Goal: Task Accomplishment & Management: Manage account settings

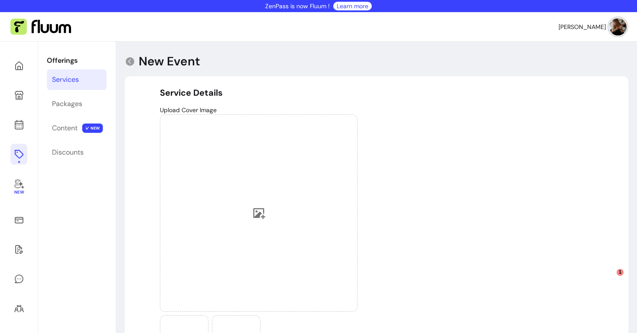
select select "***"
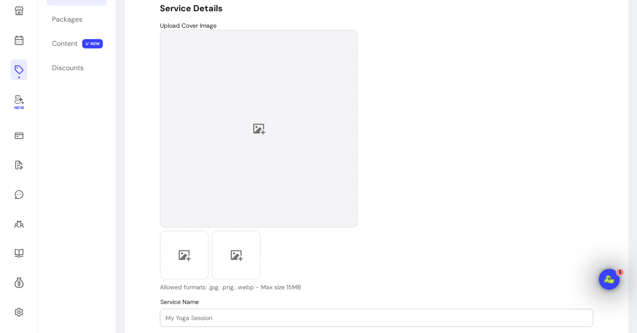
scroll to position [85, 0]
click at [247, 127] on div at bounding box center [259, 128] width 198 height 198
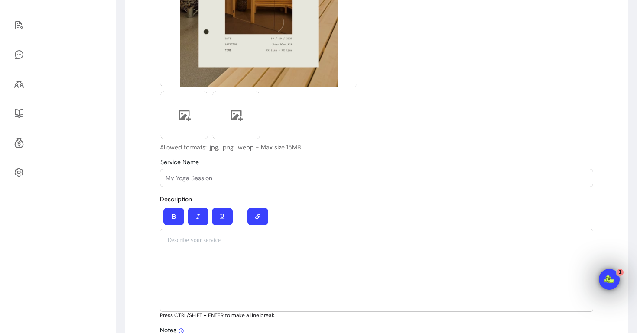
scroll to position [225, 0]
click at [190, 179] on input "Service Name" at bounding box center [377, 177] width 422 height 9
paste input "Sauna Sound Bath"
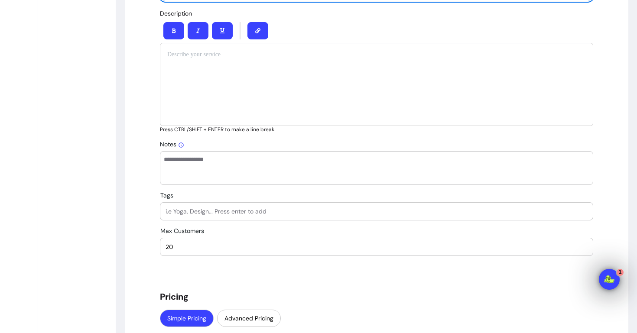
scroll to position [397, 0]
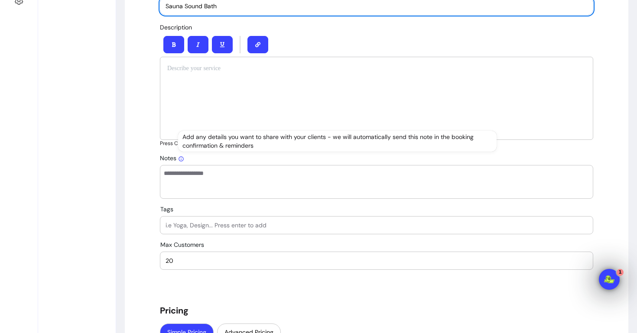
type input "Sauna Sound Bath"
click at [179, 102] on div at bounding box center [376, 98] width 433 height 83
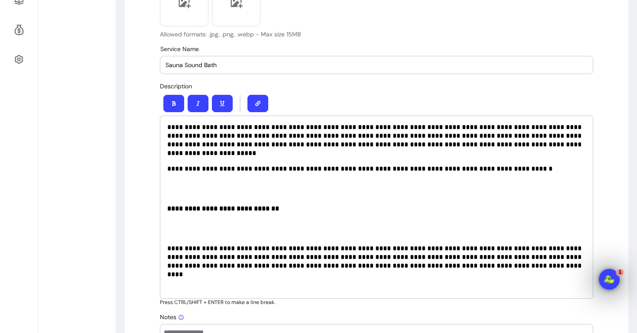
scroll to position [336, 0]
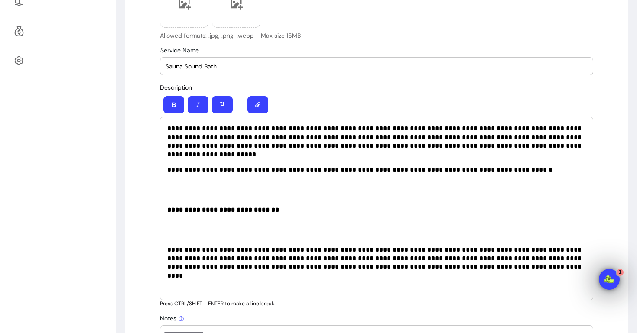
click at [182, 186] on p at bounding box center [376, 190] width 419 height 17
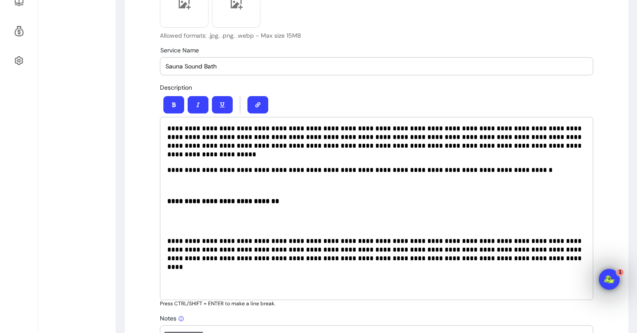
click at [173, 213] on p at bounding box center [376, 221] width 419 height 17
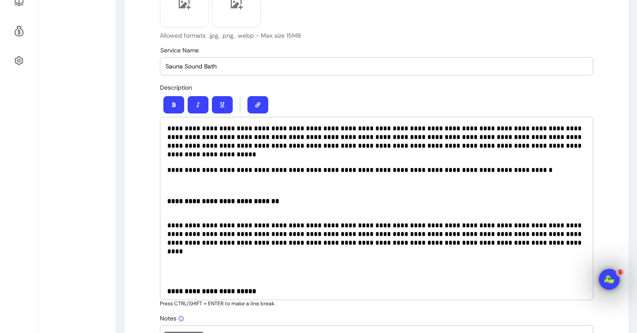
click at [174, 263] on p at bounding box center [376, 271] width 419 height 17
click at [173, 289] on div "**********" at bounding box center [376, 208] width 433 height 183
click at [172, 287] on p at bounding box center [376, 295] width 419 height 17
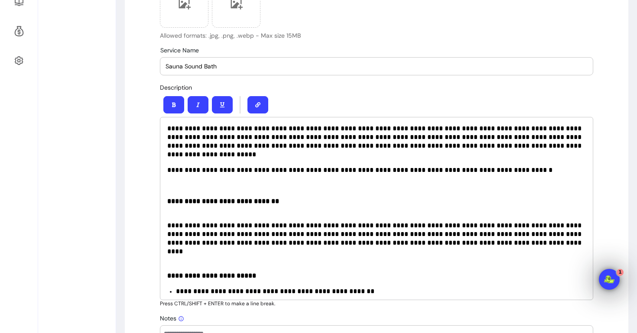
click at [186, 206] on div "**********" at bounding box center [376, 208] width 433 height 183
click at [302, 197] on p "**********" at bounding box center [376, 205] width 419 height 17
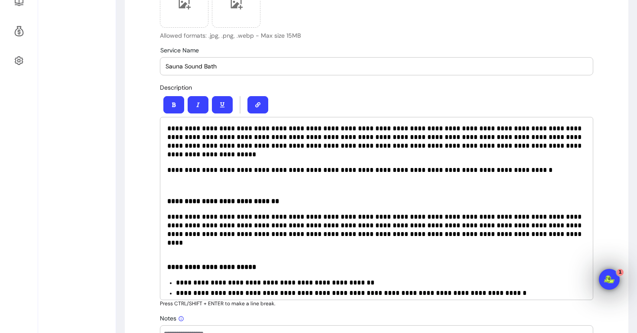
click at [309, 245] on div "**********" at bounding box center [376, 208] width 433 height 183
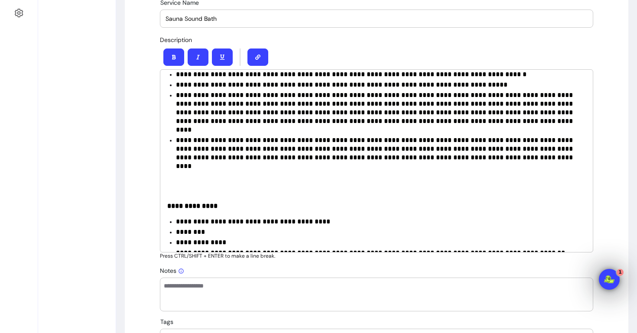
scroll to position [398, 0]
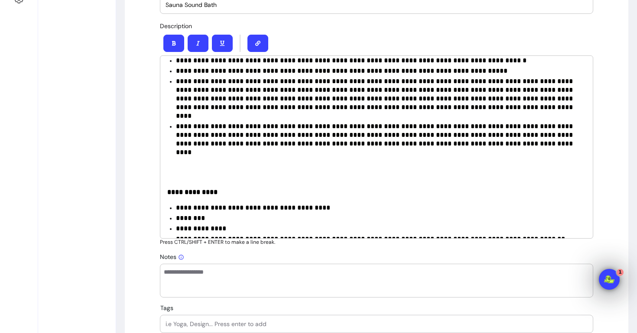
click at [202, 128] on div "**********" at bounding box center [376, 146] width 433 height 183
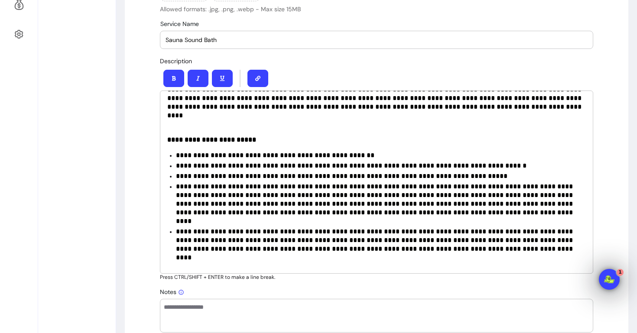
scroll to position [97, 0]
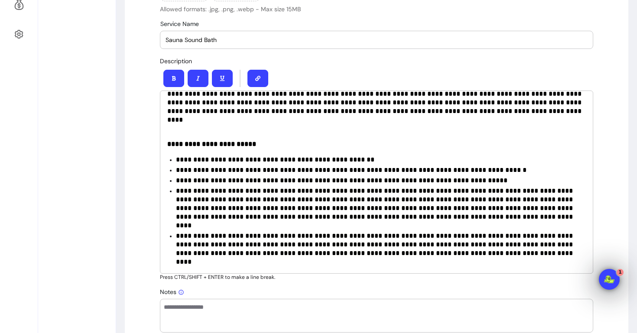
click at [173, 156] on ul "**********" at bounding box center [376, 216] width 419 height 120
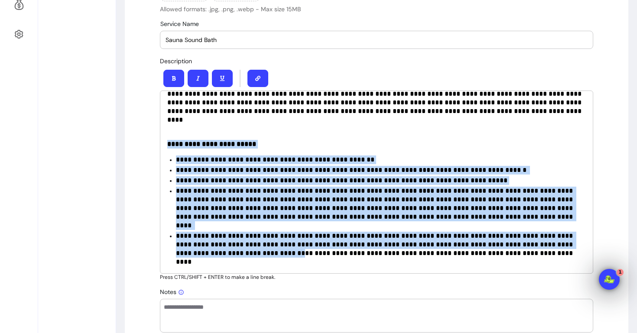
scroll to position [156, 0]
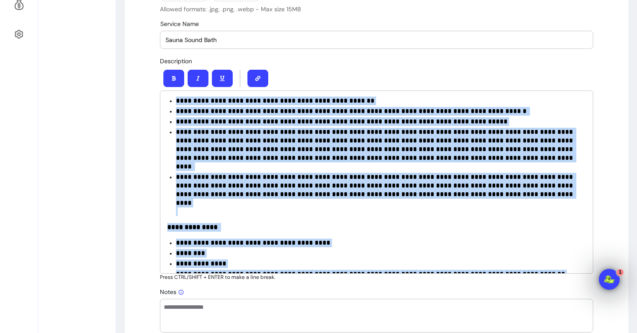
drag, startPoint x: 166, startPoint y: 128, endPoint x: 306, endPoint y: 263, distance: 193.7
click at [306, 263] on div "**********" at bounding box center [376, 182] width 433 height 183
copy div "**********"
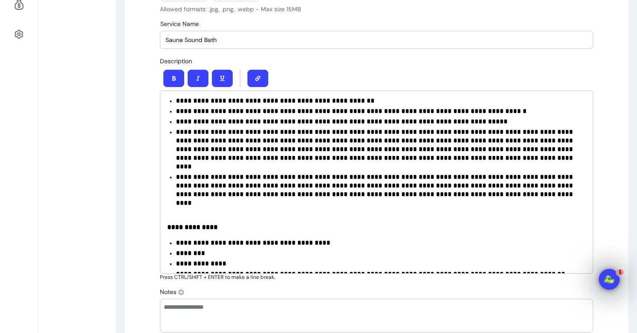
click at [264, 317] on textarea "Notes" at bounding box center [377, 316] width 426 height 26
paste textarea "**********"
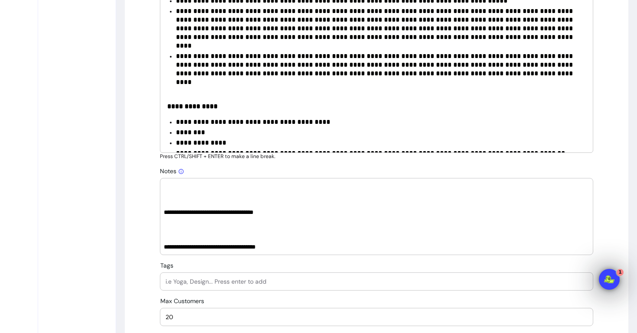
scroll to position [484, 0]
click at [233, 234] on textarea "Notes" at bounding box center [377, 216] width 426 height 69
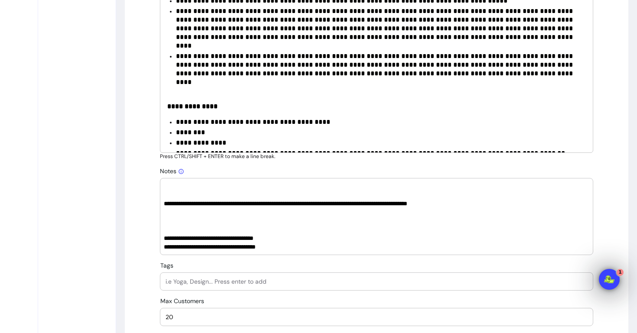
scroll to position [399, 0]
click at [210, 228] on textarea "Notes" at bounding box center [377, 216] width 426 height 69
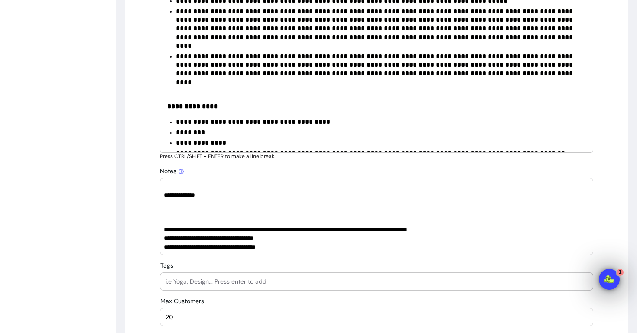
scroll to position [373, 0]
click at [192, 217] on textarea "Notes" at bounding box center [377, 216] width 426 height 69
click at [182, 210] on textarea "Notes" at bounding box center [377, 216] width 426 height 69
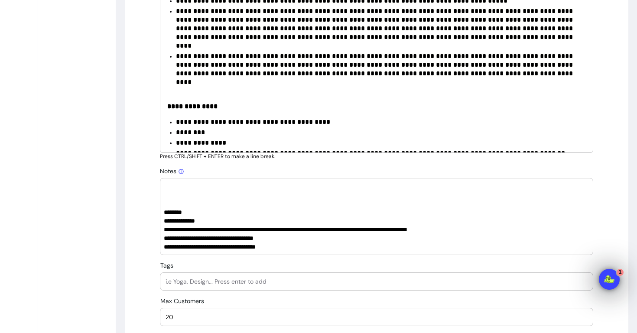
click at [169, 204] on textarea "Notes" at bounding box center [377, 216] width 426 height 69
click at [167, 189] on textarea "Notes" at bounding box center [377, 216] width 426 height 69
click at [166, 192] on textarea "Notes" at bounding box center [377, 216] width 426 height 69
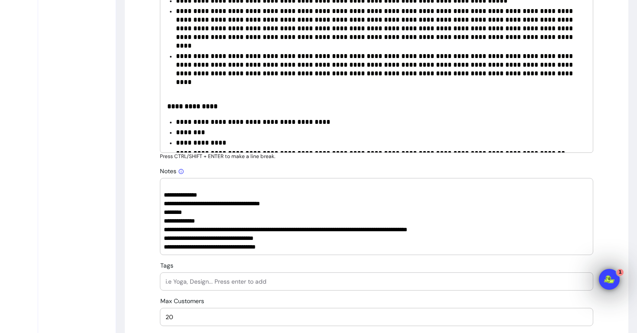
click at [164, 204] on textarea "Notes" at bounding box center [377, 216] width 426 height 69
click at [163, 213] on div at bounding box center [376, 216] width 433 height 77
click at [164, 239] on textarea "Notes" at bounding box center [377, 216] width 426 height 69
click at [165, 249] on textarea "Notes" at bounding box center [377, 216] width 426 height 69
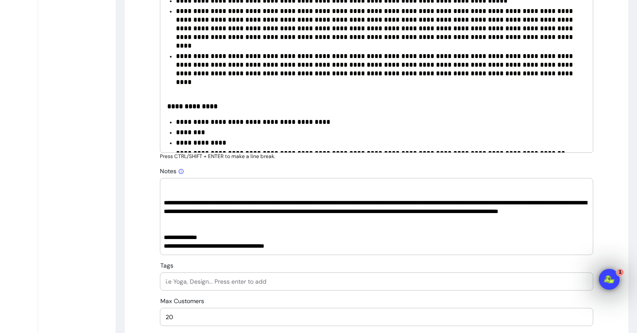
scroll to position [182, 0]
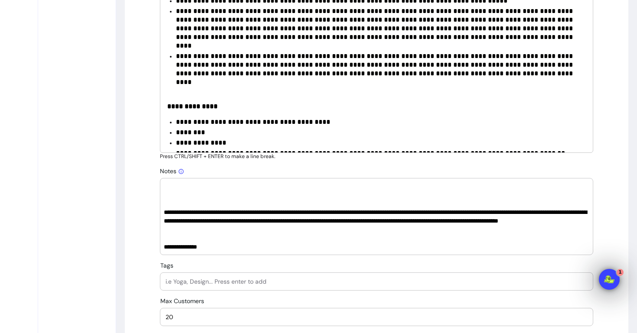
click at [176, 211] on textarea "Notes" at bounding box center [377, 216] width 426 height 69
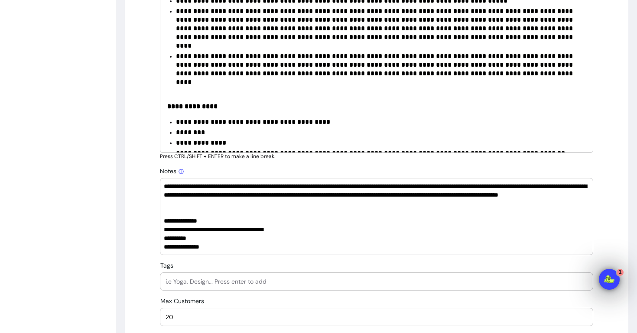
scroll to position [181, 0]
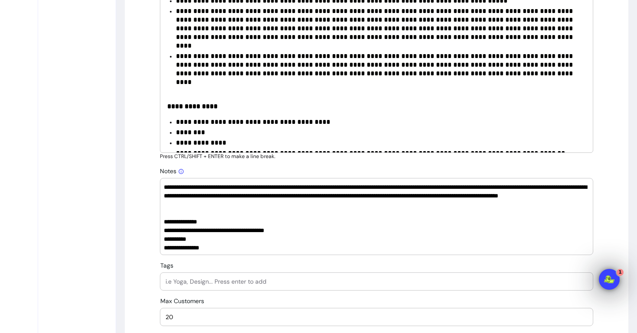
click at [164, 195] on textarea "Notes" at bounding box center [377, 216] width 426 height 69
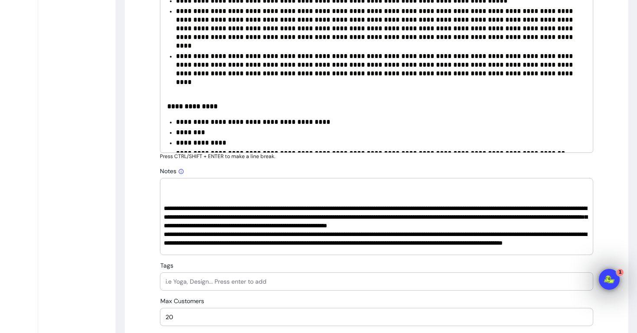
scroll to position [133, 0]
click at [164, 209] on textarea "Notes" at bounding box center [377, 216] width 426 height 69
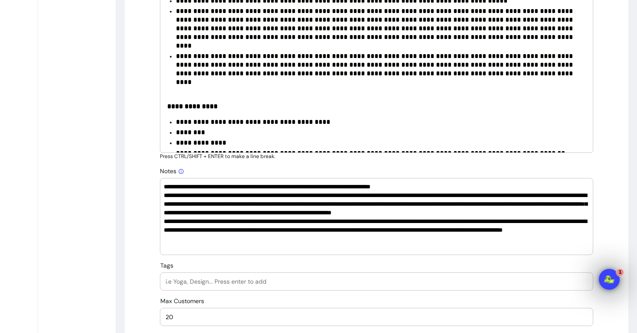
scroll to position [120, 0]
click at [164, 187] on textarea "Notes" at bounding box center [377, 216] width 426 height 69
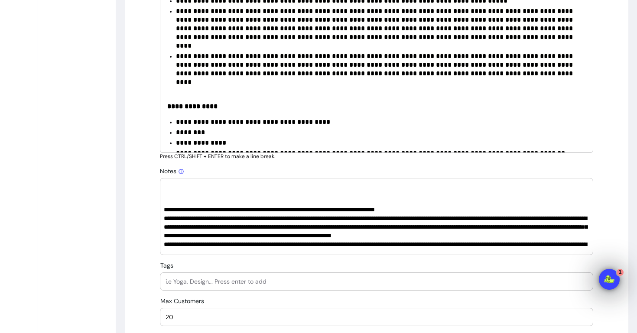
scroll to position [83, 0]
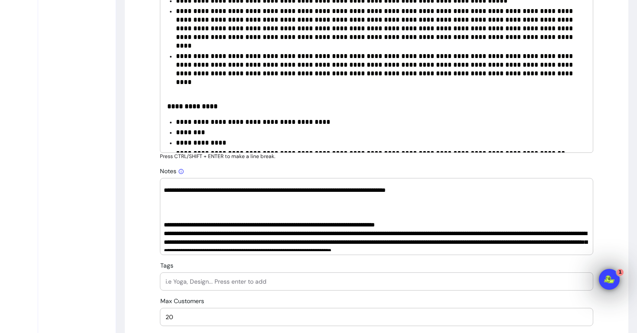
click at [164, 219] on textarea "Notes" at bounding box center [377, 216] width 426 height 69
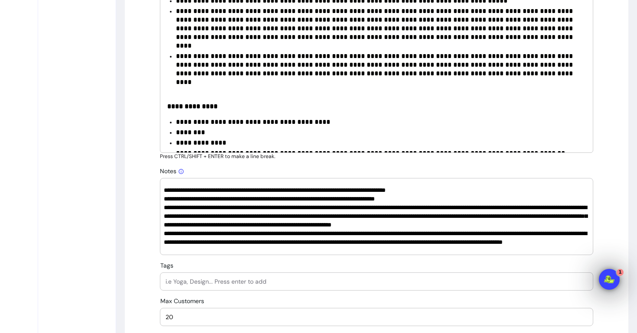
click at [165, 189] on textarea "Notes" at bounding box center [377, 216] width 426 height 69
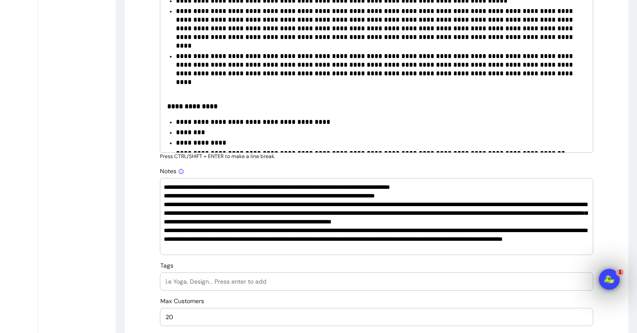
scroll to position [51, 0]
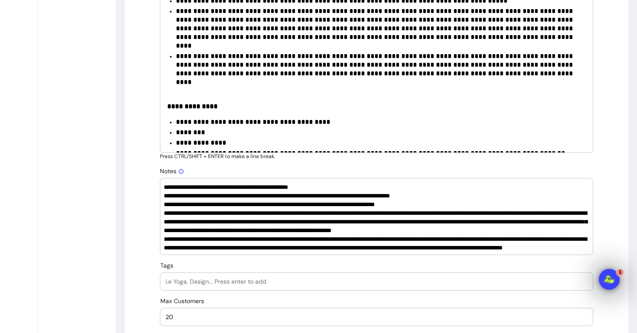
click at [163, 186] on div at bounding box center [376, 216] width 433 height 77
click at [164, 186] on textarea "Notes" at bounding box center [377, 216] width 426 height 69
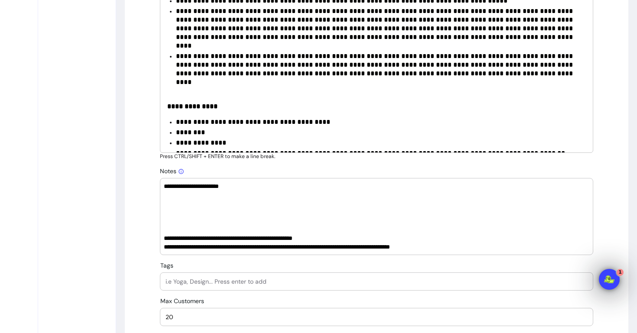
scroll to position [0, 0]
click at [179, 224] on textarea "Notes" at bounding box center [377, 216] width 426 height 69
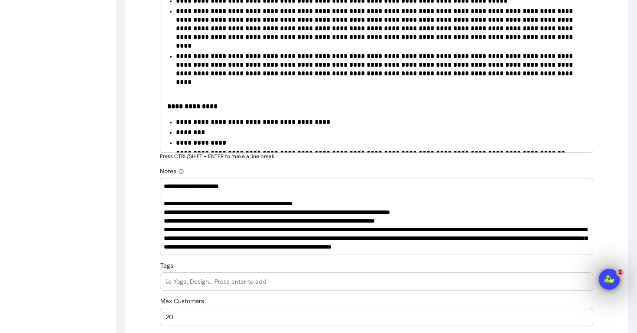
click at [171, 196] on textarea "Notes" at bounding box center [377, 216] width 426 height 69
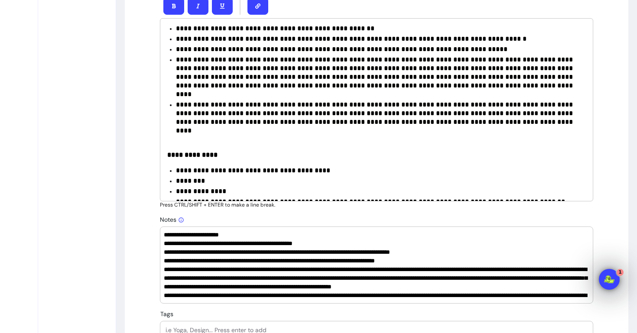
scroll to position [431, 0]
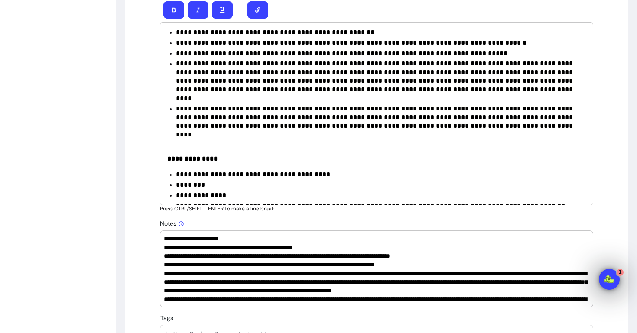
type textarea "**********"
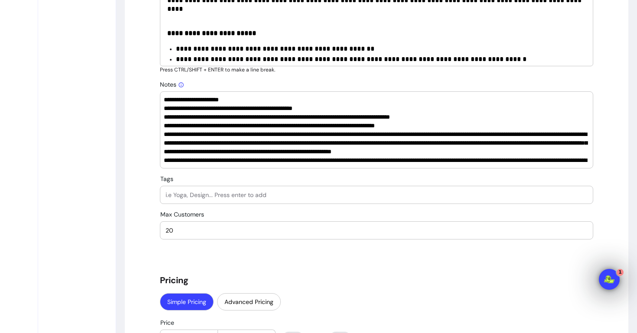
scroll to position [585, 0]
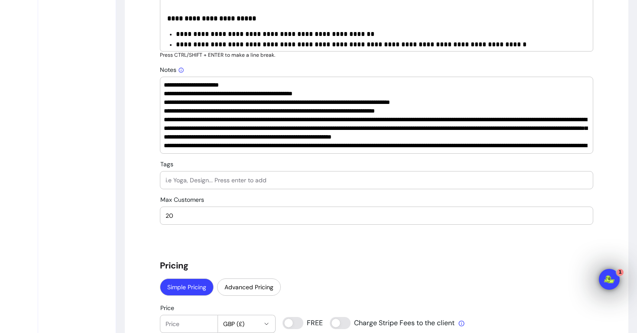
click at [195, 178] on input "Tags" at bounding box center [377, 180] width 422 height 9
type input "s"
type input "Sound Healing"
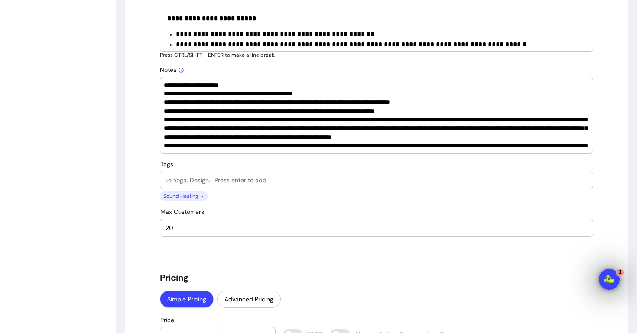
click at [193, 179] on input "Tags" at bounding box center [377, 180] width 422 height 9
type input "Sound Bath"
click at [189, 179] on input "Tags" at bounding box center [377, 180] width 422 height 9
type input "Sauna"
click at [196, 179] on input "Tags" at bounding box center [377, 180] width 422 height 9
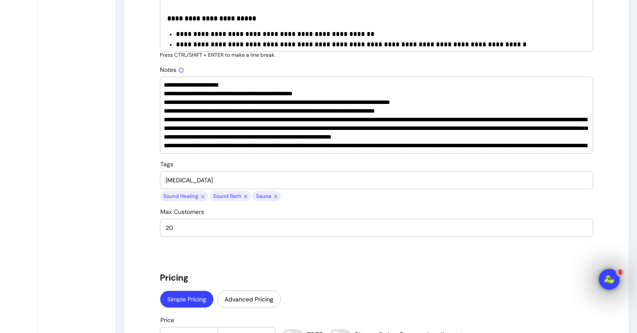
type input "[MEDICAL_DATA]"
click at [193, 182] on input "Tags" at bounding box center [377, 180] width 422 height 9
type input "Contrast Therapy"
click at [202, 179] on input "Tags" at bounding box center [377, 180] width 422 height 9
type input "Singing Bowls"
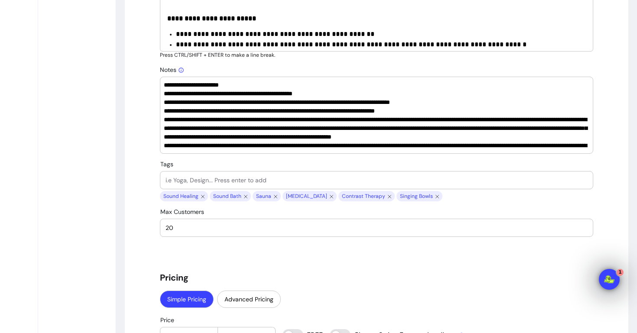
click at [196, 174] on div at bounding box center [377, 180] width 422 height 17
type input "Crystal Bowls"
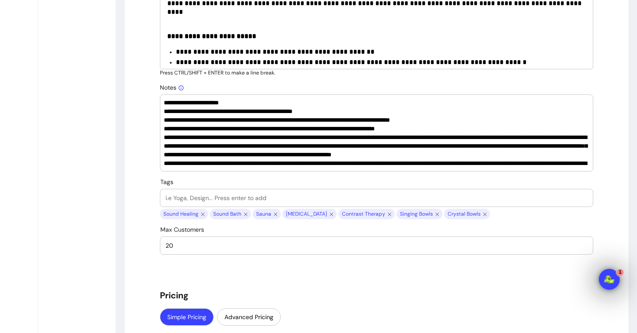
scroll to position [555, 0]
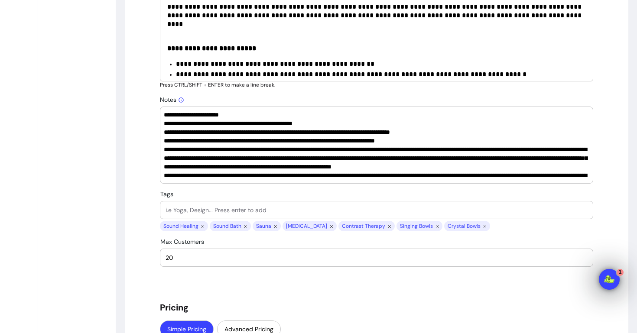
click at [214, 208] on input "Tags" at bounding box center [377, 210] width 422 height 9
type input "Autumn Equinox"
click at [189, 211] on input "Tags" at bounding box center [377, 210] width 422 height 9
type input "New Moon"
click at [200, 202] on div at bounding box center [377, 210] width 422 height 17
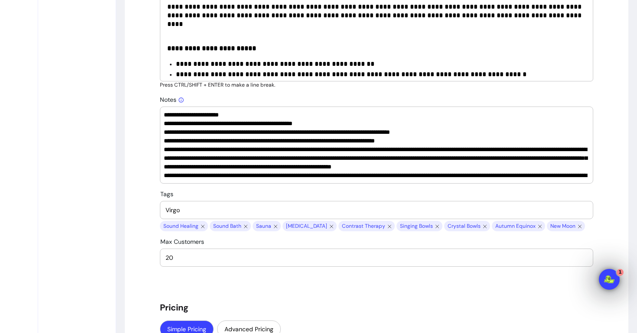
type input "Virgo"
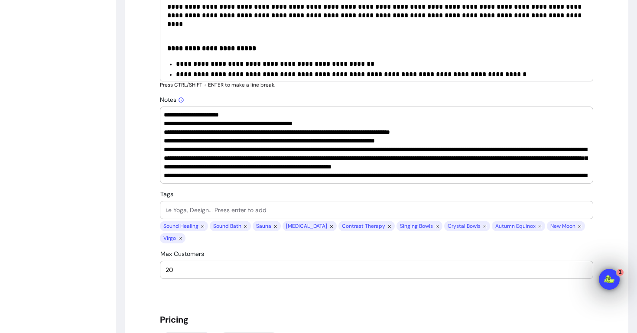
click at [171, 208] on input "Tags" at bounding box center [377, 210] width 422 height 9
type input "Elements"
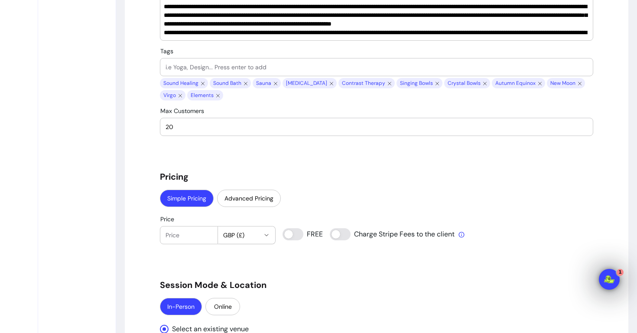
scroll to position [734, 0]
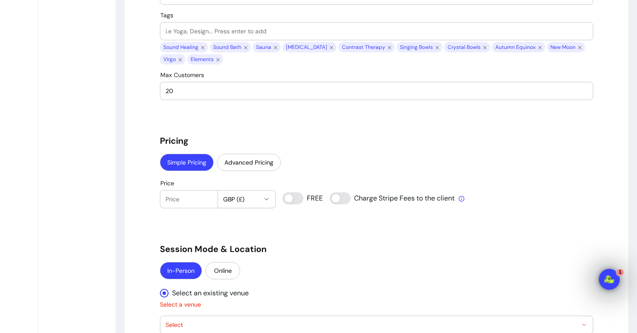
click at [177, 201] on input "Price" at bounding box center [189, 199] width 47 height 9
type input "40"
click at [188, 215] on div "**********" at bounding box center [376, 74] width 433 height 1445
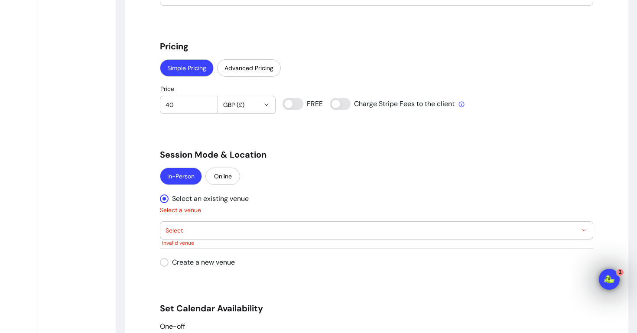
scroll to position [872, 0]
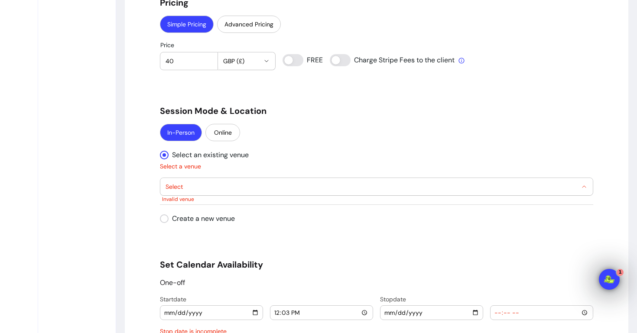
click at [405, 183] on span "Select" at bounding box center [372, 186] width 412 height 9
click at [366, 166] on div "**********" at bounding box center [376, 173] width 433 height 46
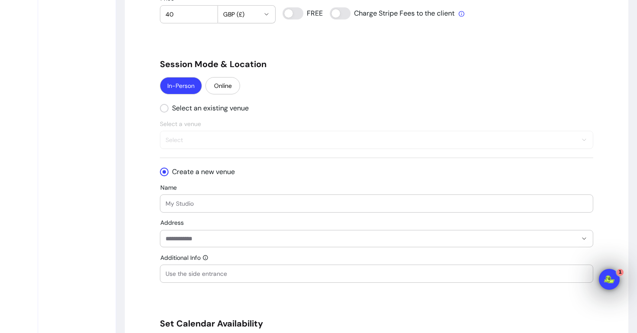
scroll to position [947, 0]
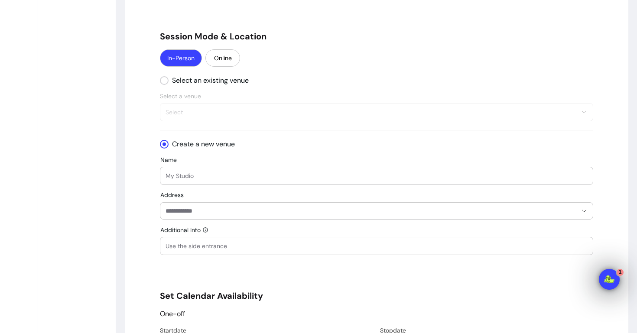
click at [202, 177] on input "Name" at bounding box center [377, 176] width 422 height 9
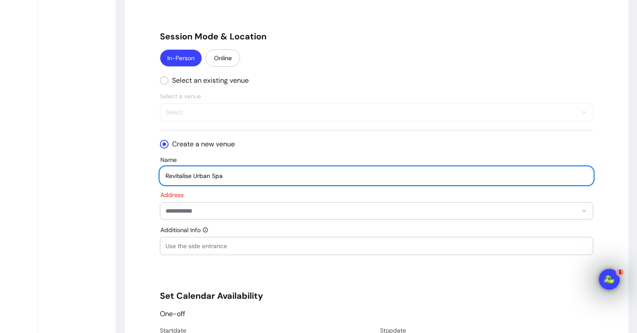
type input "Revitalise Urban Spa"
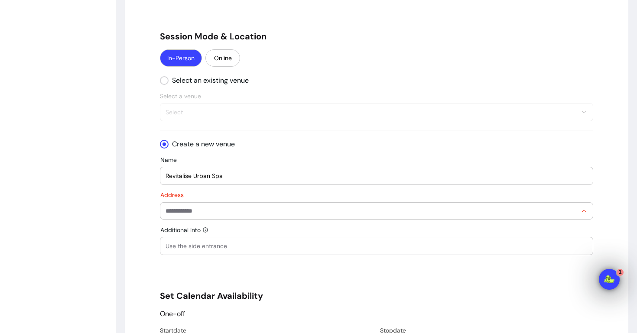
click at [195, 213] on input "Address" at bounding box center [372, 211] width 412 height 9
paste input "**********"
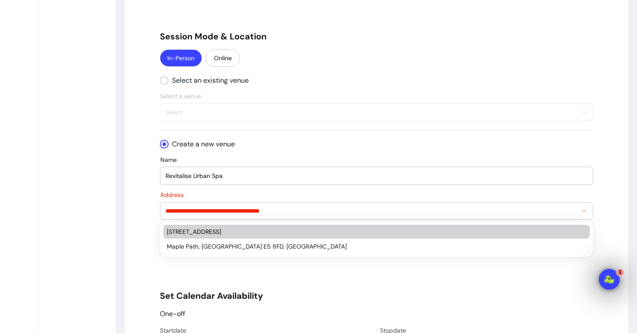
click at [238, 234] on div "[STREET_ADDRESS]" at bounding box center [372, 232] width 411 height 9
type input "**********"
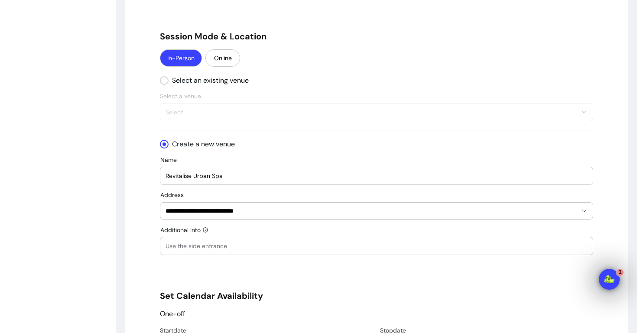
click at [236, 247] on input "Additional Info" at bounding box center [377, 246] width 422 height 9
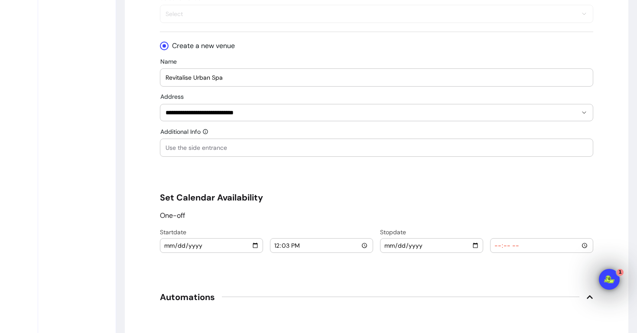
scroll to position [1046, 0]
click at [183, 247] on input "[DATE]" at bounding box center [211, 246] width 95 height 10
type input "[DATE]"
click at [274, 216] on div "One-off" at bounding box center [376, 215] width 433 height 10
click at [290, 237] on div "Start date [DATE] 12:03" at bounding box center [266, 240] width 213 height 25
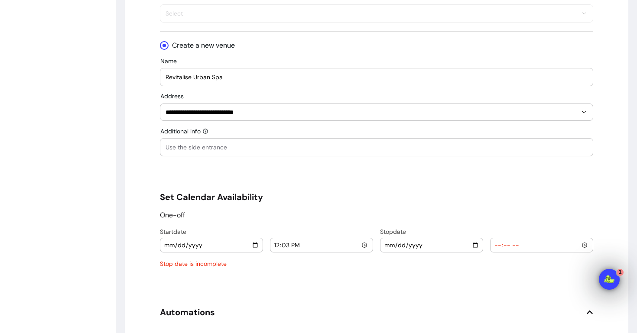
click at [275, 248] on input "12:03" at bounding box center [321, 246] width 95 height 10
click at [278, 247] on input "12:03" at bounding box center [321, 246] width 95 height 10
click at [290, 246] on input "10:03" at bounding box center [321, 246] width 95 height 10
type input "10:00"
click at [395, 245] on input "date" at bounding box center [431, 246] width 95 height 10
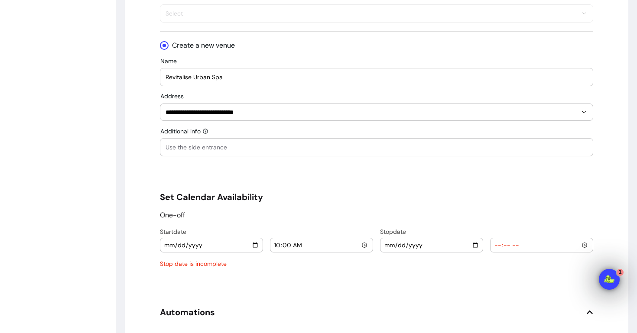
type input "[DATE]"
click at [499, 245] on input "time" at bounding box center [541, 246] width 95 height 10
click at [492, 214] on div "One-off" at bounding box center [376, 215] width 433 height 10
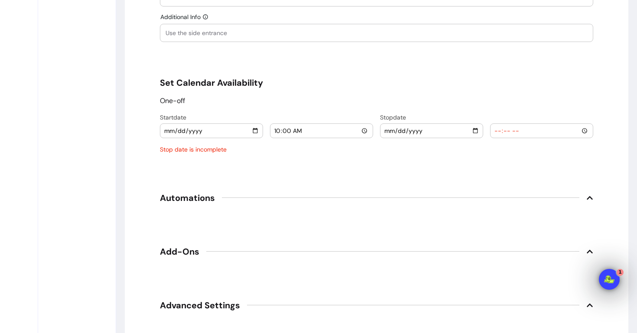
scroll to position [1162, 0]
click at [513, 197] on div at bounding box center [401, 196] width 358 height 0
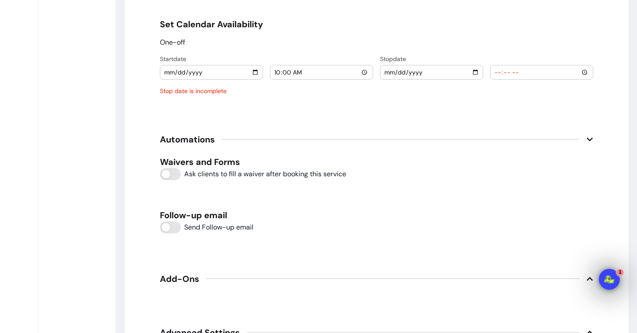
scroll to position [1228, 0]
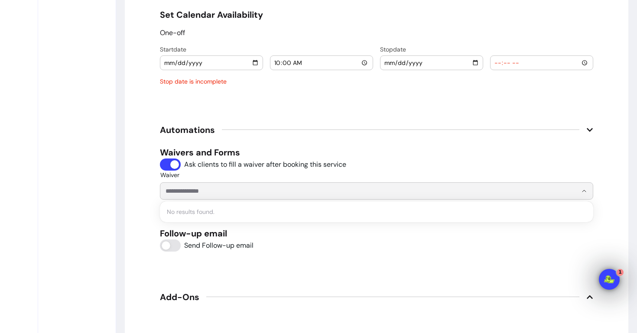
click at [219, 192] on input "Waiver" at bounding box center [365, 191] width 398 height 9
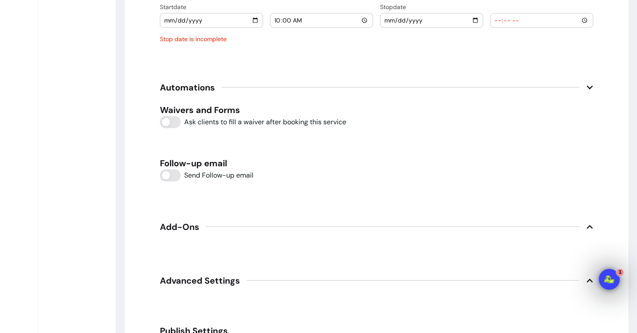
scroll to position [1270, 0]
click at [211, 230] on span "Add-Ons" at bounding box center [376, 227] width 433 height 19
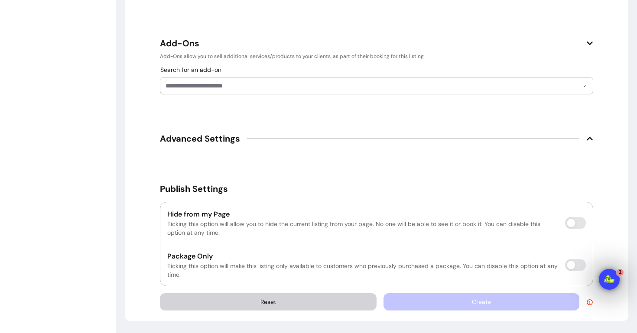
scroll to position [1455, 0]
click at [217, 140] on span "Advanced Settings" at bounding box center [200, 139] width 80 height 12
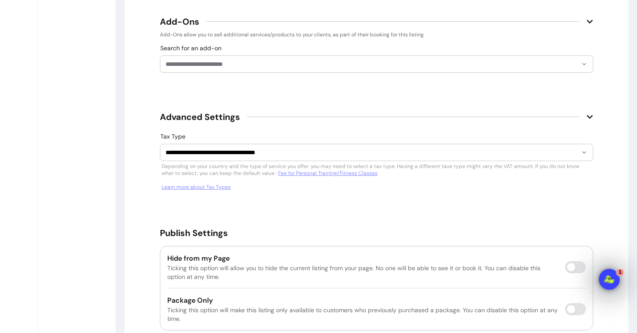
scroll to position [1477, 0]
click at [222, 116] on span "Advanced Settings" at bounding box center [200, 117] width 80 height 12
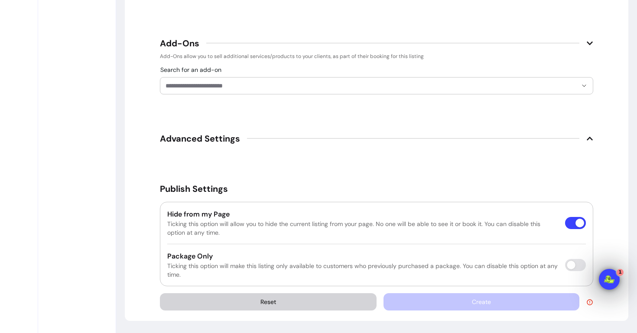
click at [439, 305] on div "Create" at bounding box center [489, 301] width 210 height 17
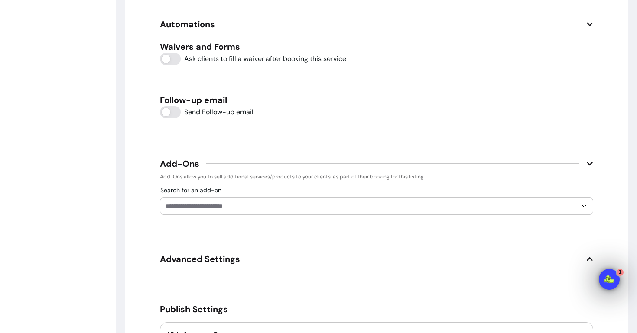
scroll to position [1186, 0]
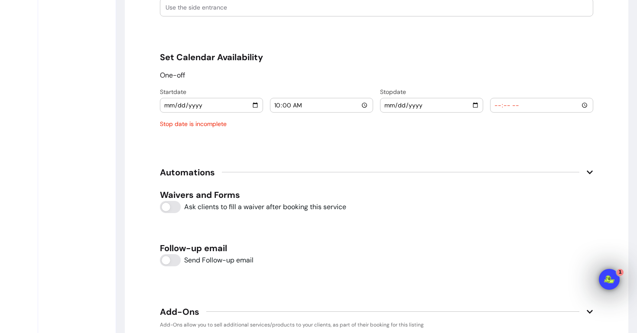
click at [507, 104] on input "time" at bounding box center [541, 106] width 95 height 10
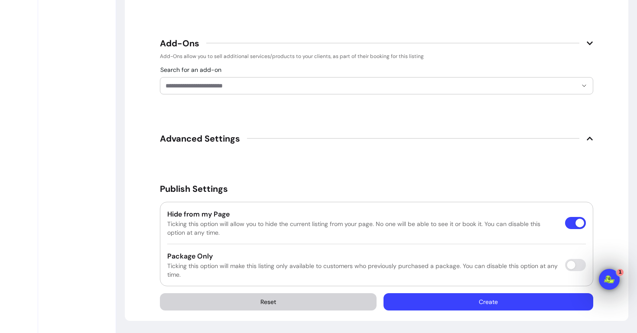
scroll to position [1439, 0]
type input "11:30"
click at [501, 301] on button "Create" at bounding box center [489, 302] width 210 height 17
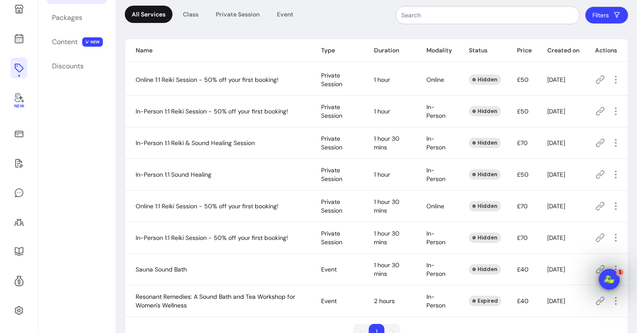
scroll to position [80, 0]
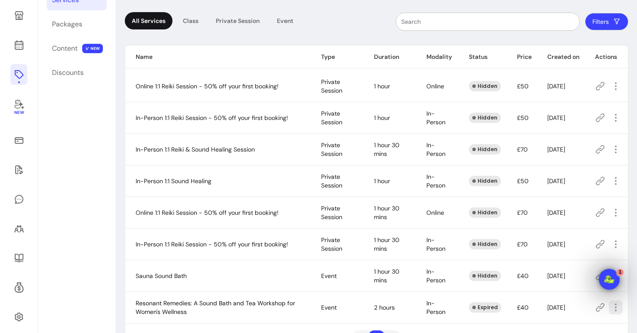
click at [617, 310] on icon "button" at bounding box center [616, 308] width 10 height 10
click at [561, 284] on span "Delete" at bounding box center [584, 284] width 63 height 9
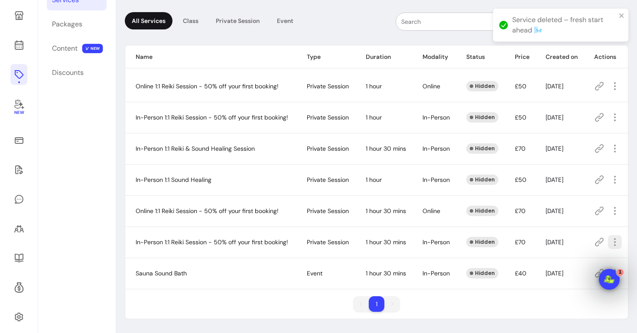
click at [615, 243] on icon "button" at bounding box center [615, 242] width 10 height 10
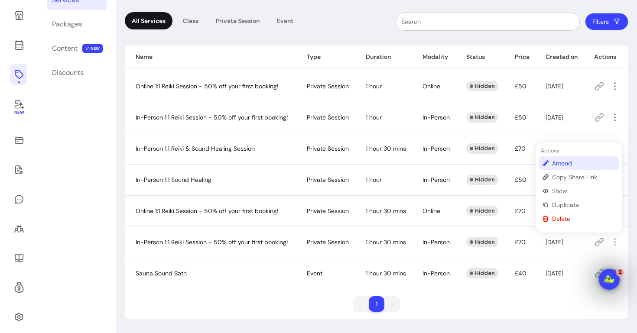
click at [563, 166] on span "Amend" at bounding box center [583, 163] width 63 height 9
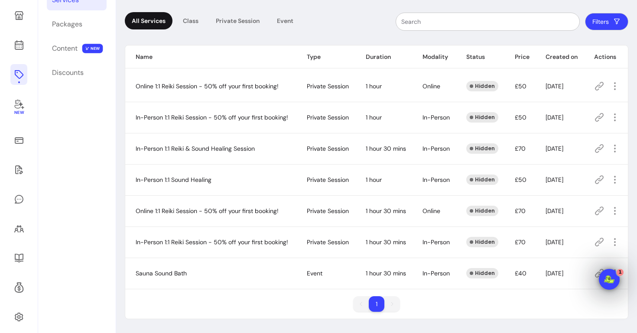
scroll to position [42, 0]
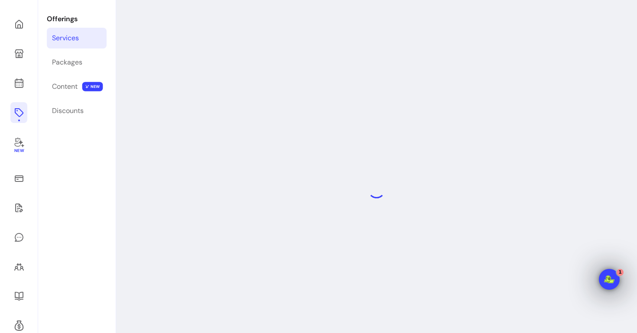
select select "**"
select select "***"
select select "**********"
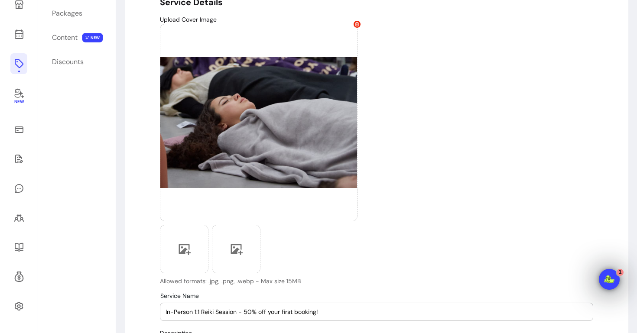
scroll to position [75, 0]
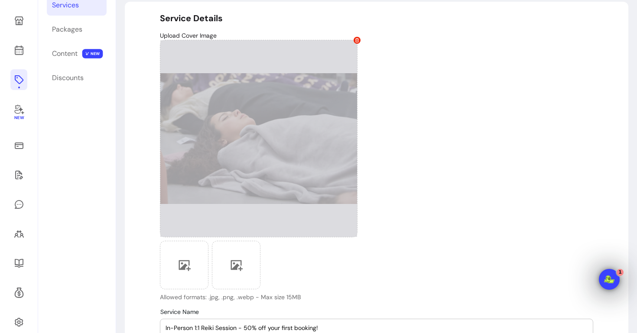
click at [358, 42] on span at bounding box center [357, 40] width 7 height 7
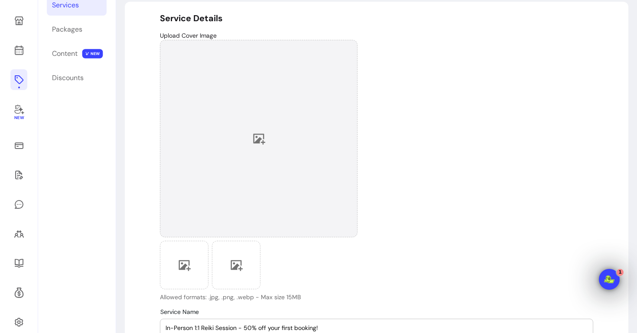
click at [267, 108] on div at bounding box center [259, 139] width 198 height 198
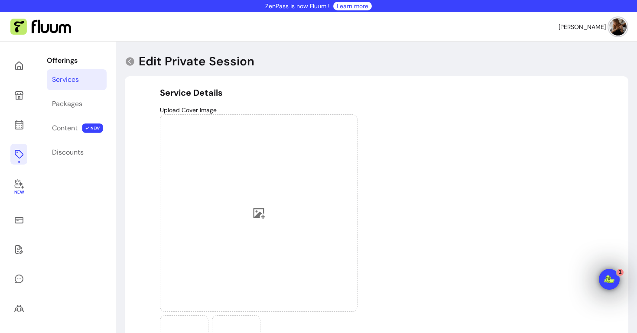
scroll to position [0, 0]
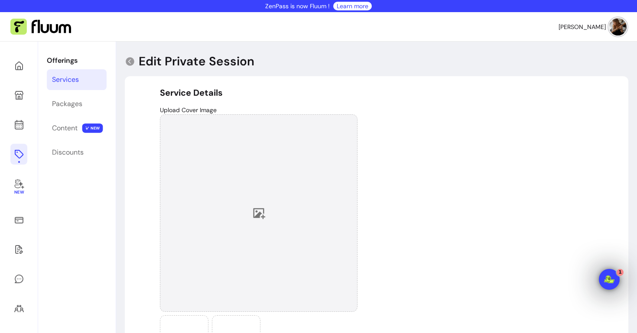
click at [259, 210] on icon at bounding box center [258, 213] width 13 height 13
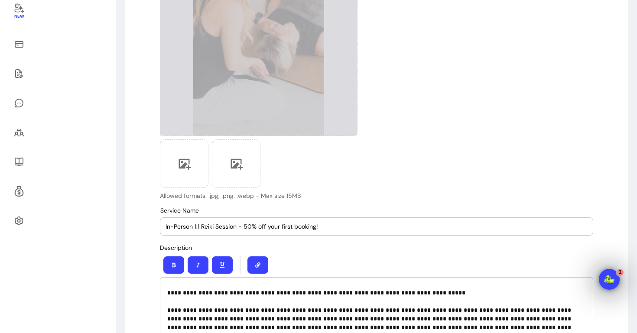
scroll to position [197, 0]
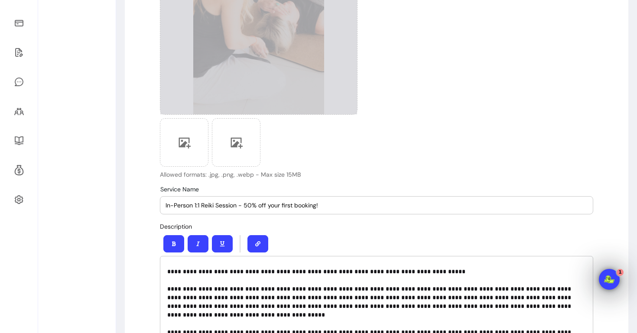
drag, startPoint x: 239, startPoint y: 205, endPoint x: 345, endPoint y: 207, distance: 105.8
click at [345, 208] on input "In-Person 1:1 Reiki Session - 50% off your first booking!" at bounding box center [377, 205] width 422 height 9
drag, startPoint x: 201, startPoint y: 205, endPoint x: 194, endPoint y: 207, distance: 6.9
click at [194, 207] on input "In-Person 1:1 Reiki Session" at bounding box center [377, 205] width 422 height 9
drag, startPoint x: 194, startPoint y: 206, endPoint x: 165, endPoint y: 206, distance: 29.5
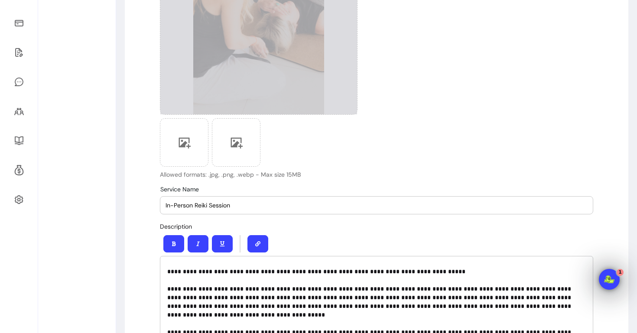
click at [165, 206] on div "Service Name In-Person [PERSON_NAME] Session" at bounding box center [376, 205] width 433 height 17
click at [242, 206] on input "In-Person Reiki Session" at bounding box center [377, 205] width 422 height 9
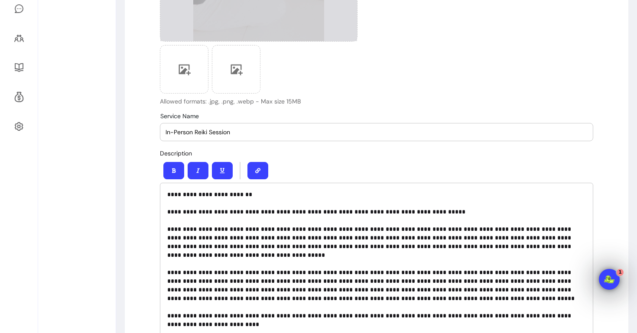
scroll to position [0, 0]
type input "In-Person Reiki Session"
drag, startPoint x: 169, startPoint y: 212, endPoint x: 162, endPoint y: 186, distance: 27.3
click at [162, 186] on div "**********" at bounding box center [376, 274] width 433 height 183
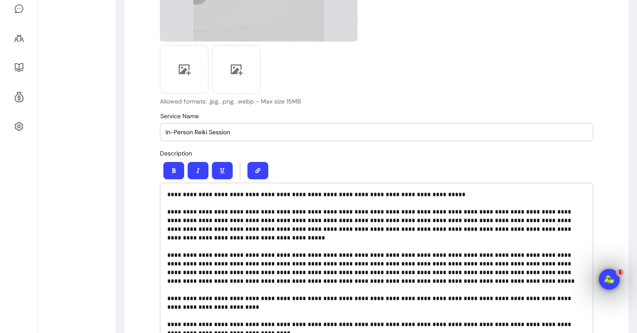
click at [277, 193] on p "**********" at bounding box center [376, 272] width 419 height 165
drag, startPoint x: 195, startPoint y: 132, endPoint x: 159, endPoint y: 132, distance: 36.8
click at [215, 135] on input "Reiki Session" at bounding box center [377, 132] width 422 height 9
paste input "In-Person"
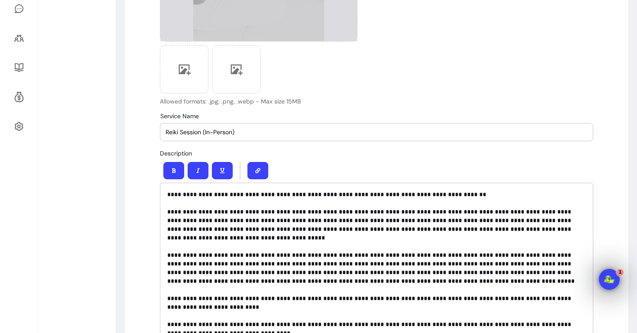
click at [275, 150] on div "**********" at bounding box center [376, 258] width 433 height 221
drag, startPoint x: 202, startPoint y: 132, endPoint x: 180, endPoint y: 132, distance: 21.7
click at [180, 132] on input "Reiki Session (In-Person)" at bounding box center [377, 132] width 422 height 9
type input "Reiki 90 Minutes (In-Person)"
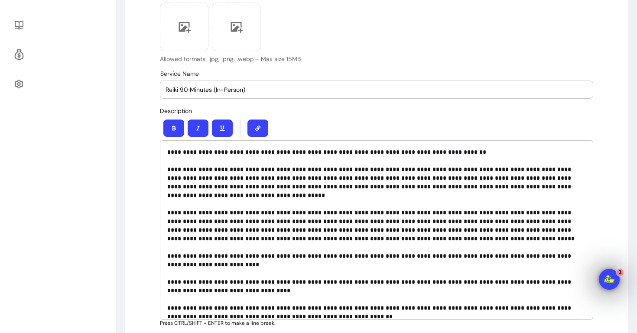
scroll to position [315, 0]
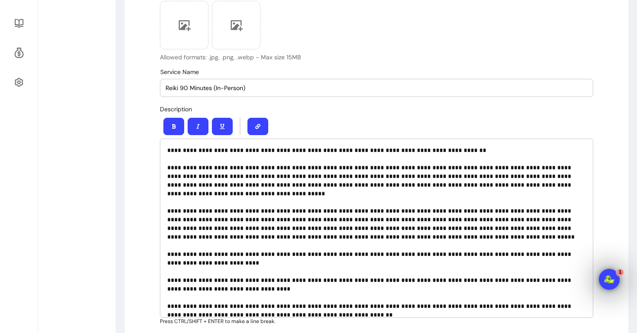
click at [184, 177] on p "**********" at bounding box center [376, 228] width 419 height 165
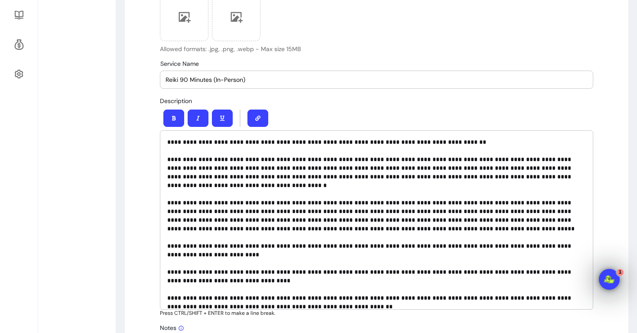
scroll to position [346, 0]
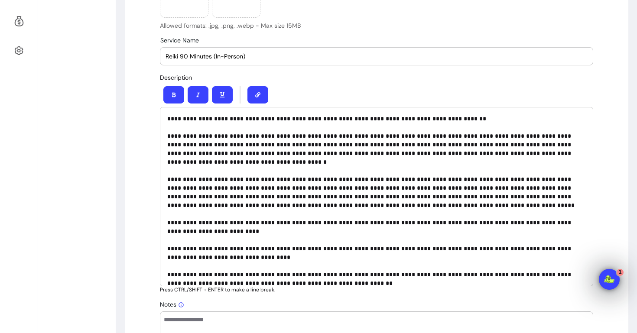
click at [166, 135] on div "**********" at bounding box center [376, 196] width 433 height 179
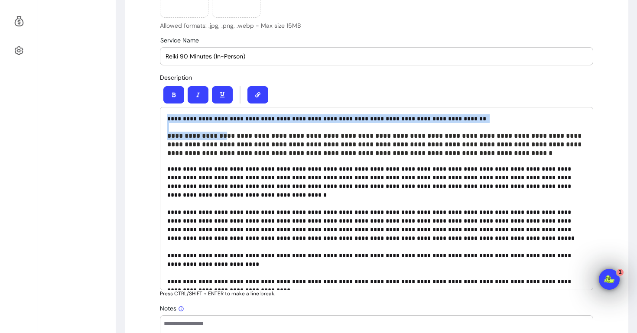
drag, startPoint x: 167, startPoint y: 117, endPoint x: 202, endPoint y: 193, distance: 84.0
click at [214, 136] on p "**********" at bounding box center [376, 135] width 419 height 43
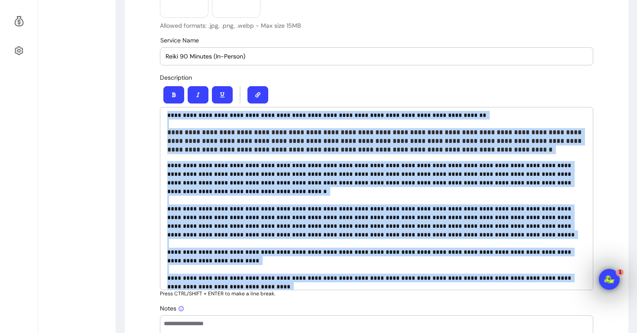
scroll to position [0, 0]
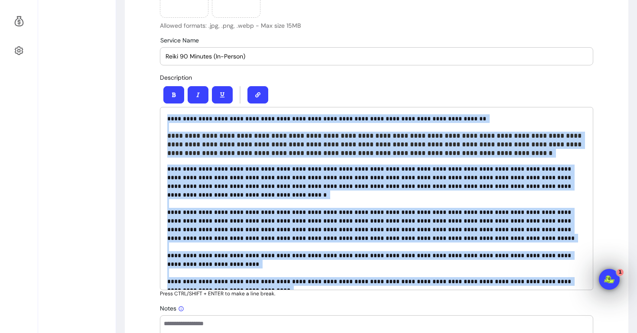
drag, startPoint x: 322, startPoint y: 279, endPoint x: 159, endPoint y: 97, distance: 244.6
click at [228, 129] on p "**********" at bounding box center [376, 135] width 419 height 43
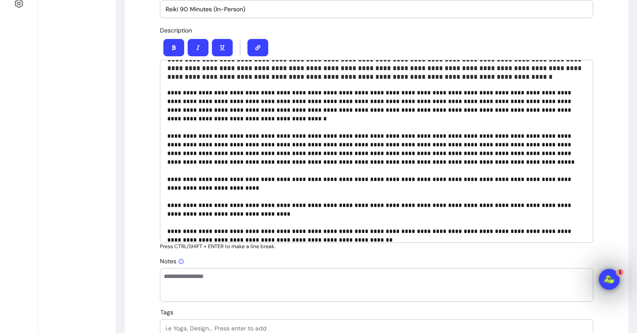
scroll to position [395, 0]
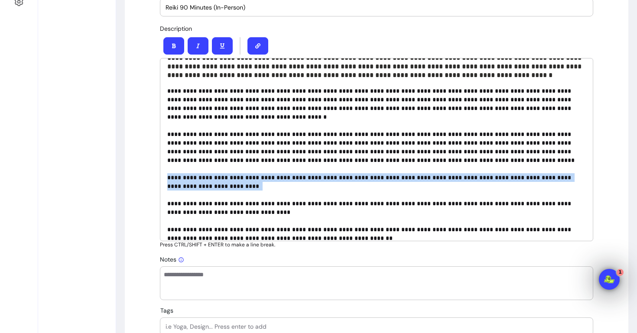
drag, startPoint x: 168, startPoint y: 193, endPoint x: 165, endPoint y: 168, distance: 25.7
click at [166, 168] on div "**********" at bounding box center [376, 149] width 433 height 183
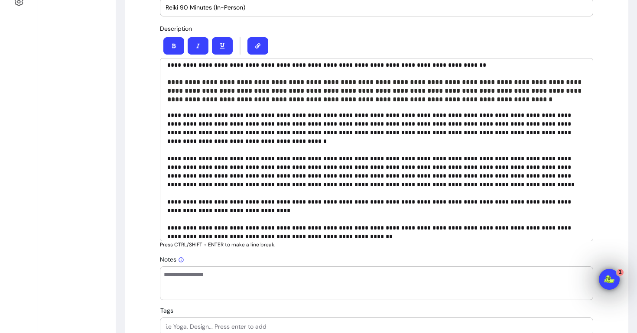
click at [189, 168] on p "**********" at bounding box center [376, 171] width 419 height 121
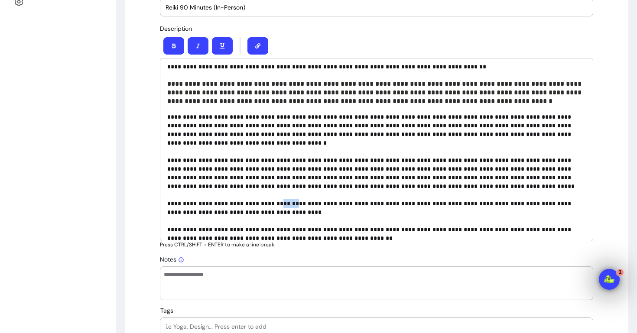
drag, startPoint x: 302, startPoint y: 195, endPoint x: 286, endPoint y: 195, distance: 16.0
click at [286, 195] on p "**********" at bounding box center [376, 173] width 419 height 121
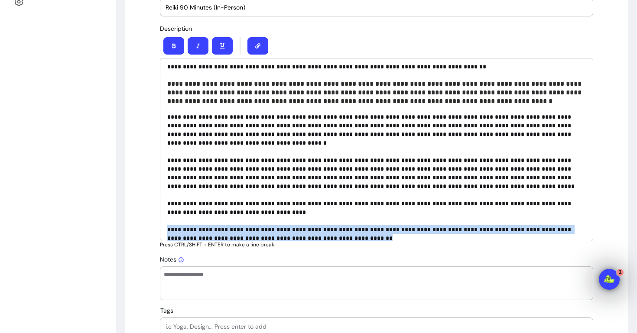
drag, startPoint x: 319, startPoint y: 233, endPoint x: 159, endPoint y: 223, distance: 160.2
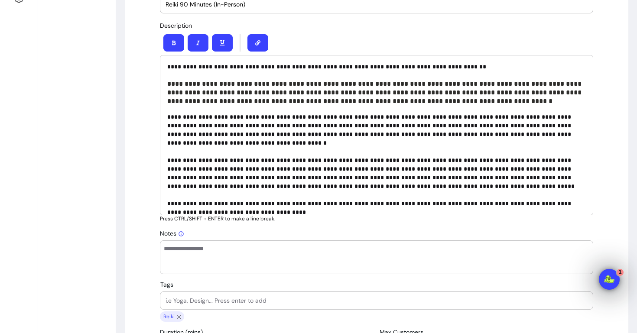
scroll to position [378, 0]
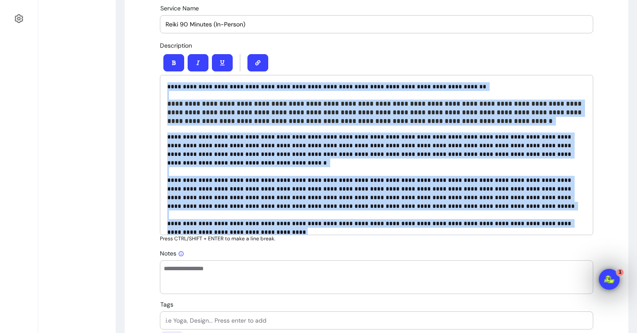
drag, startPoint x: 260, startPoint y: 228, endPoint x: 142, endPoint y: 70, distance: 197.3
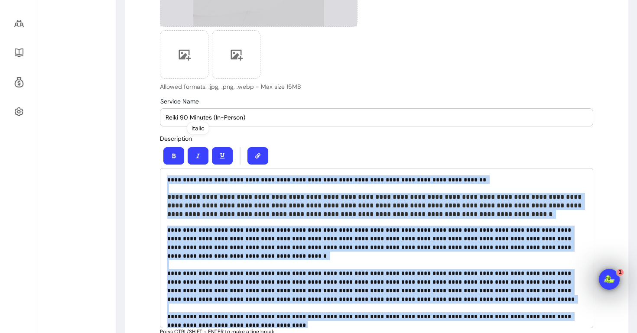
scroll to position [283, 0]
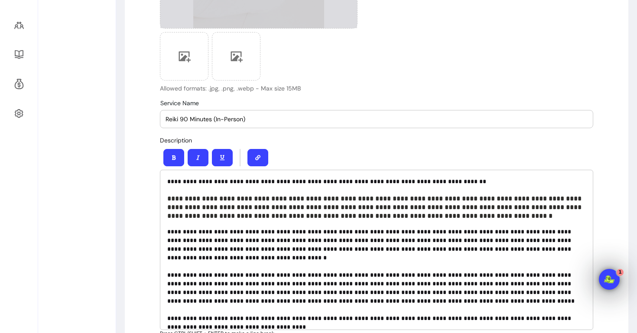
drag, startPoint x: 250, startPoint y: 119, endPoint x: 156, endPoint y: 120, distance: 94.5
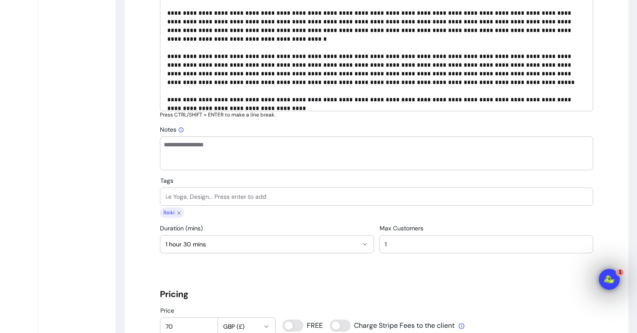
scroll to position [512, 0]
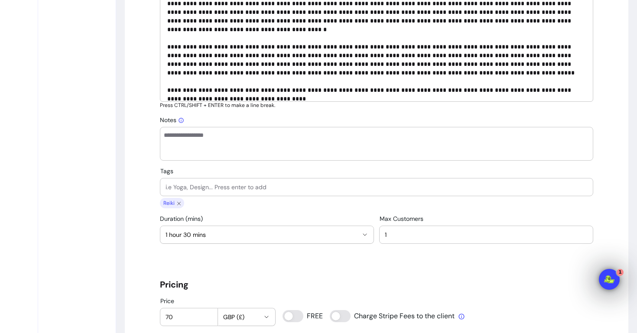
click at [215, 144] on textarea "Notes" at bounding box center [377, 144] width 426 height 26
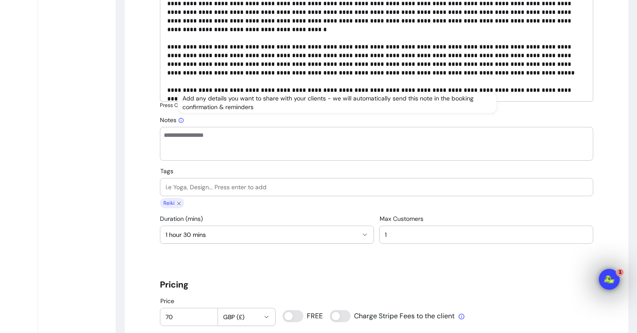
click at [176, 139] on textarea "Notes" at bounding box center [377, 144] width 426 height 26
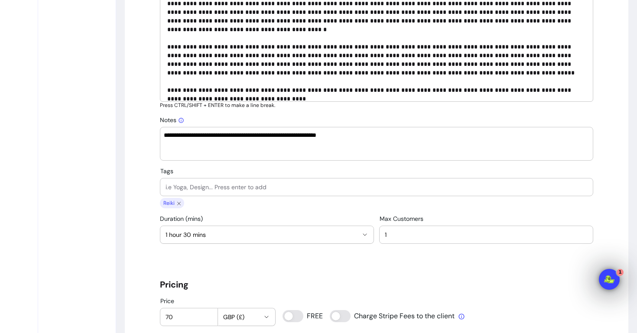
paste textarea "**********"
click at [243, 151] on textarea "**********" at bounding box center [377, 144] width 426 height 26
drag, startPoint x: 454, startPoint y: 136, endPoint x: 107, endPoint y: 127, distance: 346.4
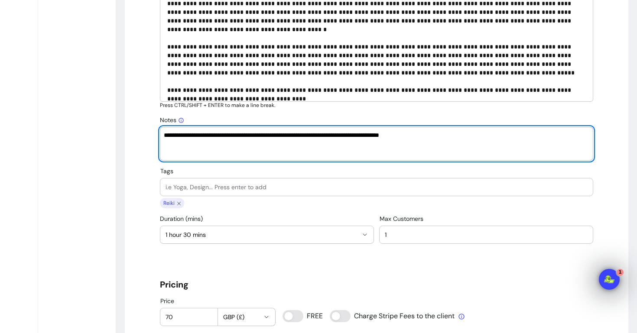
type textarea "**********"
click at [251, 189] on input "Tags" at bounding box center [377, 187] width 422 height 9
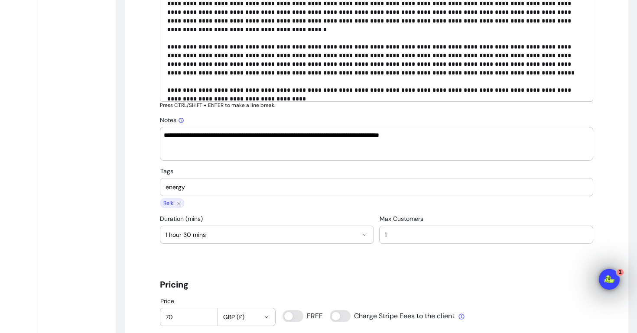
type input "energy"
click at [219, 184] on input "Tags" at bounding box center [377, 187] width 422 height 9
click at [169, 189] on input "energy Healing" at bounding box center [377, 187] width 422 height 9
type input "Energy Healing"
click at [209, 205] on icon "close chip" at bounding box center [210, 203] width 3 height 3
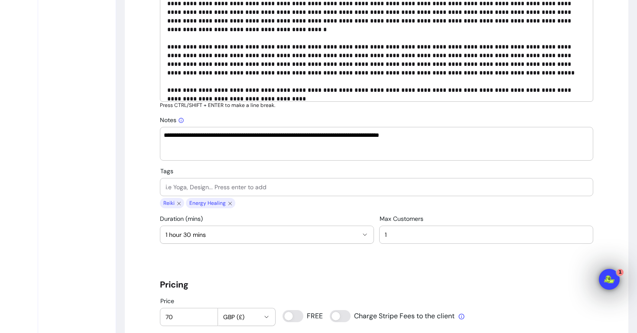
click at [202, 191] on input "Tags" at bounding box center [377, 187] width 422 height 9
type input "Energy"
click at [211, 187] on input "Tags" at bounding box center [377, 187] width 422 height 9
type input "Life Force"
click at [216, 186] on input "Tags" at bounding box center [377, 187] width 422 height 9
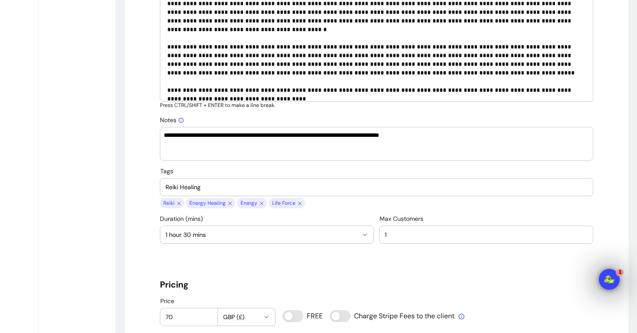
type input "Reiki Healing"
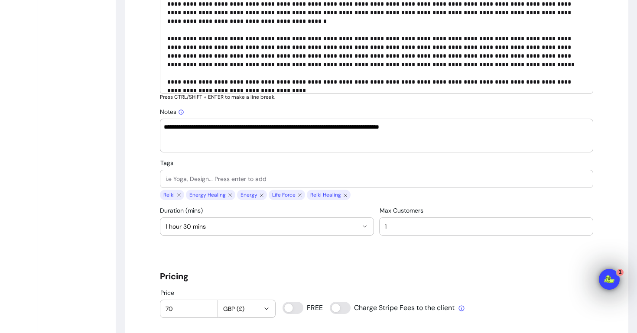
scroll to position [513, 0]
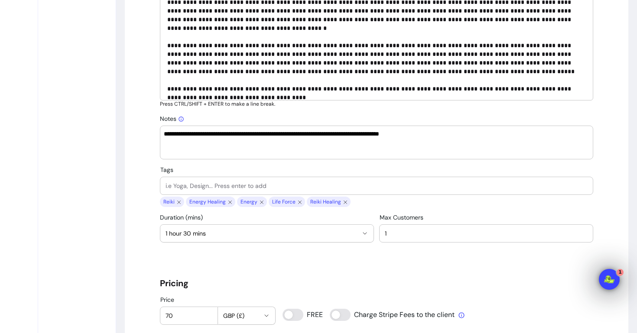
click at [175, 184] on input "Tags" at bounding box center [377, 186] width 422 height 9
type input "One to one"
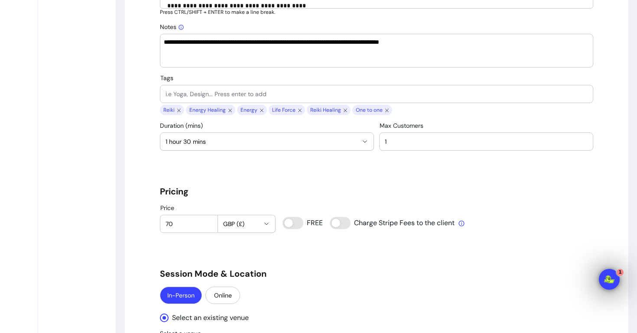
click at [198, 225] on input "70" at bounding box center [189, 224] width 47 height 9
type input "7"
type input "90"
click at [145, 234] on div "**********" at bounding box center [377, 278] width 504 height 1615
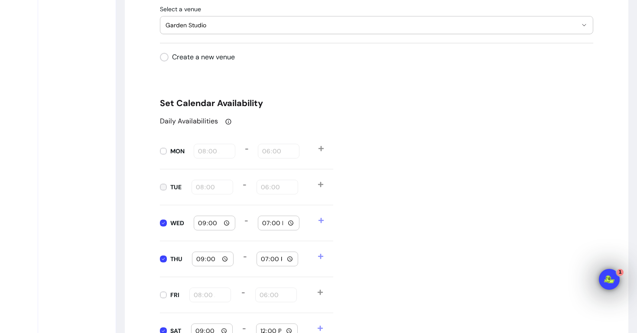
scroll to position [953, 0]
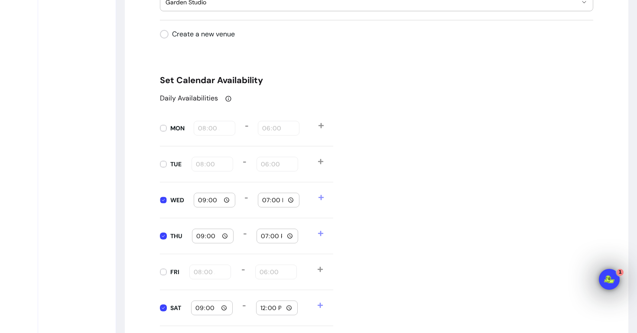
type input "08:00"
type input "18:00"
type input "08:00"
type input "18:00"
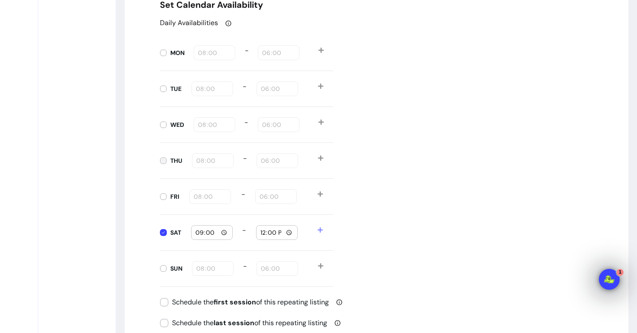
scroll to position [1028, 0]
type input "08:00"
type input "18:00"
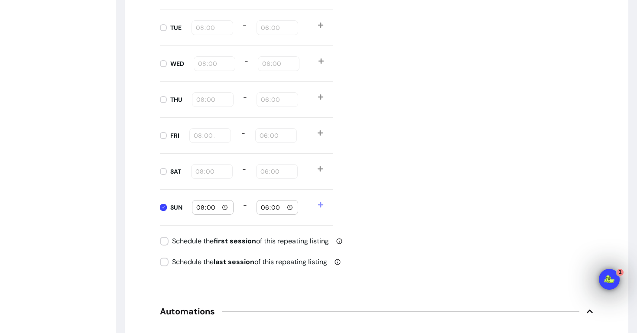
click at [205, 204] on input "08:00" at bounding box center [213, 208] width 34 height 10
click at [239, 194] on div "SUN 08:00 - 18:00" at bounding box center [246, 208] width 173 height 36
click at [270, 208] on input "18:00" at bounding box center [277, 208] width 34 height 10
type input "12:00"
click at [372, 209] on div "Daily Availabilities MON 08:00 - 18:00 TUE 08:00 - 18:00 WED 08:00 - 18:00 THU …" at bounding box center [376, 91] width 433 height 269
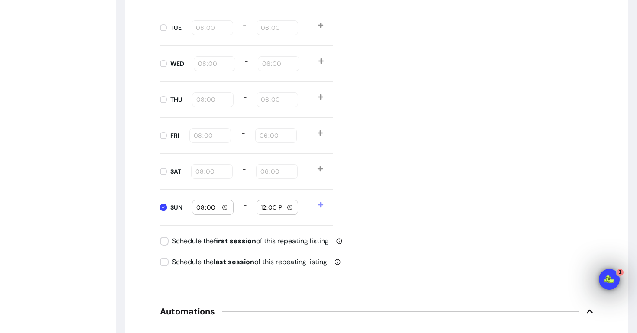
click at [199, 213] on div "08:00" at bounding box center [213, 208] width 34 height 14
type input "09:00"
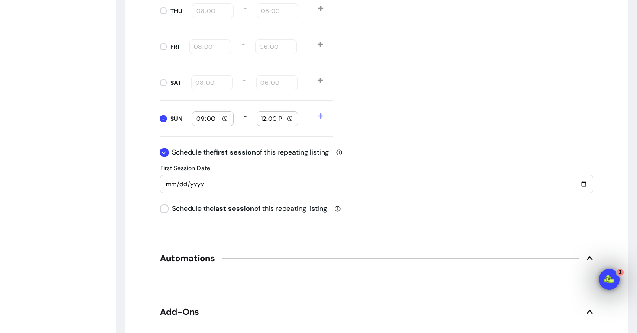
scroll to position [1237, 0]
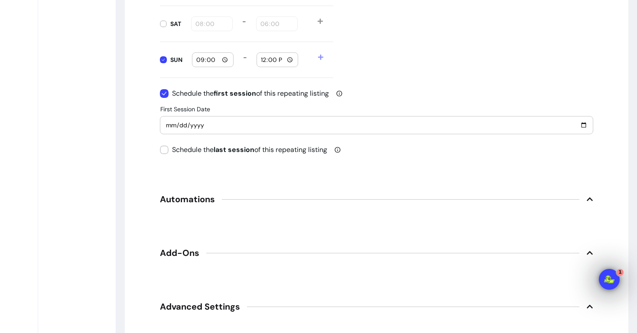
click at [175, 127] on input "[DATE]" at bounding box center [377, 125] width 422 height 10
type input "[DATE]"
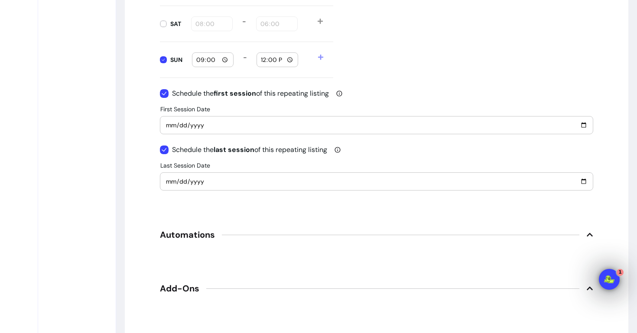
click at [194, 183] on input "[DATE]" at bounding box center [377, 182] width 422 height 10
type input "[DATE]"
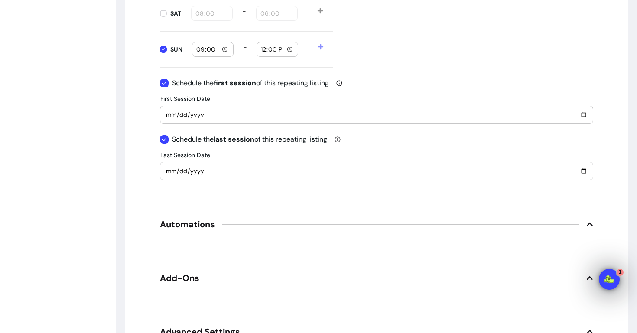
scroll to position [1250, 0]
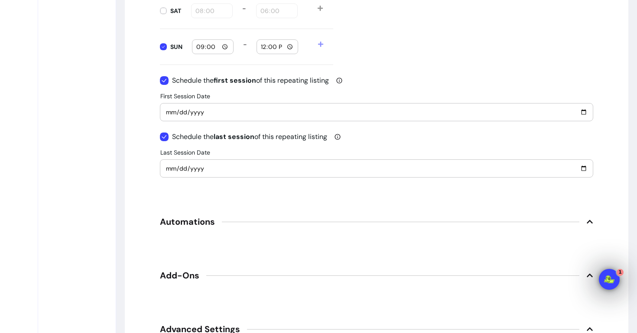
click at [260, 221] on span "Automations" at bounding box center [376, 221] width 433 height 19
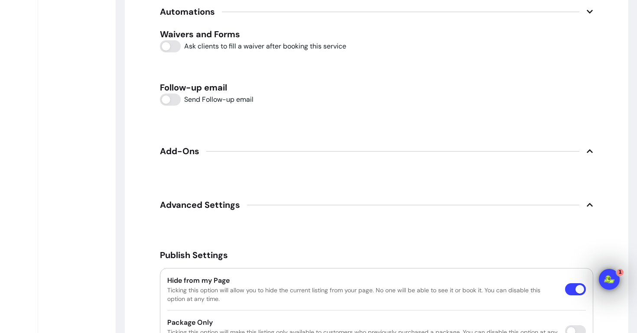
scroll to position [1462, 0]
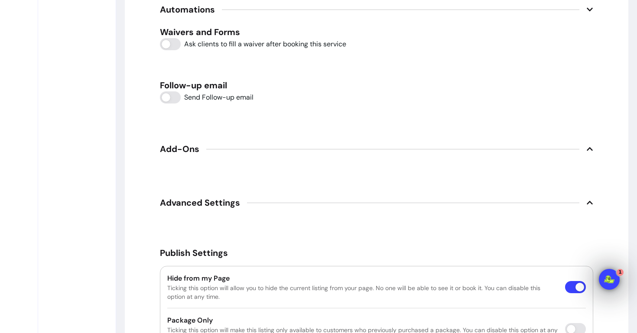
click at [259, 207] on span "Advanced Settings" at bounding box center [376, 202] width 433 height 19
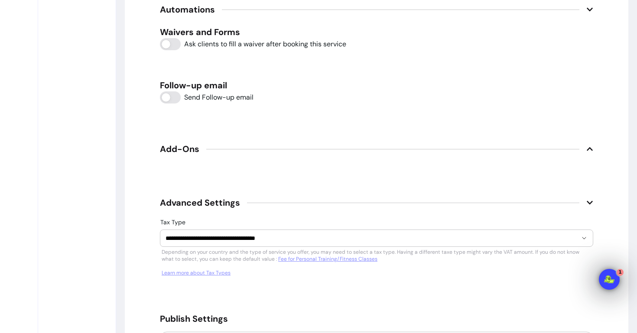
click at [259, 207] on span "Advanced Settings" at bounding box center [376, 202] width 433 height 19
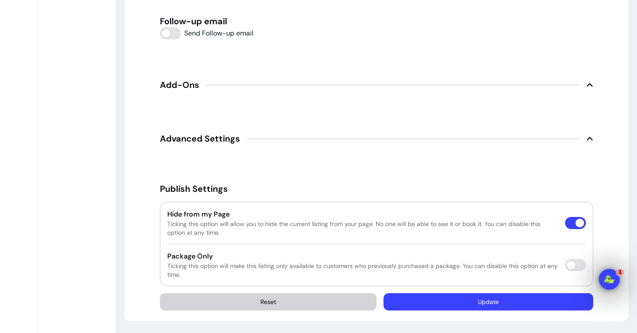
scroll to position [1527, 0]
click at [445, 303] on button "Update" at bounding box center [489, 301] width 210 height 17
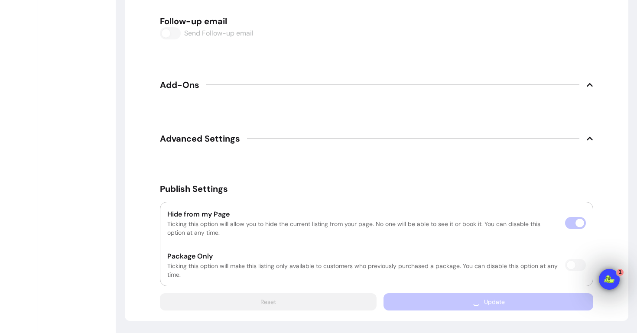
scroll to position [1359, 0]
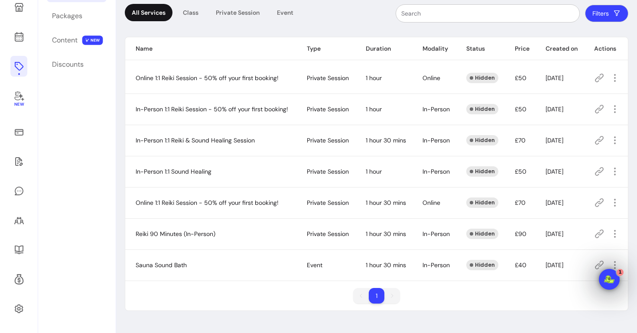
scroll to position [88, 0]
click at [615, 233] on icon "button" at bounding box center [615, 234] width 10 height 10
click at [617, 233] on icon "button" at bounding box center [615, 234] width 10 height 10
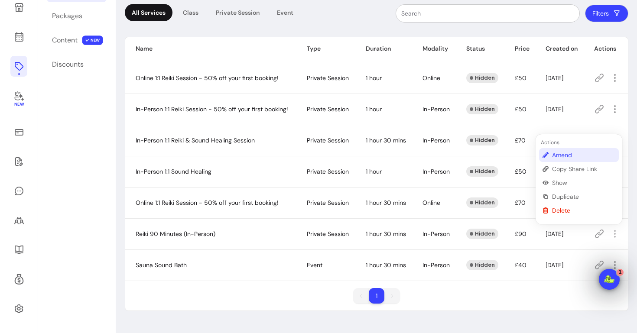
click at [563, 152] on span "Amend" at bounding box center [583, 155] width 63 height 9
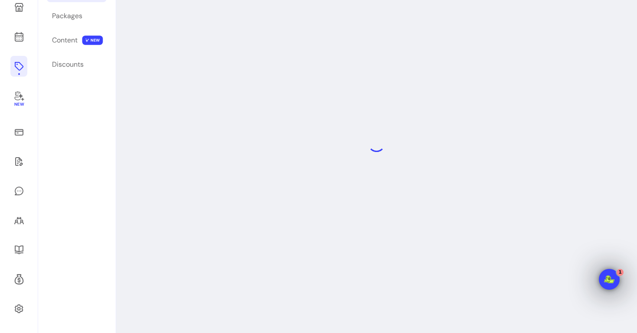
scroll to position [42, 0]
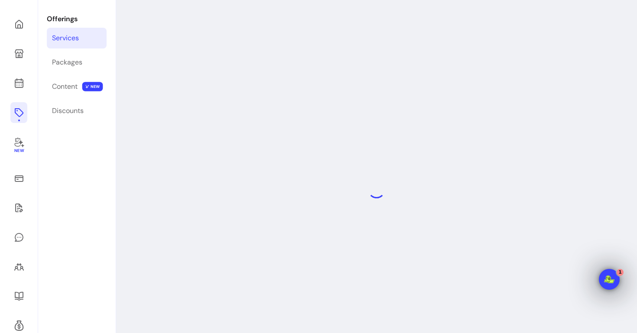
select select "**"
select select "***"
select select "**********"
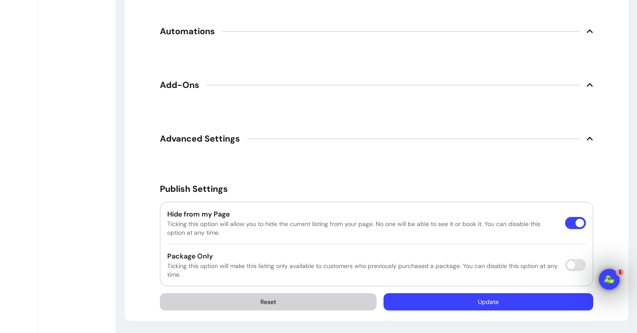
scroll to position [1441, 0]
click at [512, 308] on button "Update" at bounding box center [489, 301] width 210 height 17
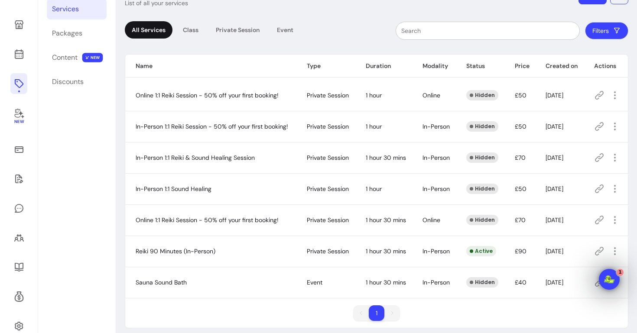
scroll to position [79, 0]
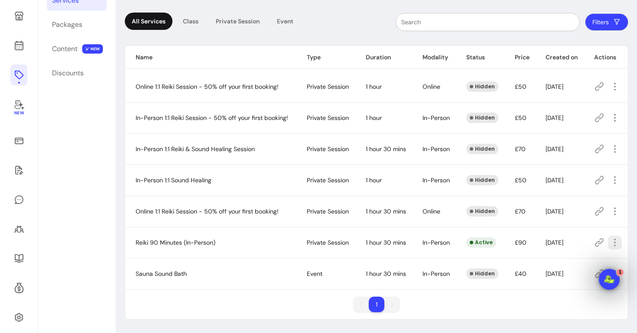
click at [619, 243] on icon "button" at bounding box center [615, 243] width 10 height 10
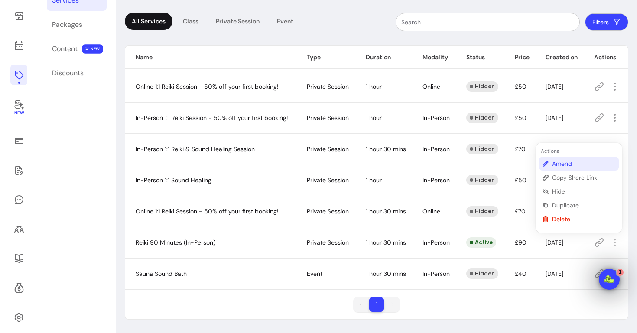
click at [574, 163] on span "Amend" at bounding box center [583, 164] width 63 height 9
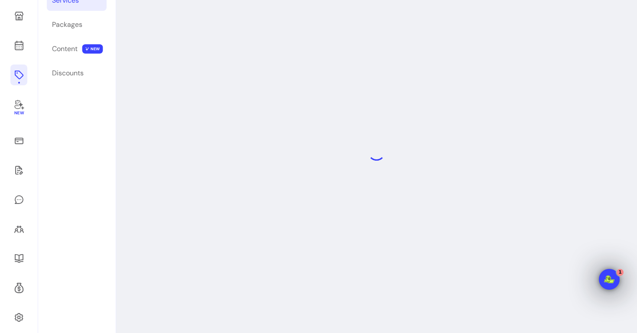
scroll to position [42, 0]
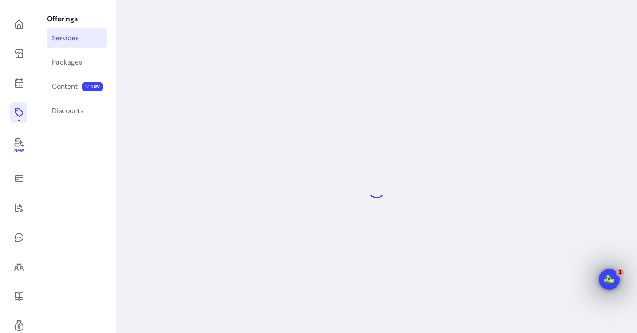
select select "**"
select select "***"
select select "**********"
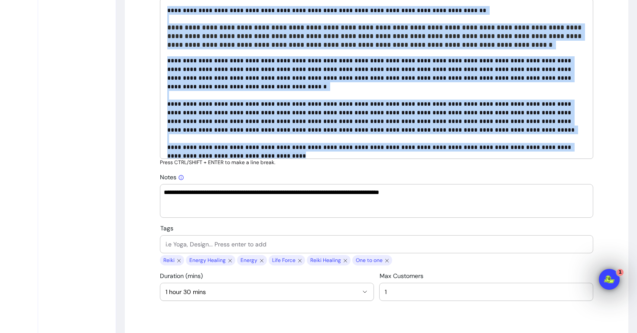
scroll to position [437, 0]
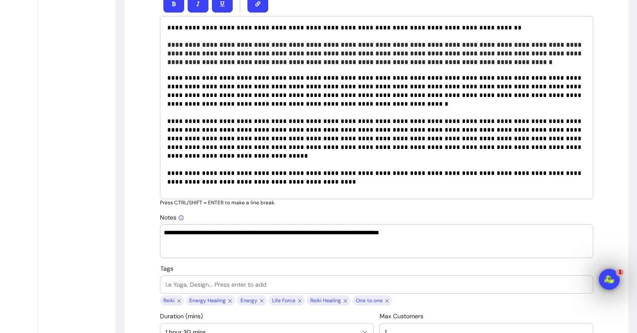
drag, startPoint x: 167, startPoint y: 146, endPoint x: 264, endPoint y: 175, distance: 101.2
click at [213, 172] on div "**********" at bounding box center [376, 107] width 433 height 183
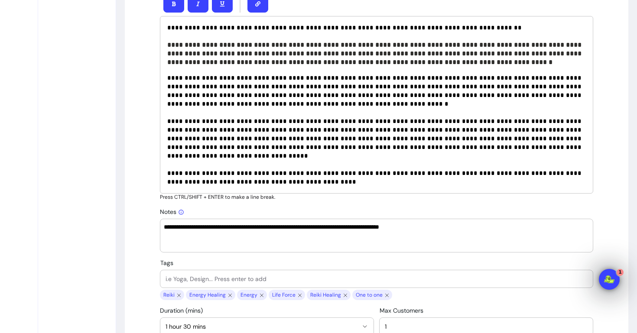
scroll to position [443, 0]
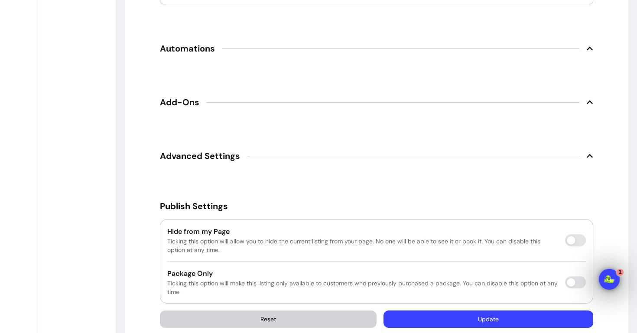
click at [505, 311] on button "Update" at bounding box center [489, 319] width 210 height 17
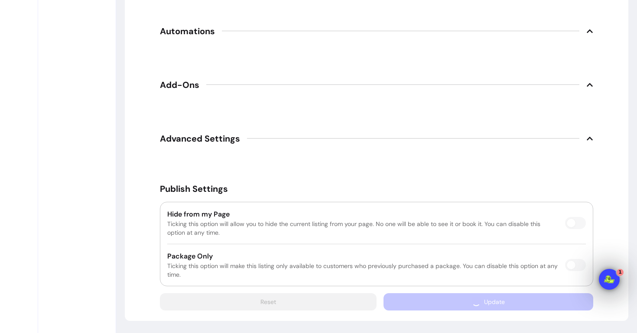
scroll to position [1273, 0]
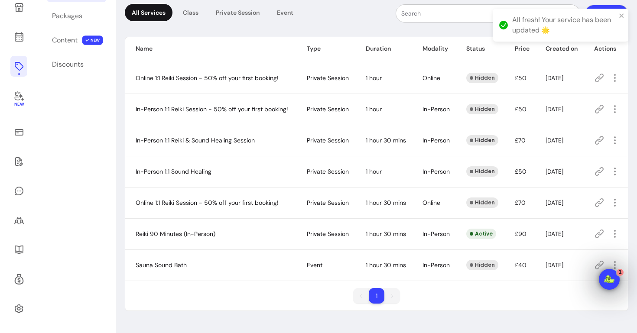
scroll to position [88, 0]
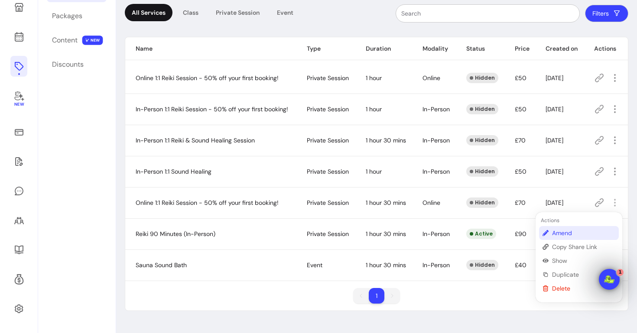
click at [567, 231] on span "Amend" at bounding box center [583, 233] width 63 height 9
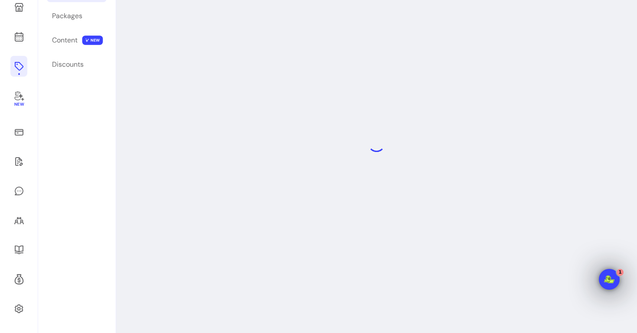
scroll to position [42, 0]
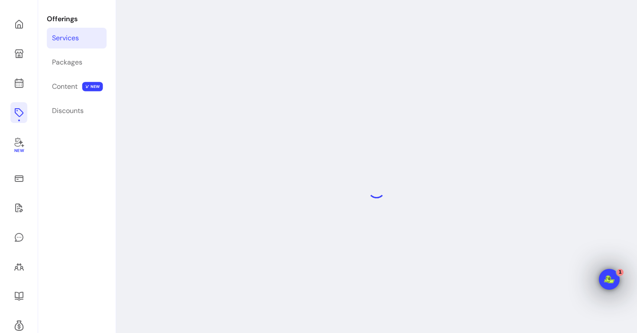
select select "**"
select select "***"
select select "******"
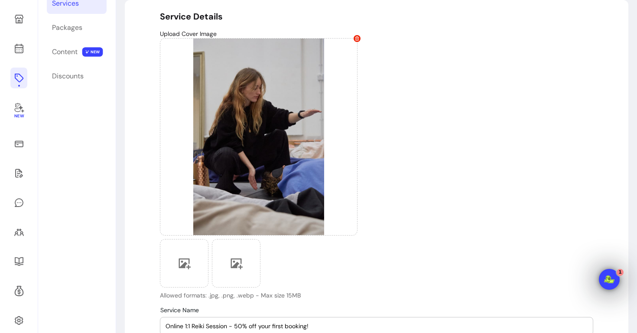
scroll to position [78, 0]
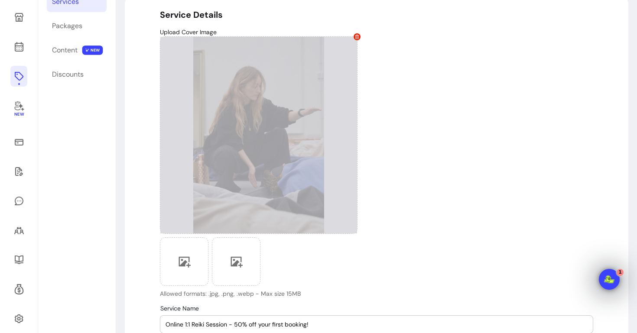
click at [357, 35] on icon at bounding box center [357, 37] width 4 height 4
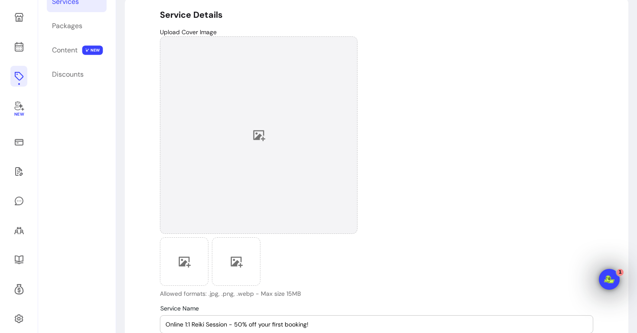
click at [270, 123] on div at bounding box center [259, 135] width 198 height 198
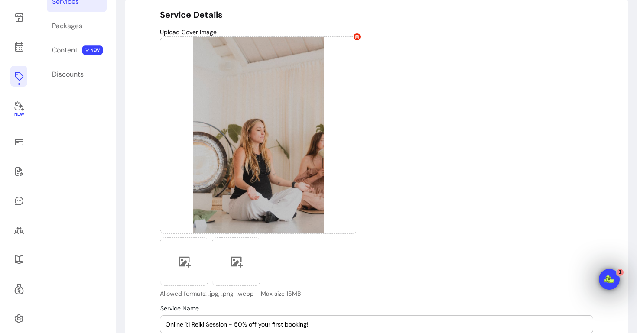
click at [358, 31] on p "Upload Cover Image" at bounding box center [376, 32] width 433 height 9
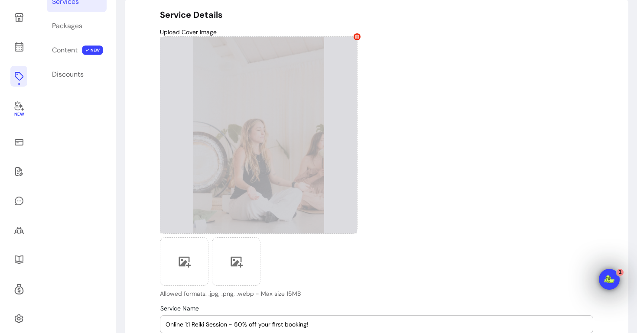
click at [358, 34] on span at bounding box center [357, 36] width 7 height 7
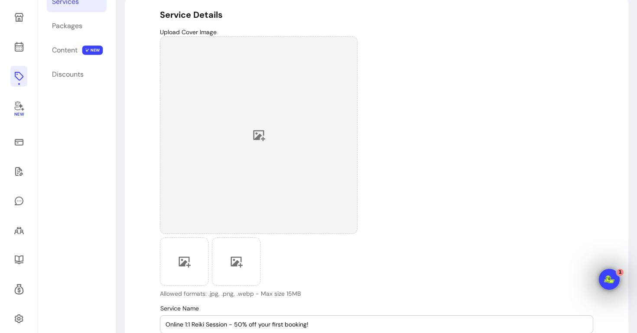
click at [263, 91] on div at bounding box center [259, 135] width 198 height 198
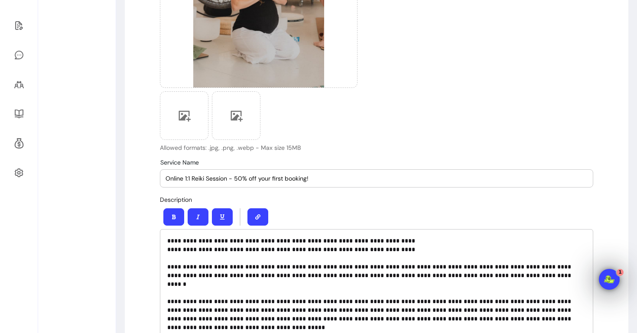
scroll to position [228, 0]
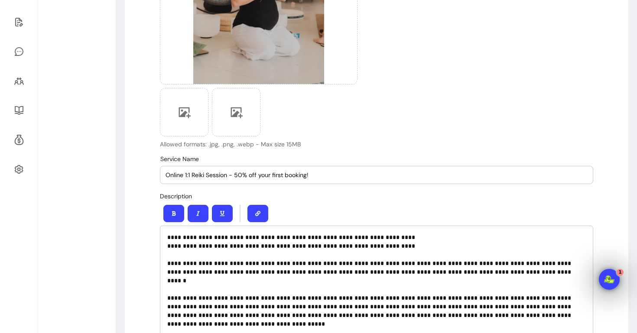
drag, startPoint x: 192, startPoint y: 174, endPoint x: 152, endPoint y: 175, distance: 40.3
drag, startPoint x: 286, startPoint y: 177, endPoint x: 203, endPoint y: 174, distance: 83.3
click at [203, 174] on input "Reiki Session - 50% off your first booking!" at bounding box center [377, 175] width 422 height 9
drag, startPoint x: 202, startPoint y: 177, endPoint x: 182, endPoint y: 176, distance: 20.0
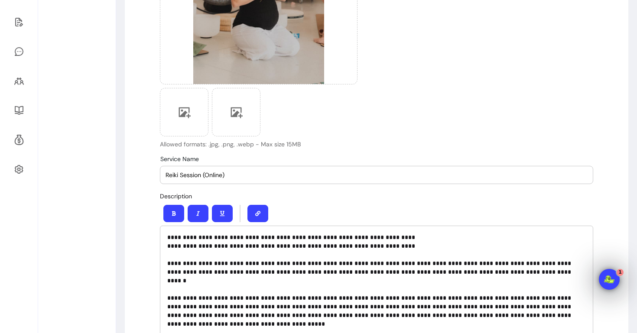
click at [182, 176] on input "Reiki Session (Online)" at bounding box center [377, 175] width 422 height 9
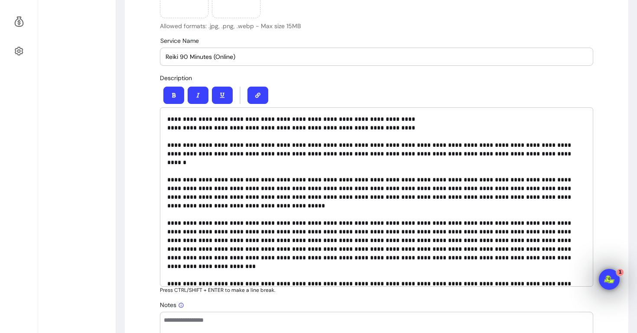
scroll to position [350, 0]
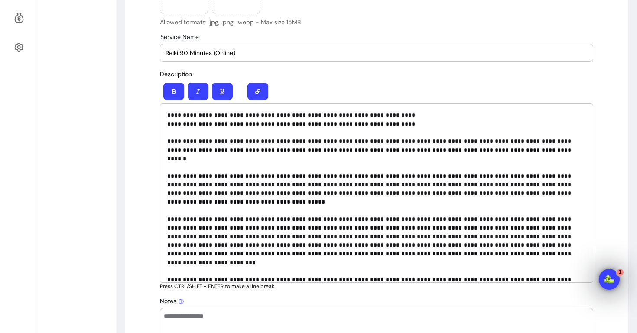
type input "Reiki 90 Minutes (Online)"
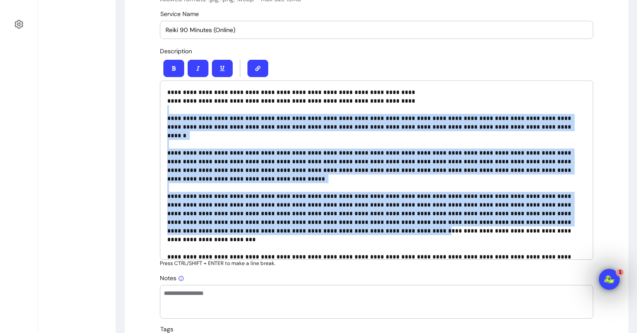
scroll to position [370, 0]
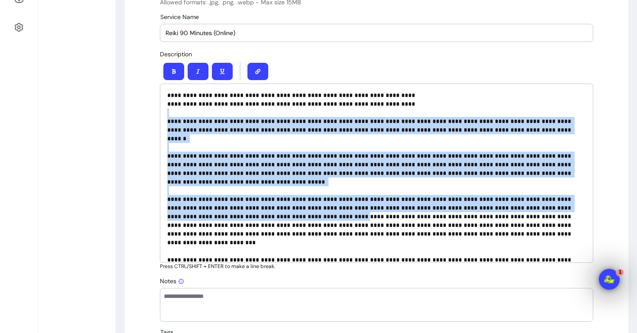
drag, startPoint x: 168, startPoint y: 140, endPoint x: 287, endPoint y: 200, distance: 133.8
click at [287, 200] on p "**********" at bounding box center [376, 173] width 419 height 165
copy p "**********"
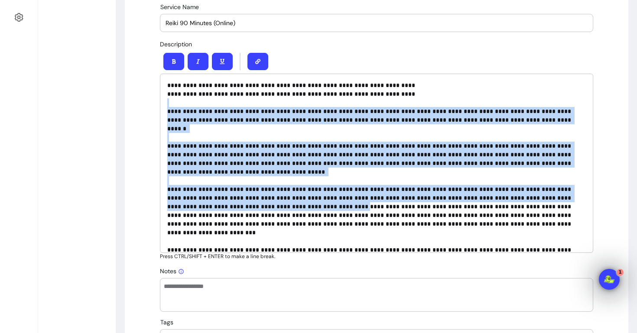
scroll to position [380, 0]
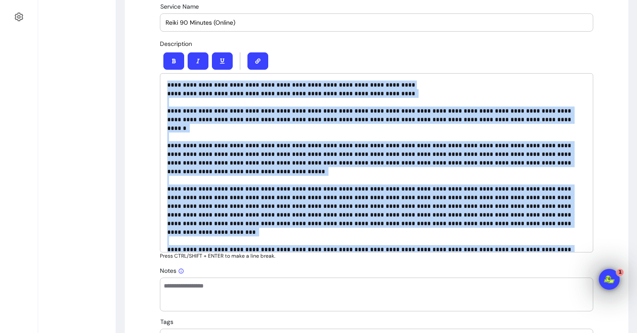
drag, startPoint x: 275, startPoint y: 242, endPoint x: 165, endPoint y: 86, distance: 191.1
click at [165, 86] on div "**********" at bounding box center [376, 162] width 433 height 179
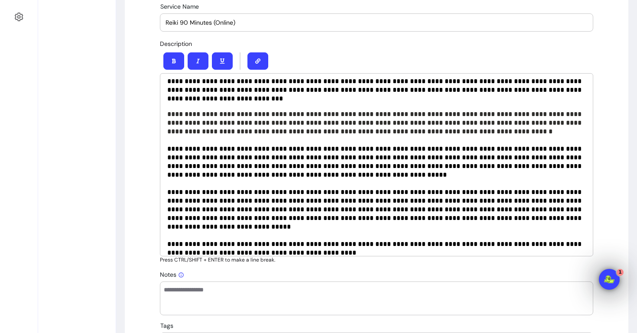
scroll to position [3, 0]
click at [221, 300] on textarea "Notes" at bounding box center [377, 299] width 426 height 26
paste textarea "**********"
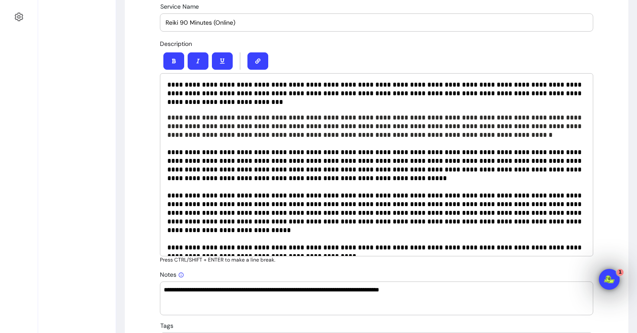
scroll to position [0, 0]
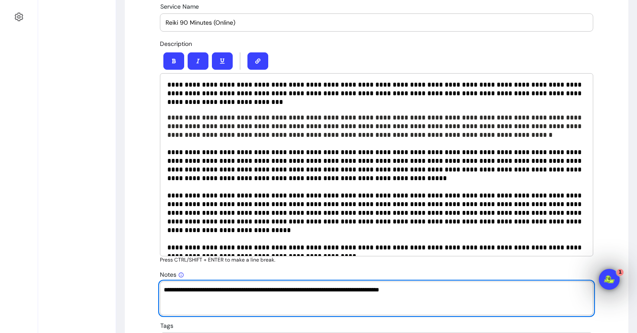
type textarea "**********"
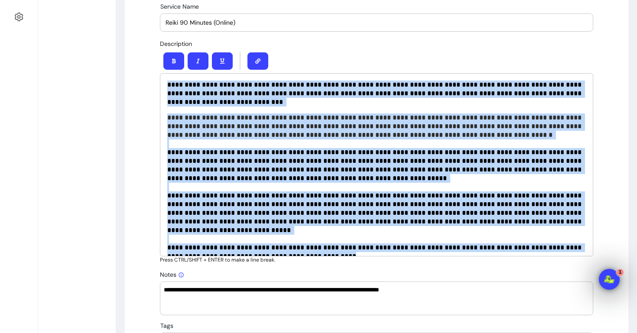
drag, startPoint x: 298, startPoint y: 252, endPoint x: 166, endPoint y: 73, distance: 221.9
click at [166, 73] on div "**********" at bounding box center [376, 164] width 433 height 183
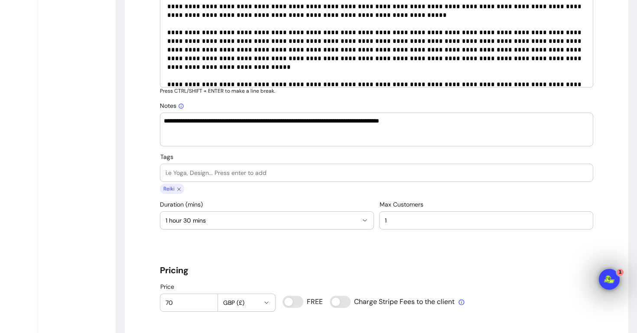
scroll to position [543, 0]
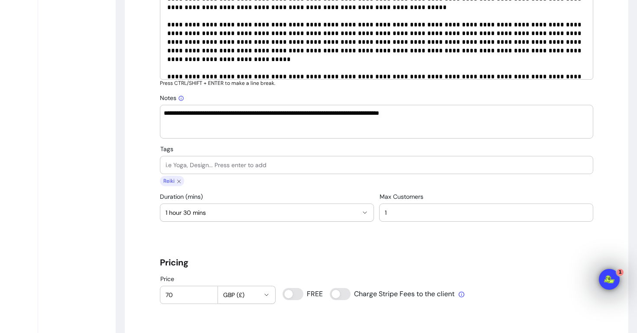
click at [189, 164] on input "Tags" at bounding box center [377, 165] width 422 height 9
type input "Reiki Healing"
click at [199, 163] on input "Tags" at bounding box center [377, 165] width 422 height 9
type input "Energy"
click at [201, 167] on input "Tags" at bounding box center [377, 165] width 422 height 9
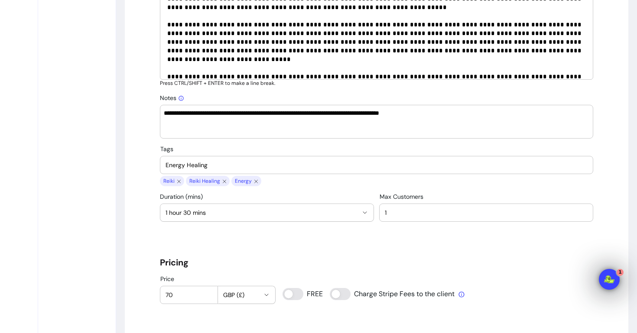
type input "Energy Healing"
click at [191, 166] on input "Tags" at bounding box center [377, 165] width 422 height 9
type input "One to one"
click at [191, 167] on input "Tags" at bounding box center [377, 165] width 422 height 9
type input "Life Force"
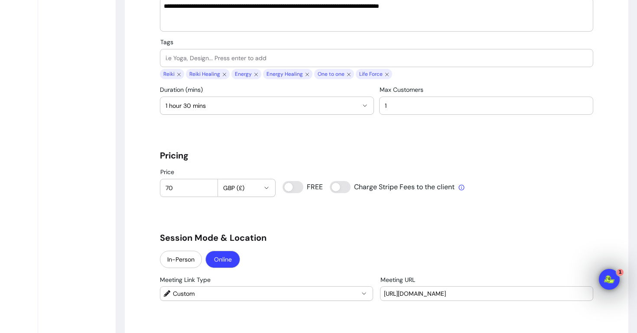
scroll to position [651, 0]
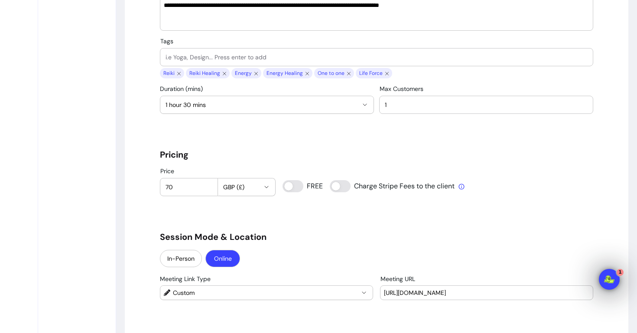
click at [190, 187] on input "70" at bounding box center [189, 187] width 47 height 9
type input "7"
type input "90"
click at [201, 210] on div "**********" at bounding box center [376, 212] width 433 height 1553
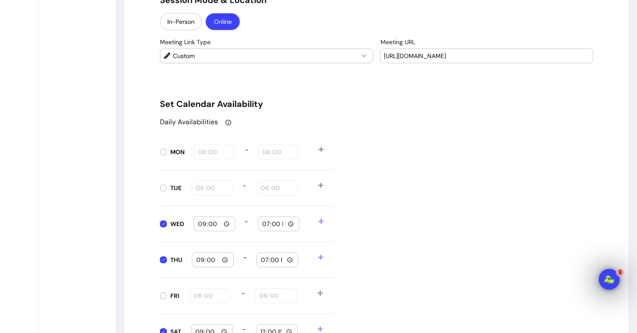
scroll to position [907, 0]
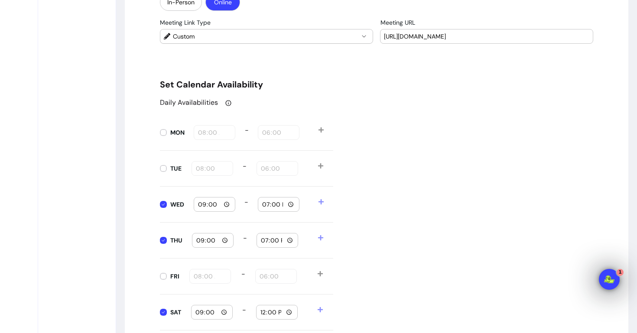
type input "08:00"
type input "18:00"
type input "08:00"
type input "18:00"
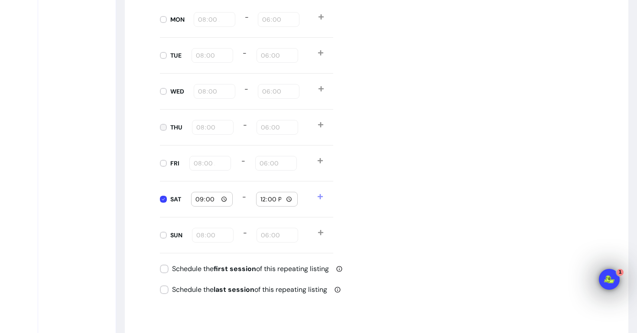
scroll to position [1057, 0]
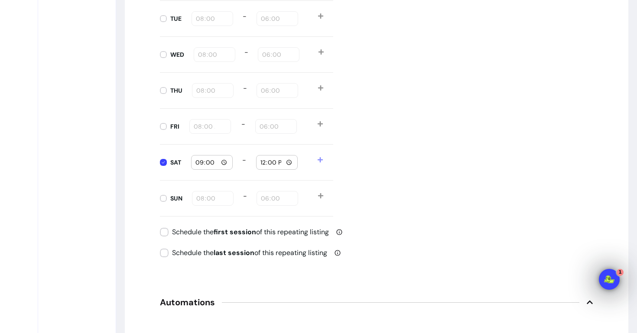
type input "08:00"
type input "18:00"
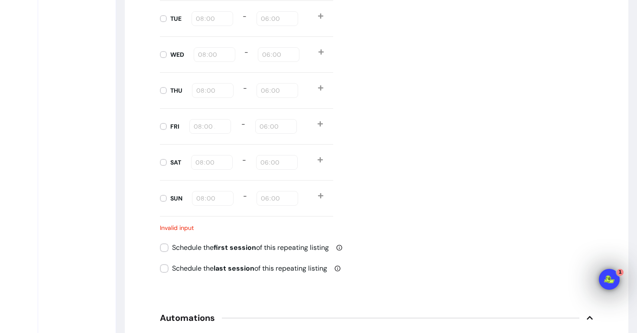
click at [210, 197] on div "SUN 08:00 - 18:00" at bounding box center [246, 199] width 173 height 36
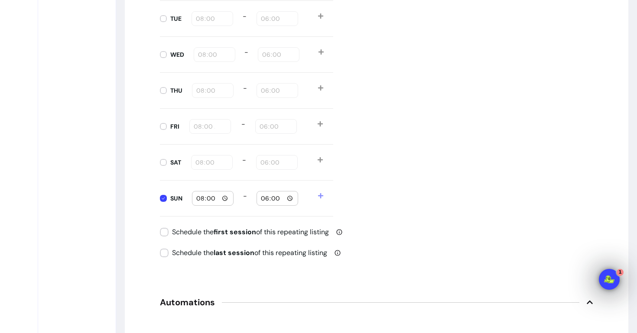
click at [200, 197] on input "08:00" at bounding box center [213, 199] width 34 height 10
type input "09:00"
click at [266, 200] on input "18:00" at bounding box center [277, 199] width 34 height 10
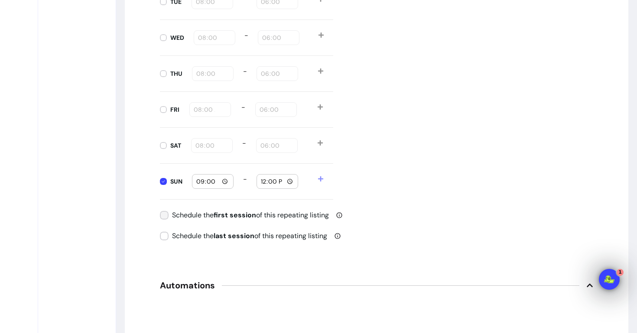
type input "12:00"
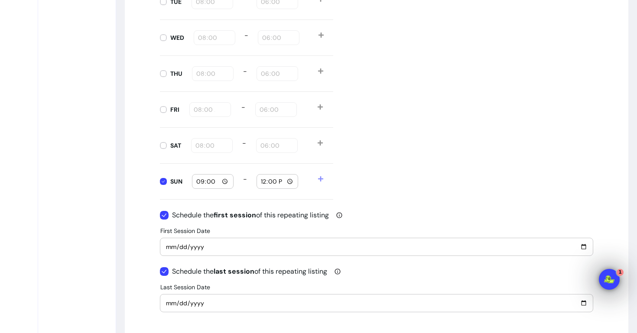
click at [170, 246] on input "[DATE]" at bounding box center [377, 247] width 422 height 10
type input "[DATE]"
click at [170, 301] on input "[DATE]" at bounding box center [377, 304] width 422 height 10
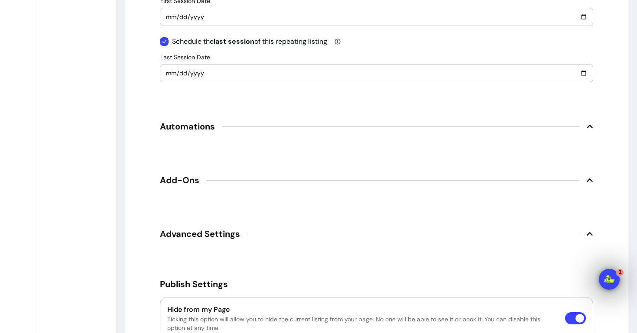
scroll to position [1276, 0]
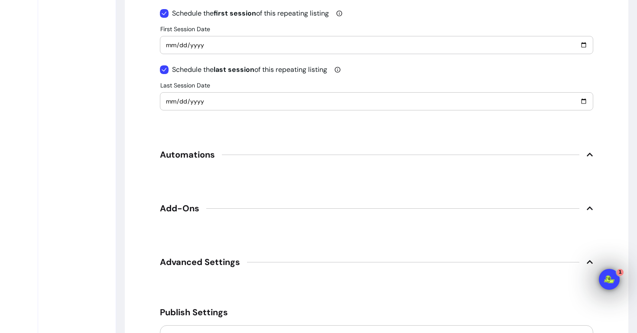
click at [170, 107] on div "[DATE]" at bounding box center [377, 101] width 422 height 17
click at [170, 101] on input "[DATE]" at bounding box center [377, 102] width 422 height 10
type input "[DATE]"
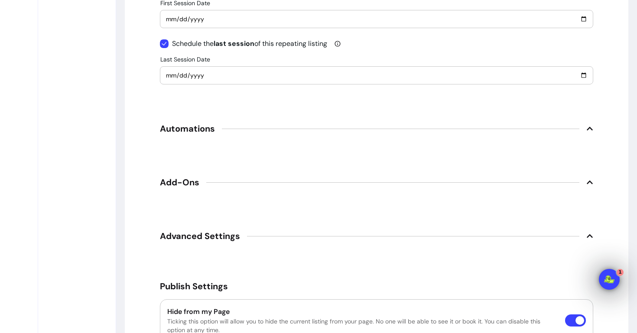
scroll to position [1308, 0]
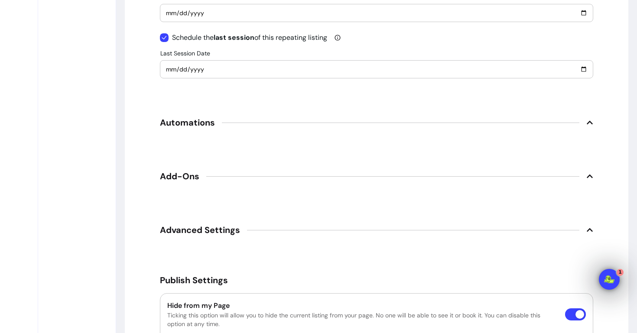
click at [244, 124] on span "Automations" at bounding box center [376, 122] width 433 height 19
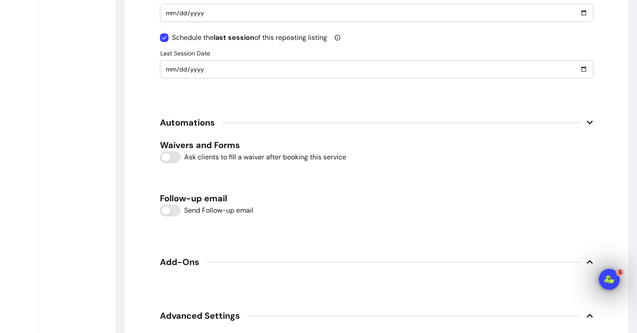
click at [244, 124] on span "Automations" at bounding box center [376, 122] width 433 height 19
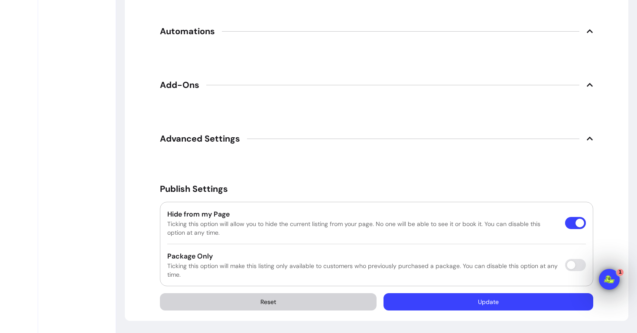
scroll to position [1400, 0]
click at [510, 306] on button "Update" at bounding box center [489, 301] width 210 height 17
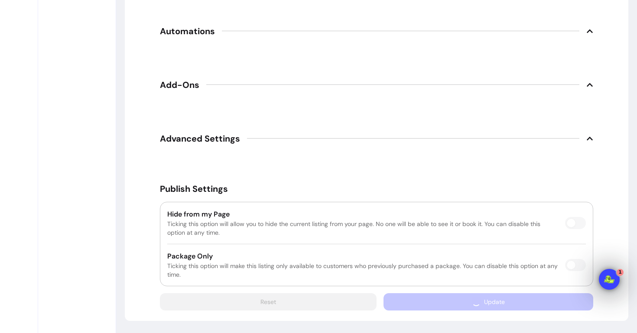
scroll to position [1224, 0]
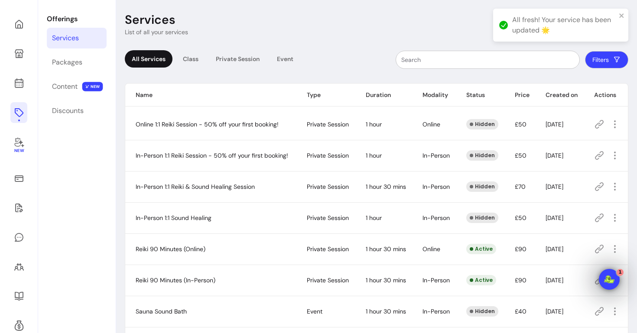
scroll to position [43, 0]
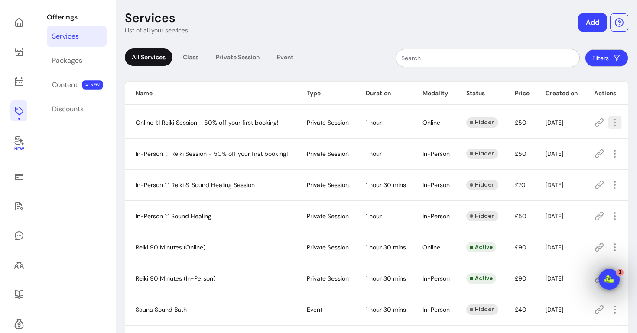
click at [612, 123] on icon "button" at bounding box center [615, 122] width 10 height 10
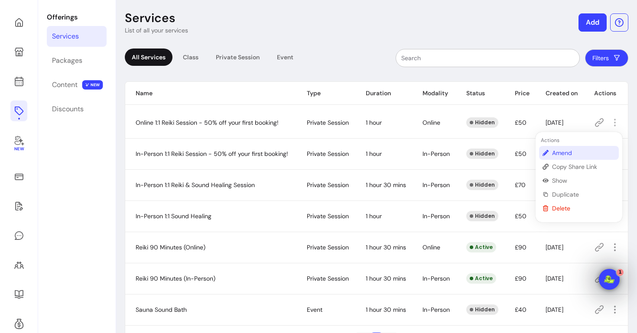
click at [557, 156] on span "Amend" at bounding box center [583, 153] width 63 height 9
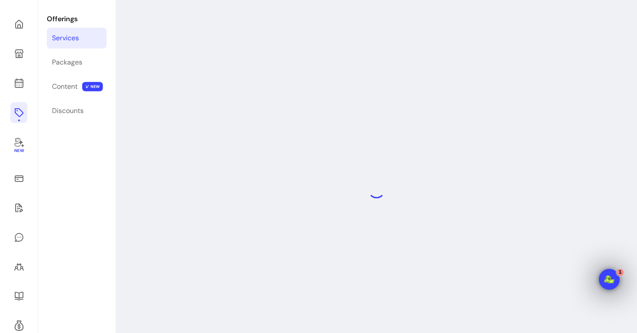
select select "**"
select select "***"
select select "******"
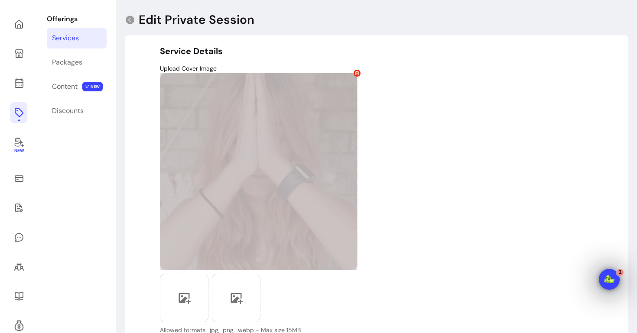
click at [357, 72] on icon at bounding box center [357, 73] width 4 height 4
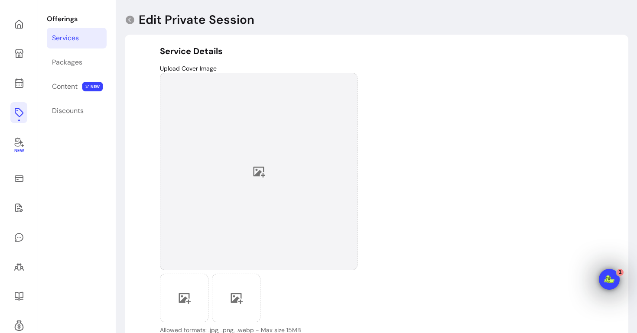
click at [250, 173] on div at bounding box center [259, 172] width 198 height 198
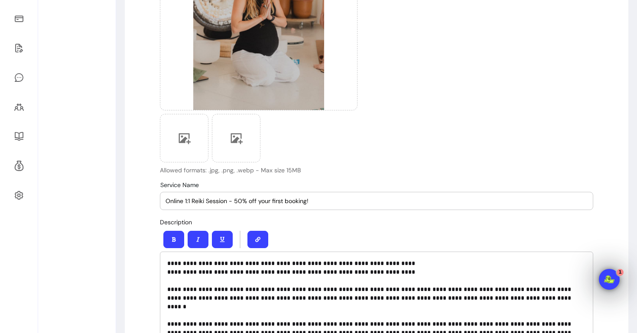
scroll to position [218, 0]
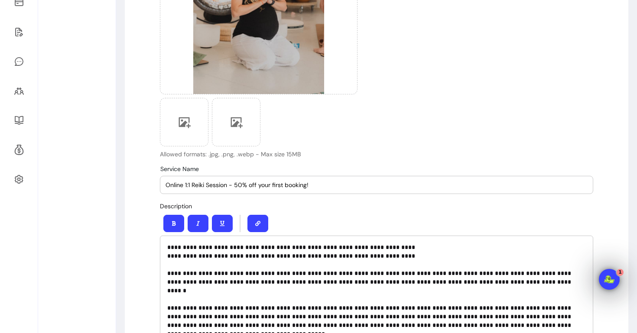
drag, startPoint x: 193, startPoint y: 185, endPoint x: 160, endPoint y: 185, distance: 33.4
drag, startPoint x: 289, startPoint y: 188, endPoint x: 180, endPoint y: 188, distance: 108.8
click at [180, 188] on input "Reiki Session - 50% off your first booking!" at bounding box center [377, 185] width 422 height 9
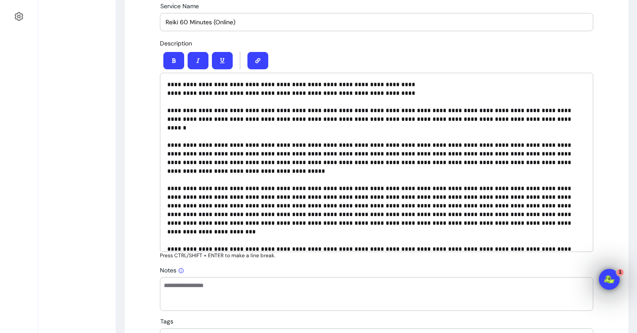
scroll to position [387, 0]
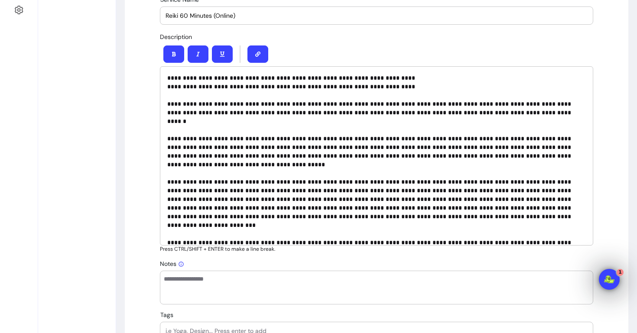
type input "Reiki 60 Minutes (Online)"
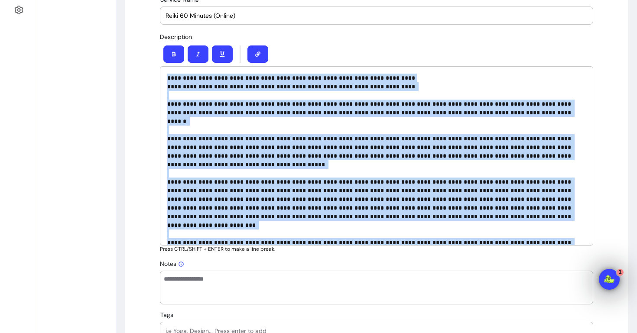
drag, startPoint x: 277, startPoint y: 237, endPoint x: 167, endPoint y: 79, distance: 192.0
click at [167, 79] on div "**********" at bounding box center [376, 155] width 433 height 179
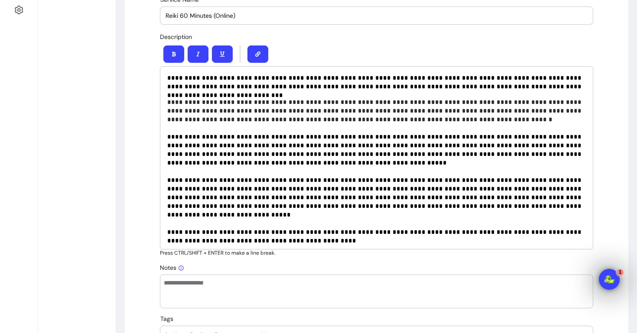
scroll to position [0, 0]
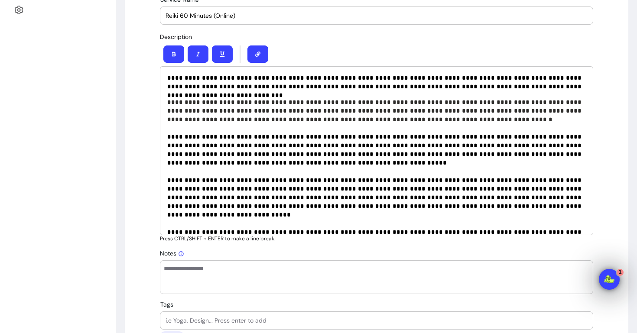
click at [238, 136] on span "**********" at bounding box center [375, 189] width 416 height 110
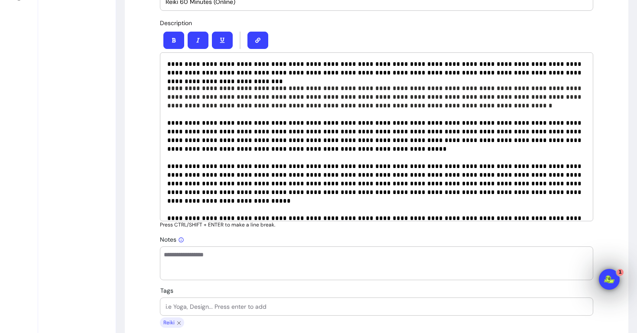
scroll to position [403, 0]
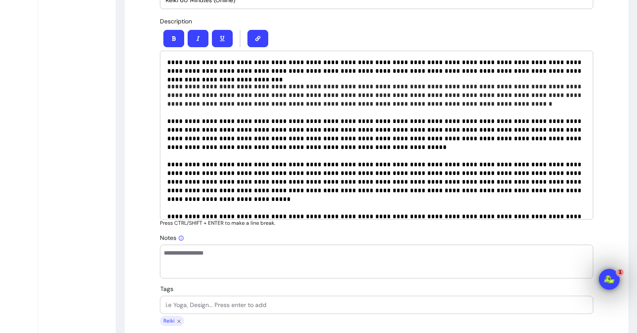
click at [181, 266] on textarea "Notes" at bounding box center [377, 262] width 426 height 26
paste textarea "**********"
type textarea "**********"
click at [185, 303] on input "Tags" at bounding box center [377, 305] width 422 height 9
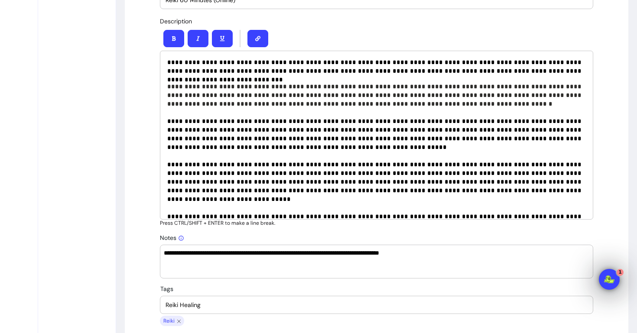
type input "Reiki Healing"
click at [180, 303] on input "Tags" at bounding box center [377, 305] width 422 height 9
type input "Energy"
click at [175, 307] on input "Tags" at bounding box center [377, 305] width 422 height 9
type input "Energy Healing"
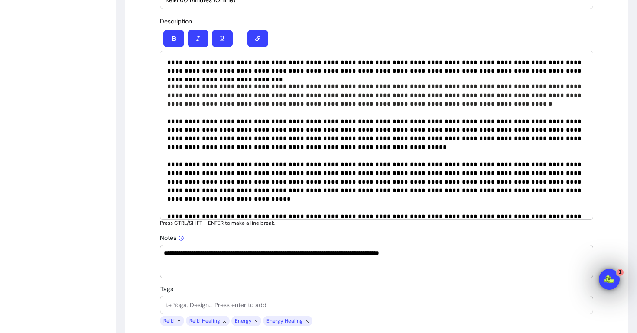
click at [183, 304] on input "Tags" at bounding box center [377, 305] width 422 height 9
type input "One to one"
click at [190, 306] on input "Tags" at bounding box center [377, 305] width 422 height 9
type input "Life Force"
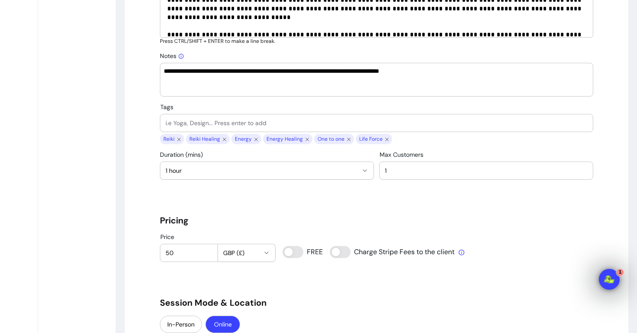
scroll to position [631, 0]
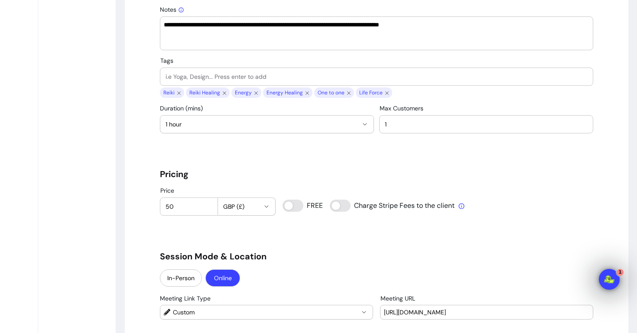
click at [168, 207] on input "50" at bounding box center [189, 206] width 47 height 9
type input "0"
click at [175, 207] on div "Price 0 GBP (£)" at bounding box center [218, 201] width 116 height 29
click at [182, 209] on input "Price" at bounding box center [189, 206] width 47 height 9
type input "70"
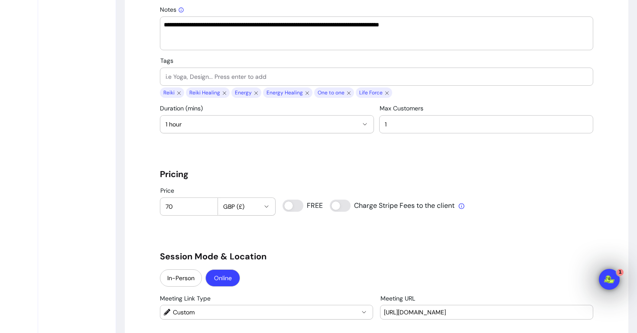
click at [176, 244] on div "**********" at bounding box center [376, 232] width 433 height 1553
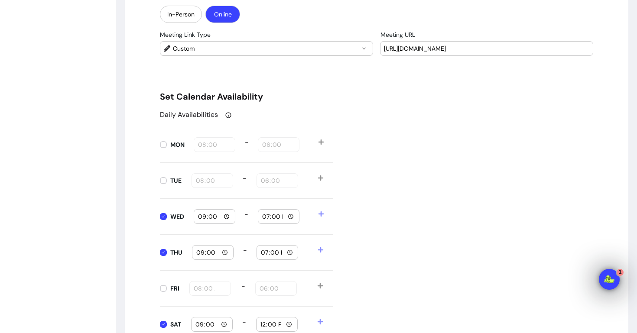
scroll to position [979, 0]
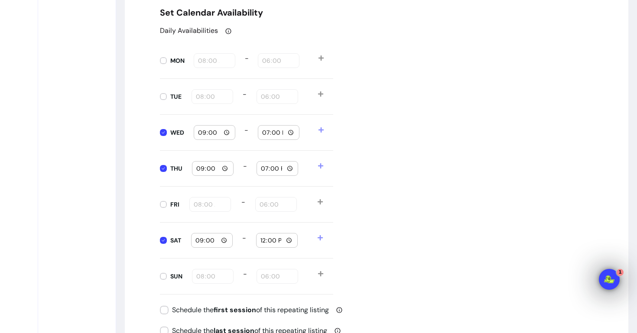
type input "08:00"
type input "18:00"
type input "08:00"
type input "18:00"
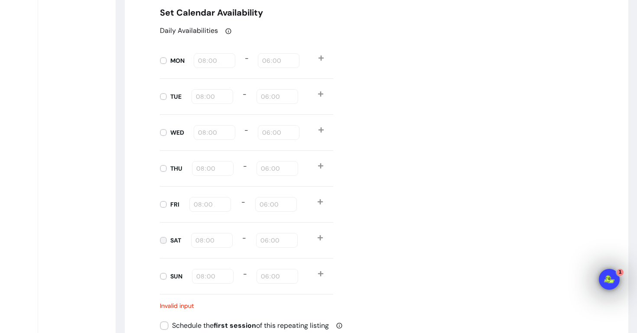
type input "08:00"
type input "18:00"
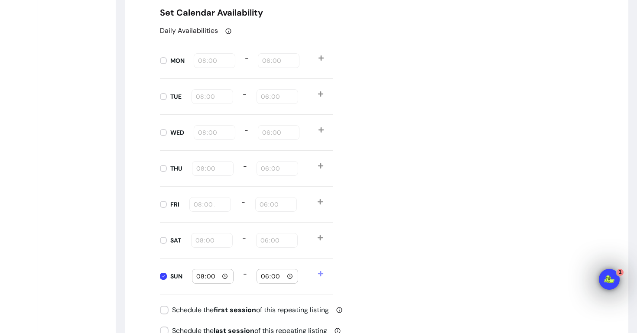
click at [202, 277] on input "08:00" at bounding box center [213, 277] width 34 height 10
type input "09:00"
click at [267, 272] on input "18:00" at bounding box center [277, 277] width 34 height 10
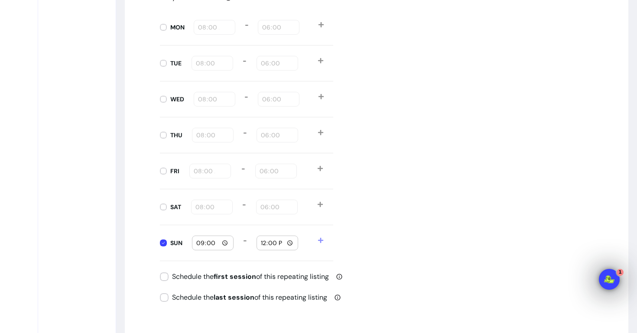
scroll to position [1025, 0]
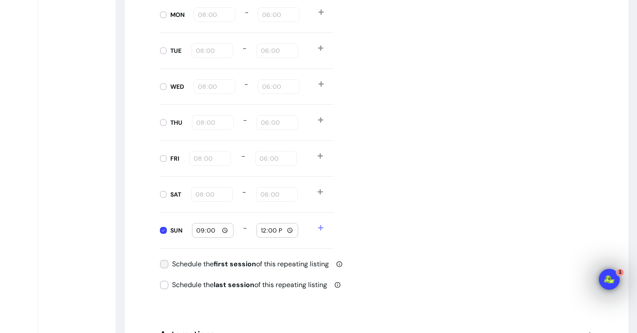
type input "12:00"
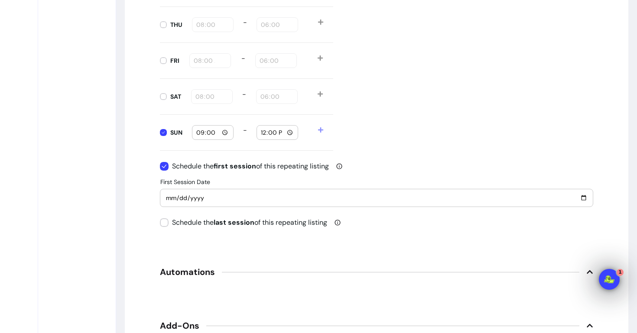
scroll to position [1152, 0]
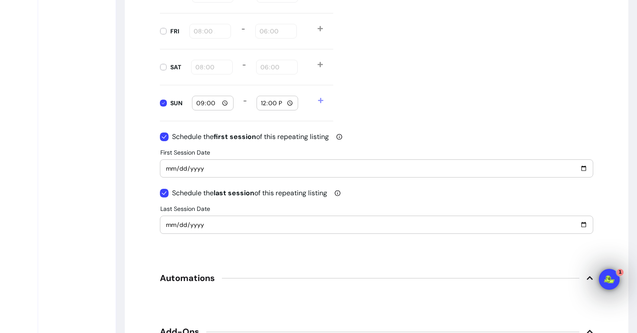
click at [169, 169] on input "[DATE]" at bounding box center [377, 169] width 422 height 10
click at [222, 173] on input "[DATE]" at bounding box center [377, 169] width 422 height 10
type input "[DATE]"
click at [169, 224] on input "[DATE]" at bounding box center [377, 225] width 422 height 10
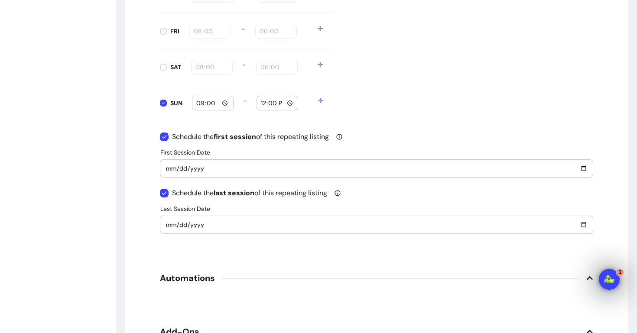
type input "[DATE]"
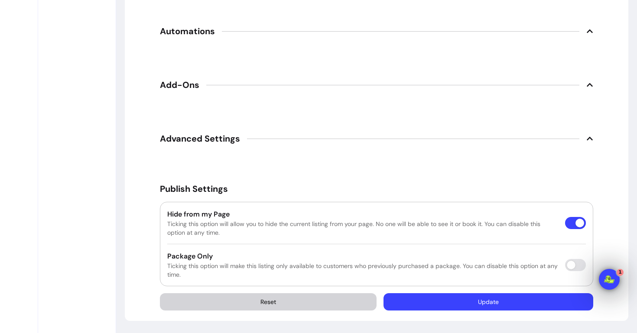
scroll to position [1400, 0]
click at [476, 308] on button "Update" at bounding box center [489, 301] width 210 height 17
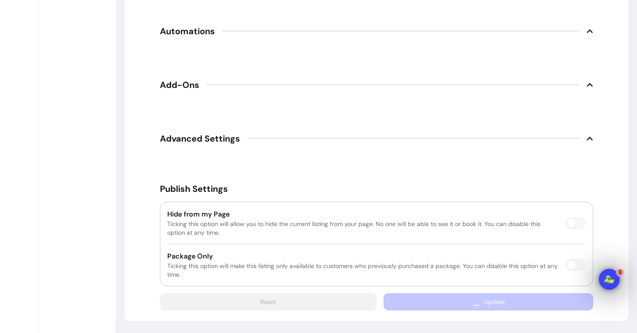
scroll to position [1224, 0]
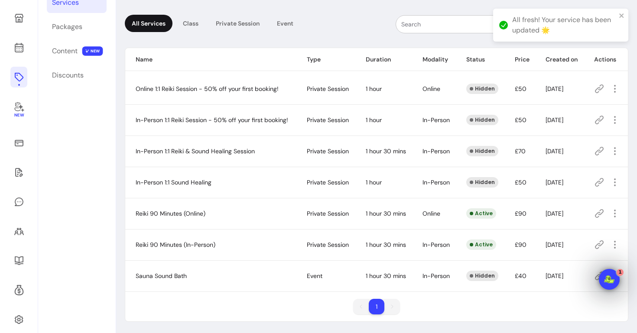
scroll to position [42, 0]
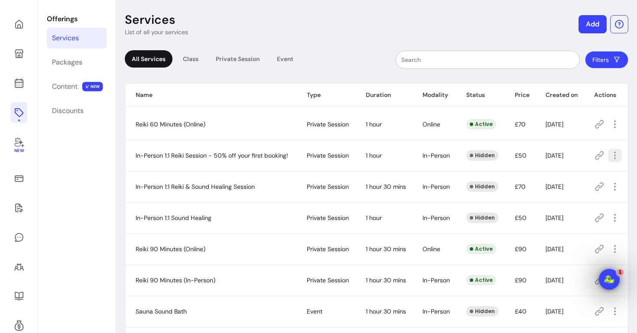
click at [616, 160] on icon "button" at bounding box center [615, 155] width 10 height 10
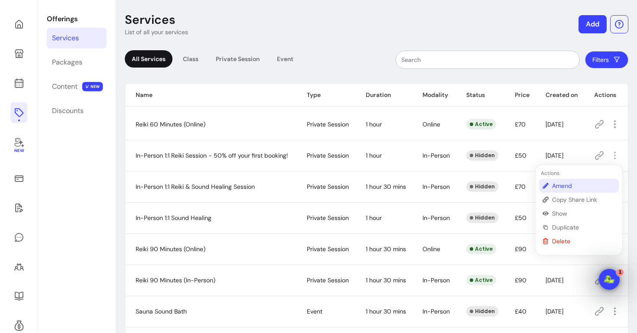
click at [563, 186] on span "Amend" at bounding box center [583, 186] width 63 height 9
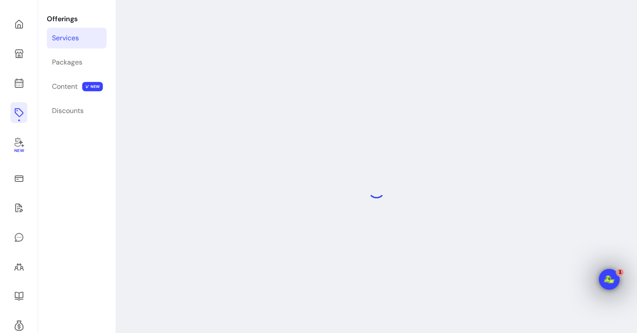
select select "**"
select select "***"
select select "**********"
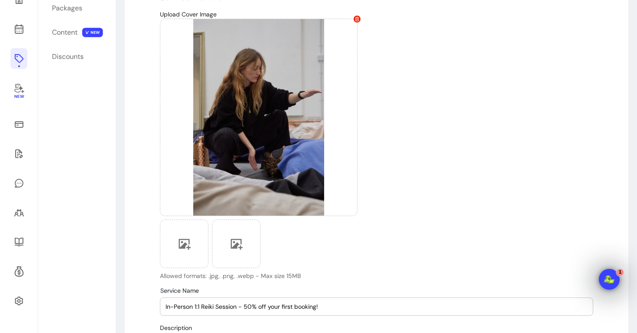
scroll to position [67, 0]
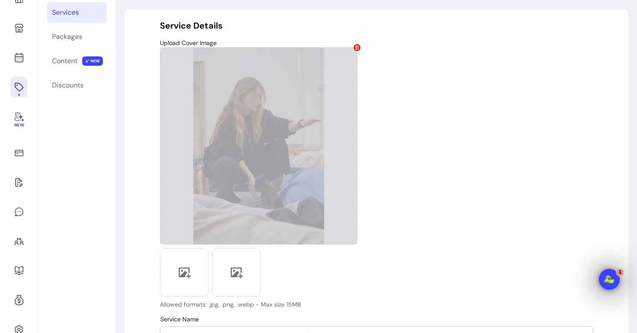
click at [358, 48] on icon at bounding box center [357, 48] width 4 height 4
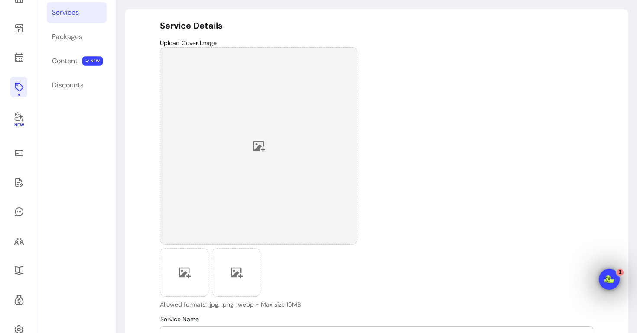
click at [280, 136] on div at bounding box center [259, 146] width 198 height 198
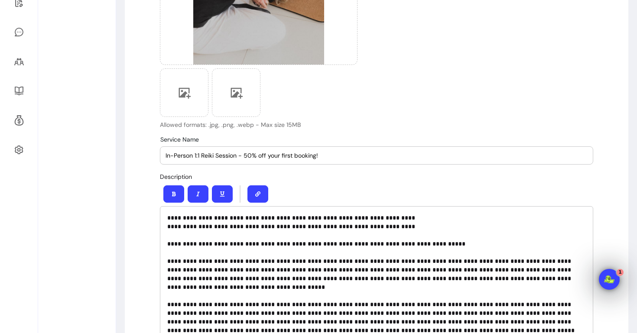
scroll to position [255, 0]
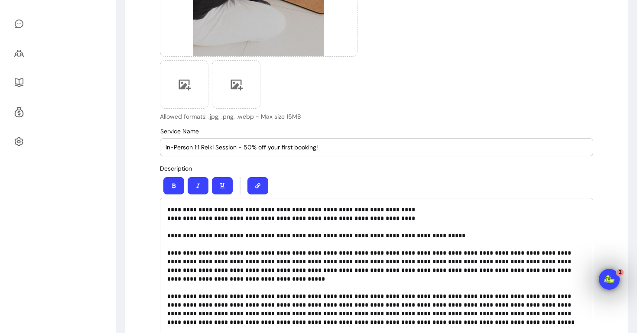
drag, startPoint x: 201, startPoint y: 146, endPoint x: 150, endPoint y: 150, distance: 51.2
drag, startPoint x: 296, startPoint y: 150, endPoint x: 181, endPoint y: 148, distance: 115.3
click at [181, 148] on input "Reiki Session - 50% off your first booking!" at bounding box center [377, 147] width 422 height 9
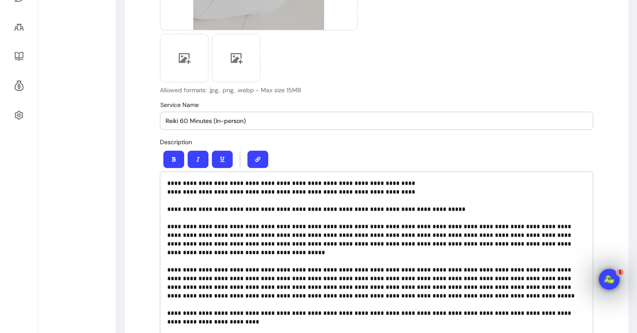
scroll to position [325, 0]
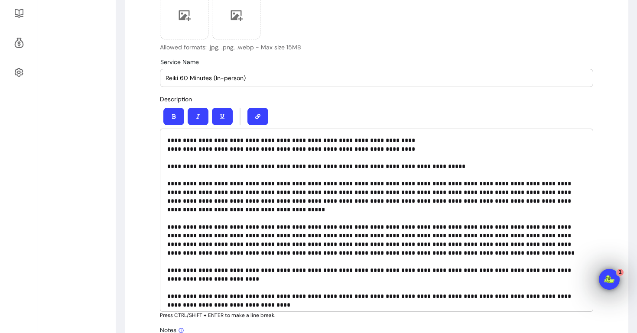
type input "Reiki 60 Minutes (In-person)"
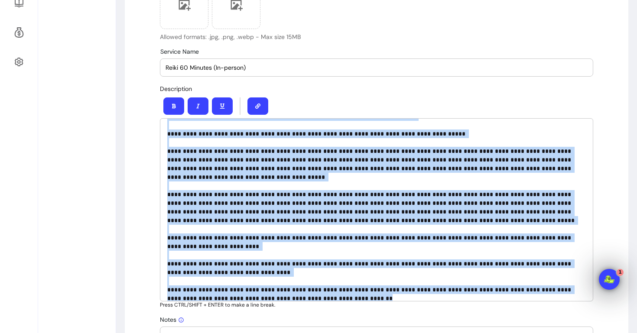
scroll to position [336, 0]
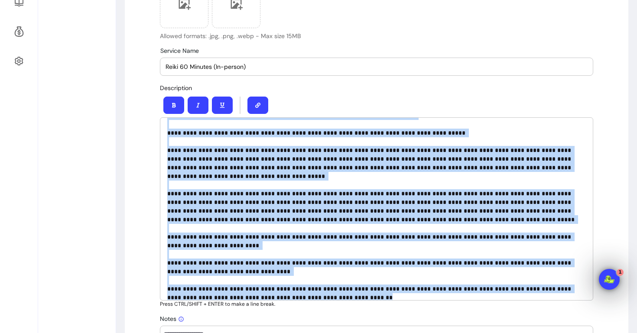
drag, startPoint x: 168, startPoint y: 139, endPoint x: 306, endPoint y: 300, distance: 211.5
click at [306, 300] on div "**********" at bounding box center [376, 208] width 433 height 183
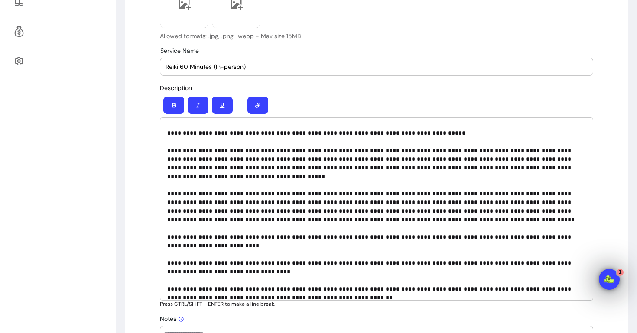
scroll to position [0, 0]
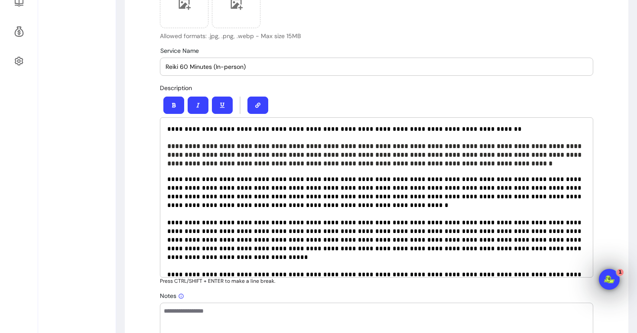
click at [238, 181] on span "**********" at bounding box center [375, 231] width 416 height 110
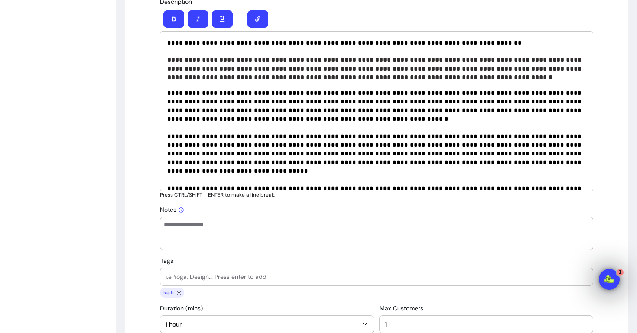
scroll to position [443, 0]
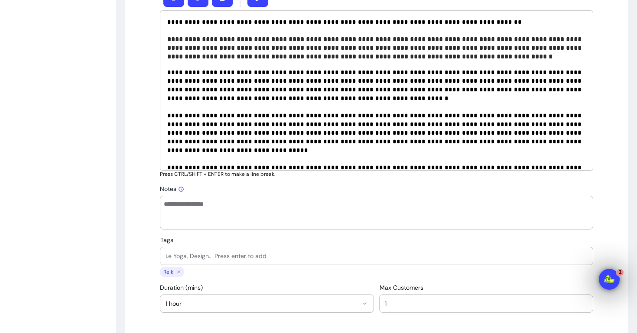
click at [187, 212] on textarea "Notes" at bounding box center [377, 213] width 426 height 26
paste textarea "**********"
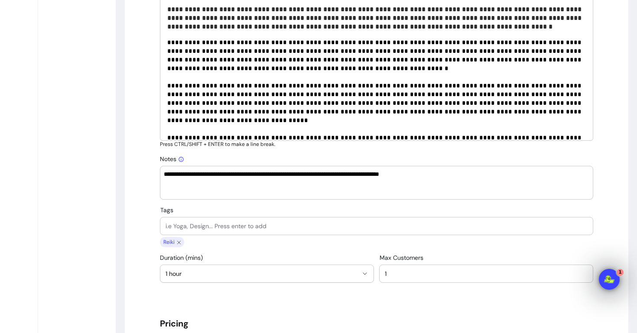
scroll to position [479, 0]
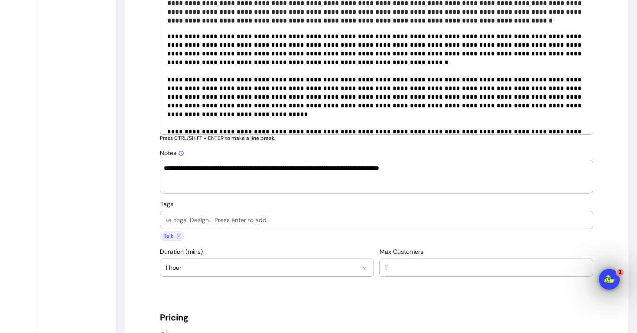
type textarea "**********"
click at [186, 221] on input "Tags" at bounding box center [377, 220] width 422 height 9
type input "Reiki Healing"
click at [178, 222] on input "Tags" at bounding box center [377, 220] width 422 height 9
type input "Energy"
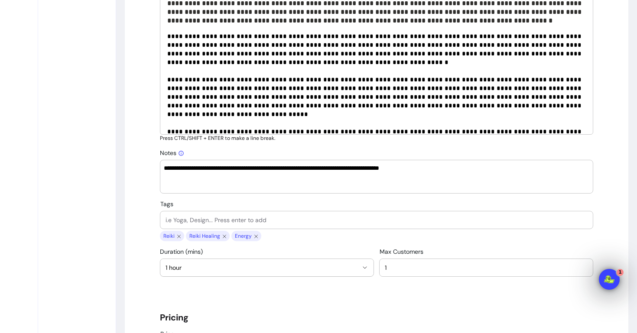
click at [184, 218] on input "Tags" at bounding box center [377, 220] width 422 height 9
type input "Energy Healing"
click at [196, 220] on input "Tags" at bounding box center [377, 220] width 422 height 9
type input "One to one"
click at [201, 219] on input "Tags" at bounding box center [377, 220] width 422 height 9
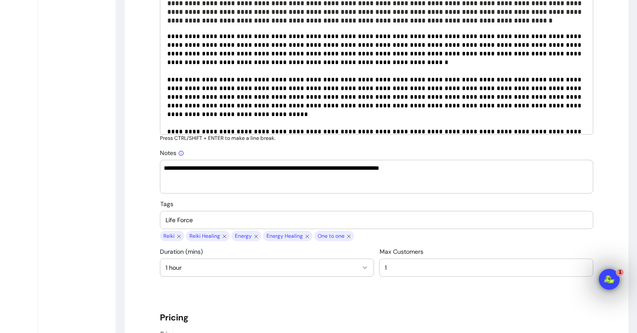
type input "Life Force"
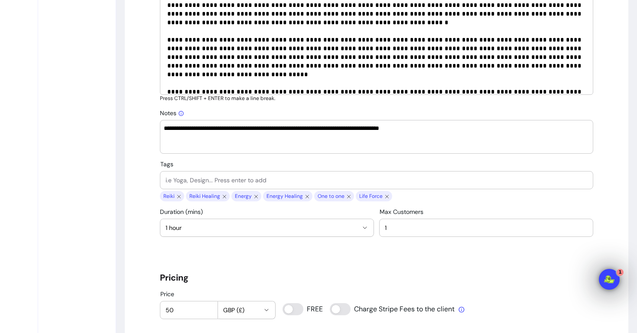
scroll to position [575, 0]
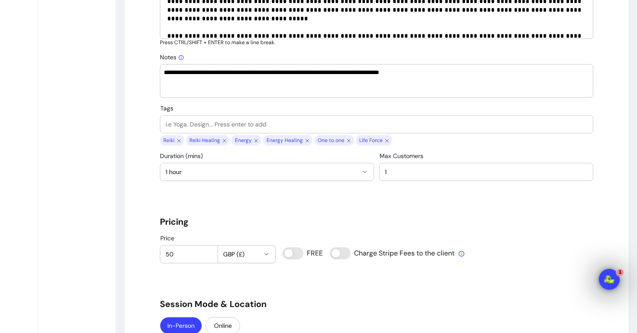
click at [169, 253] on input "50" at bounding box center [189, 254] width 47 height 9
type input "0"
click at [181, 251] on div "Price 0 GBP (£)" at bounding box center [218, 249] width 116 height 29
click at [185, 253] on input "Price" at bounding box center [189, 254] width 47 height 9
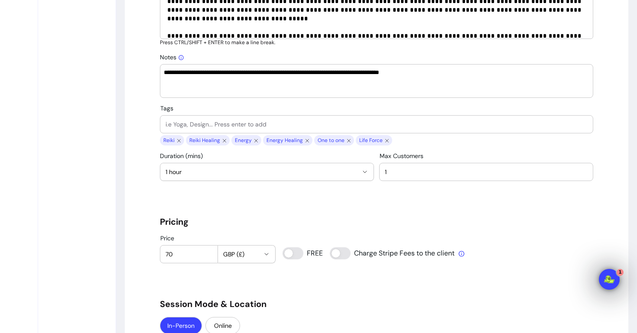
type input "70"
click at [203, 218] on h5 "Pricing" at bounding box center [376, 222] width 433 height 12
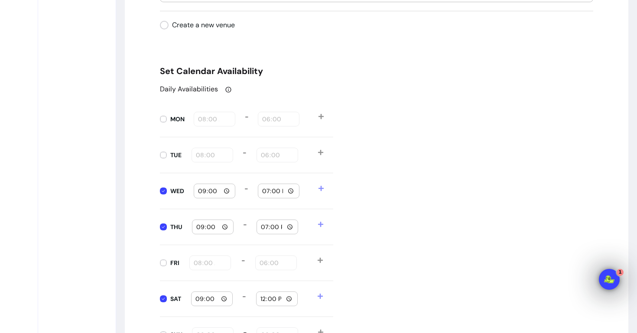
scroll to position [1012, 0]
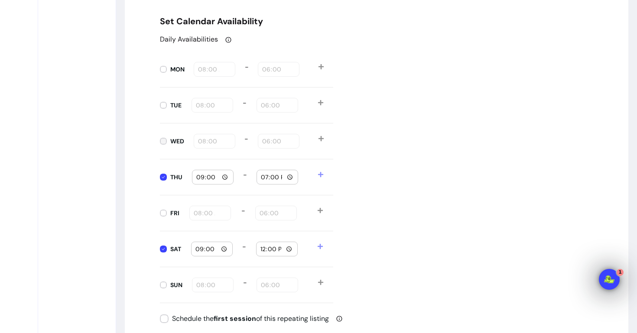
type input "08:00"
type input "18:00"
type input "08:00"
type input "18:00"
type input "08:00"
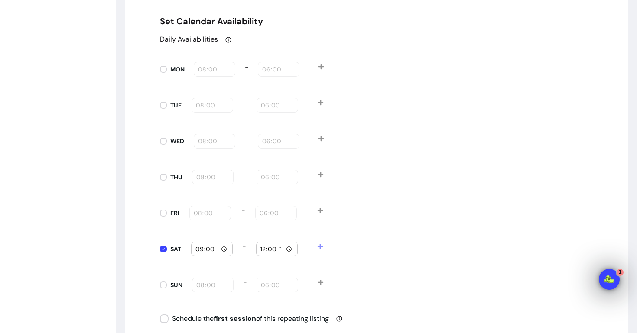
type input "18:00"
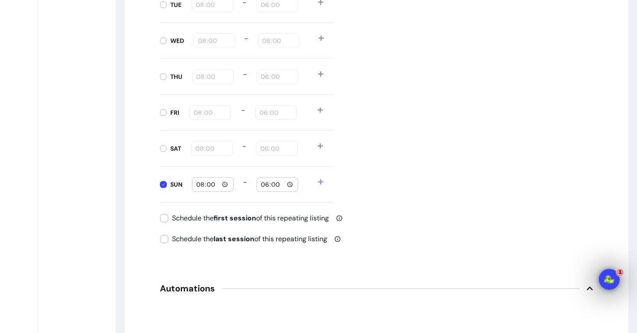
scroll to position [1150, 0]
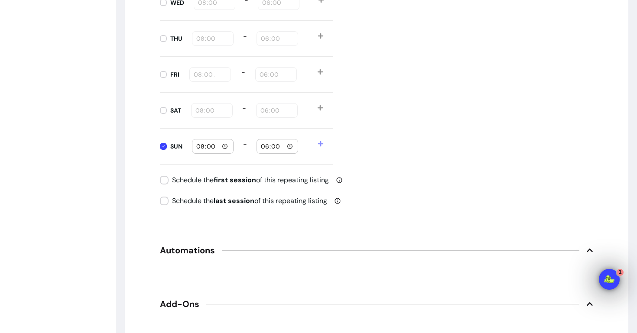
click at [201, 144] on input "08:00" at bounding box center [213, 147] width 34 height 10
type input "09:00"
click at [268, 147] on input "18:00" at bounding box center [277, 147] width 34 height 10
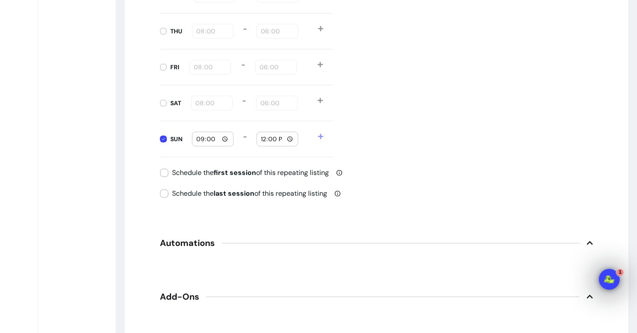
scroll to position [1159, 0]
type input "12:00"
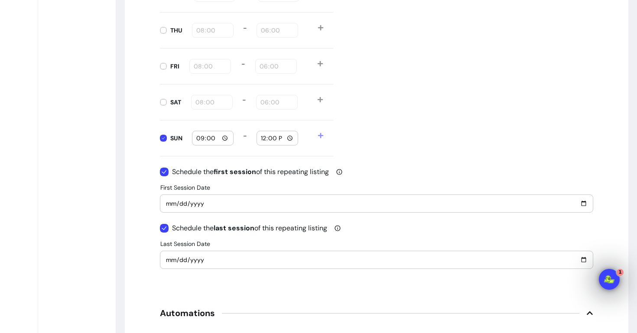
click at [171, 203] on input "[DATE]" at bounding box center [377, 204] width 422 height 10
type input "[DATE]"
click at [172, 263] on input "[DATE]" at bounding box center [377, 260] width 422 height 10
type input "[DATE]"
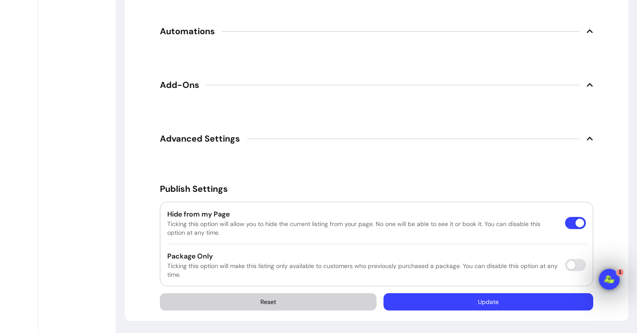
scroll to position [1441, 0]
click at [503, 303] on button "Update" at bounding box center [489, 301] width 210 height 17
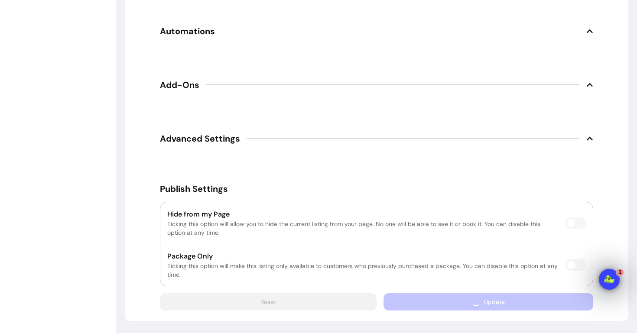
scroll to position [1273, 0]
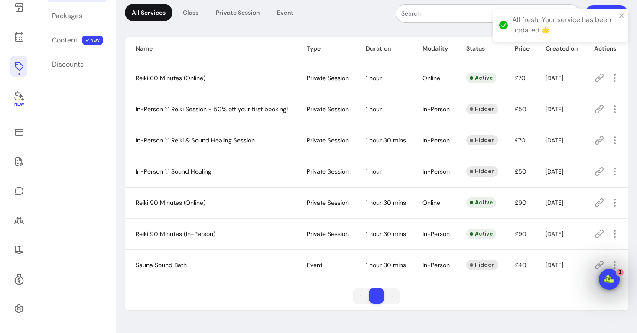
scroll to position [42, 0]
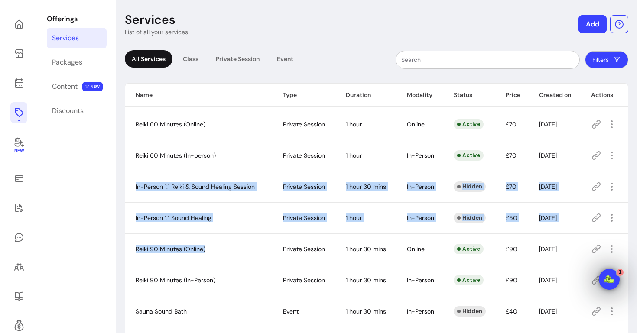
drag, startPoint x: 247, startPoint y: 251, endPoint x: 267, endPoint y: 177, distance: 76.6
click at [267, 177] on tbody "Reiki 60 Minutes (Online) Private Session 1 hour Online Active £70 [DATE] Reiki…" at bounding box center [376, 218] width 503 height 219
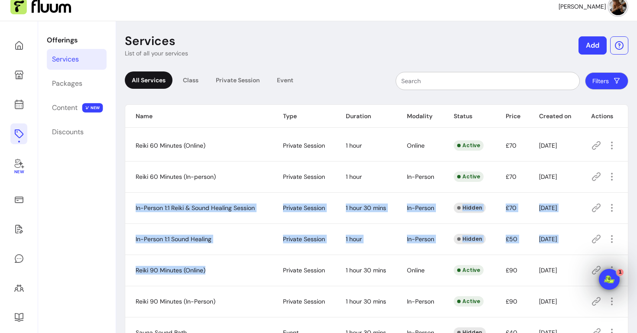
scroll to position [29, 0]
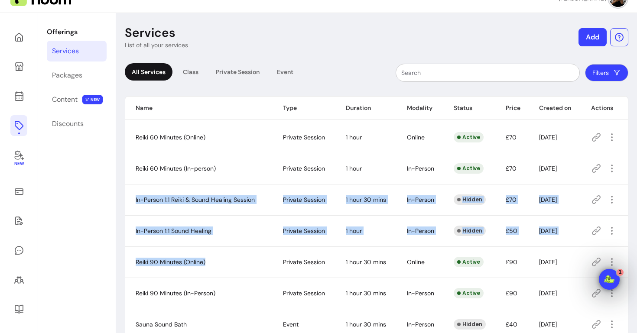
click at [249, 195] on td "In-Person 1:1 Reiki & Sound Healing Session" at bounding box center [198, 199] width 147 height 31
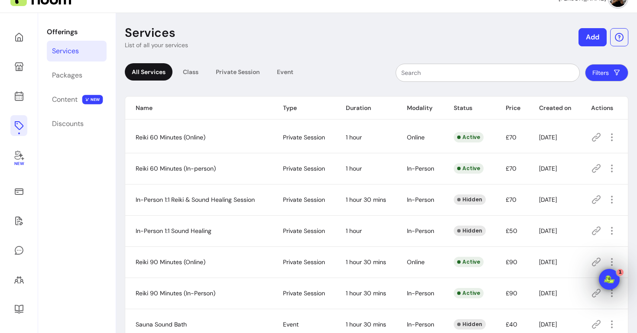
scroll to position [33, 0]
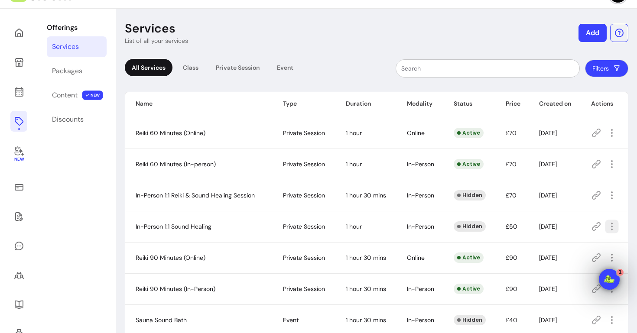
click at [613, 225] on icon "button" at bounding box center [612, 226] width 10 height 10
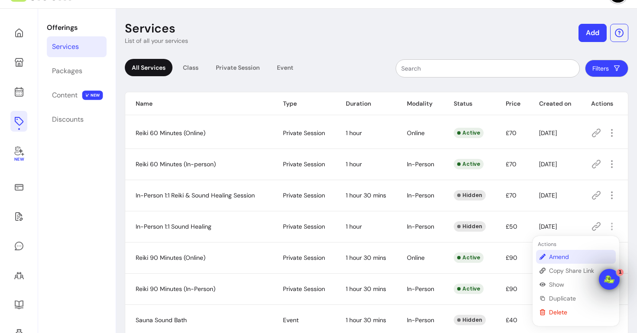
click at [564, 257] on span "Amend" at bounding box center [580, 257] width 63 height 9
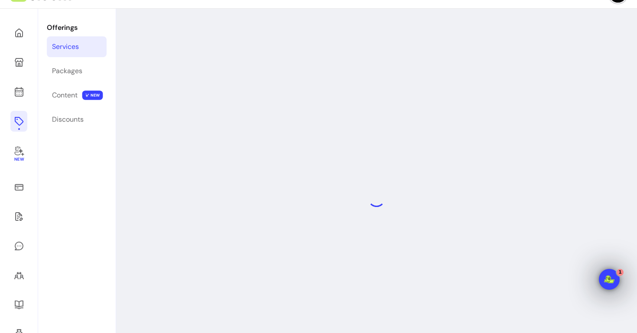
select select "**"
select select "***"
select select "**********"
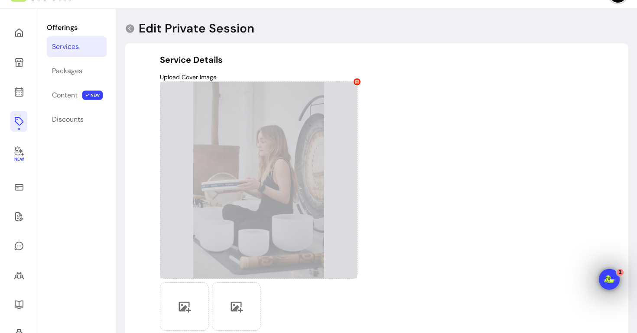
click at [356, 81] on icon at bounding box center [357, 82] width 4 height 4
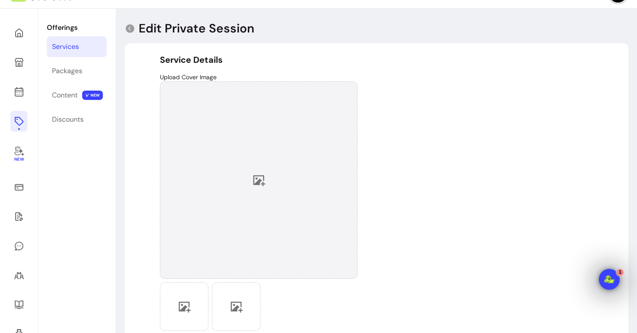
click at [270, 180] on div at bounding box center [259, 180] width 198 height 198
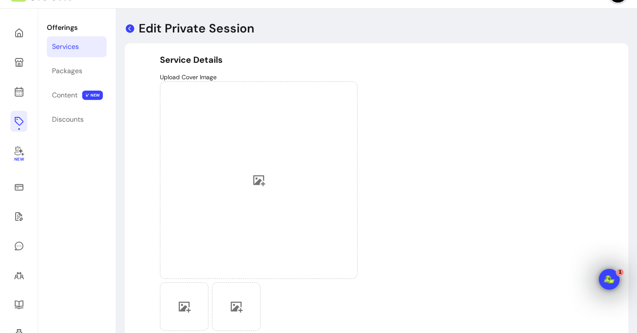
click at [129, 28] on icon at bounding box center [130, 28] width 10 height 10
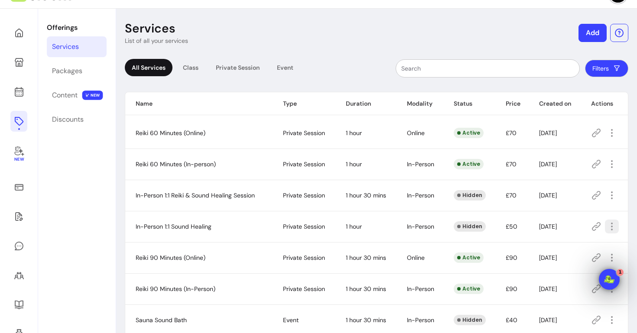
click at [610, 224] on icon "button" at bounding box center [612, 226] width 10 height 10
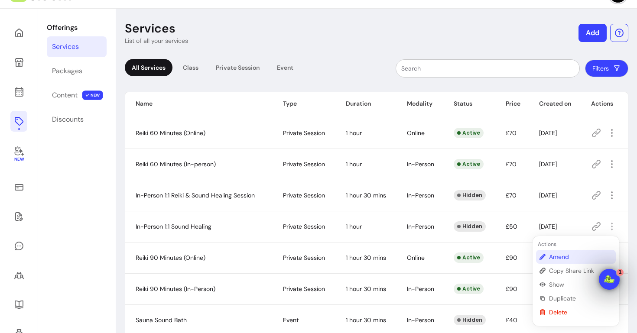
click at [562, 258] on span "Amend" at bounding box center [580, 257] width 63 height 9
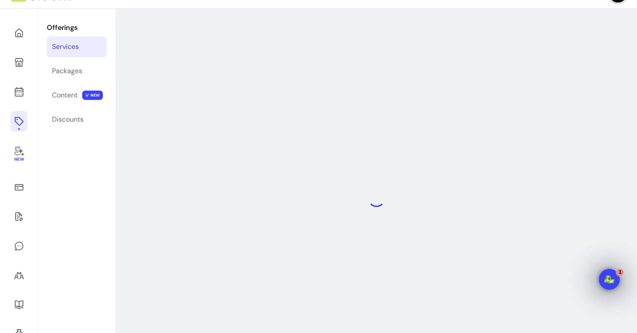
select select "**"
select select "***"
select select "**********"
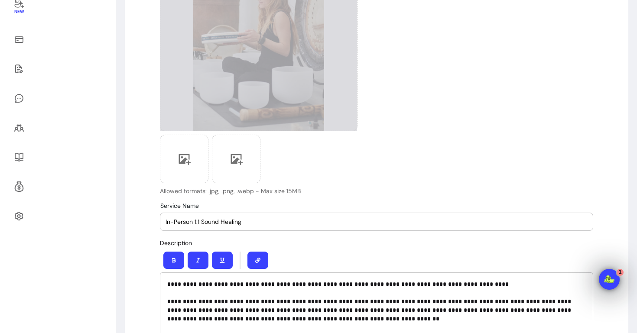
scroll to position [270, 0]
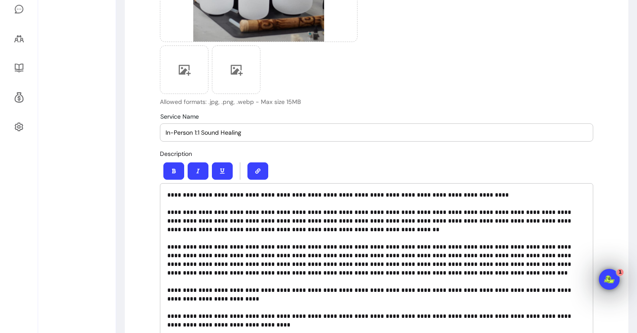
drag, startPoint x: 203, startPoint y: 136, endPoint x: 150, endPoint y: 126, distance: 53.3
click at [218, 131] on input "Sound Healing" at bounding box center [377, 132] width 422 height 9
click at [264, 131] on input "Sound Healing 60 Minutes (" at bounding box center [377, 132] width 422 height 9
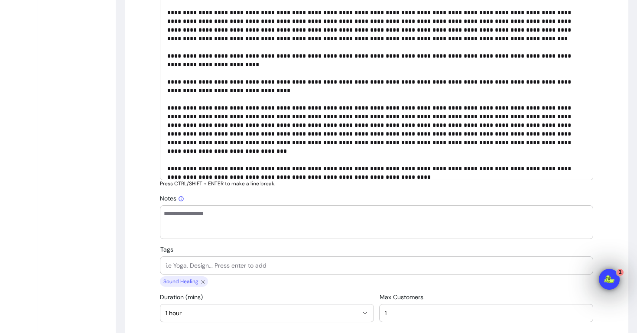
scroll to position [461, 0]
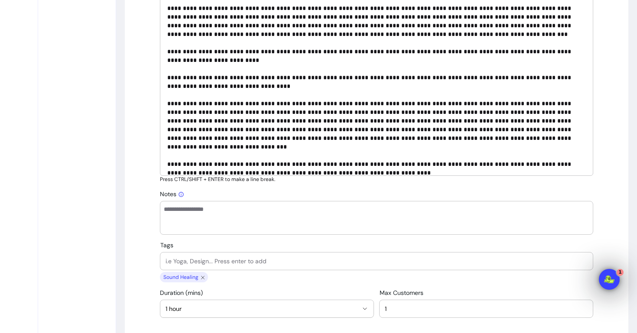
type input "Sound Healing 60 Minutes (In-Person0"
click at [177, 220] on textarea "Notes" at bounding box center [377, 218] width 426 height 26
paste textarea "**********"
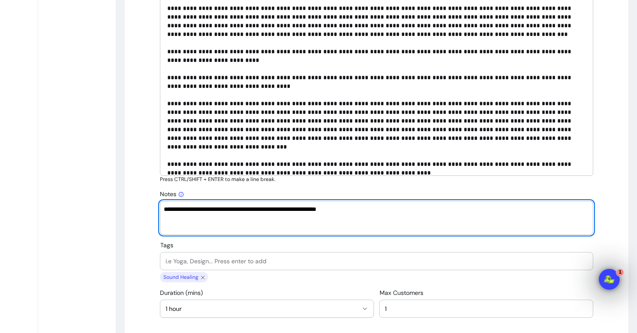
paste textarea "**********"
type textarea "**********"
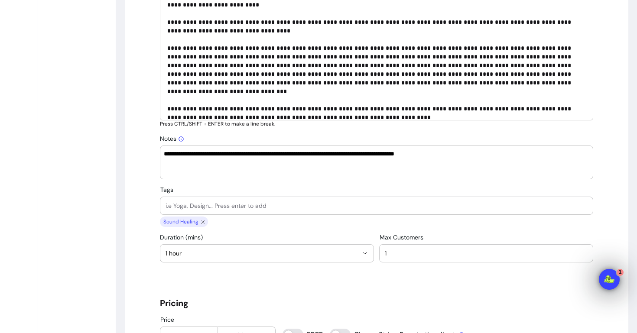
scroll to position [527, 0]
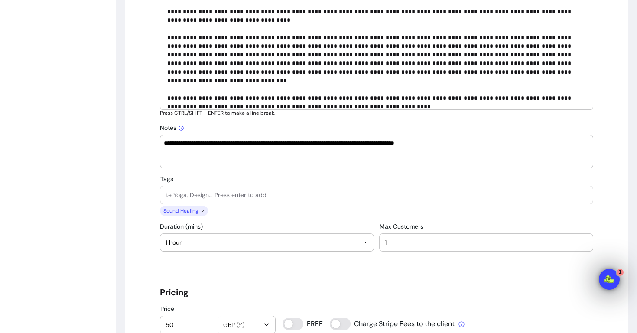
click at [220, 199] on div at bounding box center [377, 194] width 422 height 17
type input "Sound Bath"
click at [233, 199] on input "Tags" at bounding box center [377, 195] width 422 height 9
type input "Gong"
click at [237, 197] on input "Tags" at bounding box center [377, 195] width 422 height 9
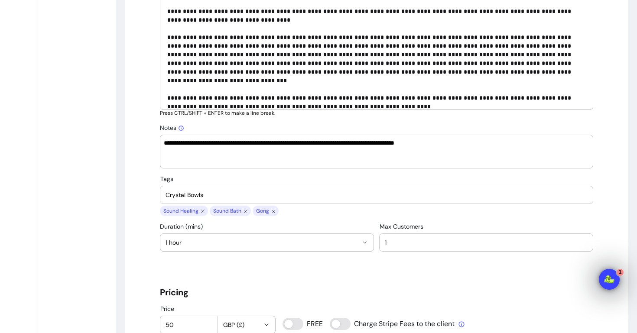
type input "Crystal Bowls"
click at [237, 199] on input "Tags" at bounding box center [377, 195] width 422 height 9
type input "Singing Bowls"
click at [244, 195] on input "Tags" at bounding box center [377, 195] width 422 height 9
click at [210, 195] on input "Private Sound \bath" at bounding box center [377, 195] width 422 height 9
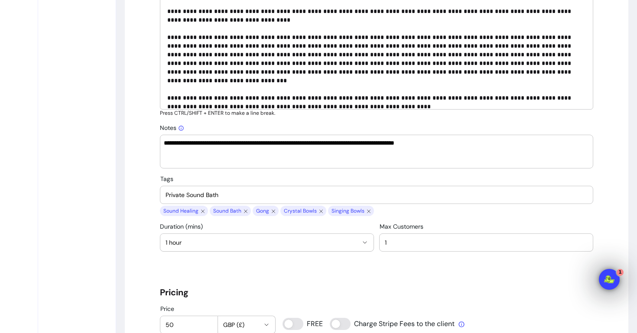
type input "Private Sound Bath"
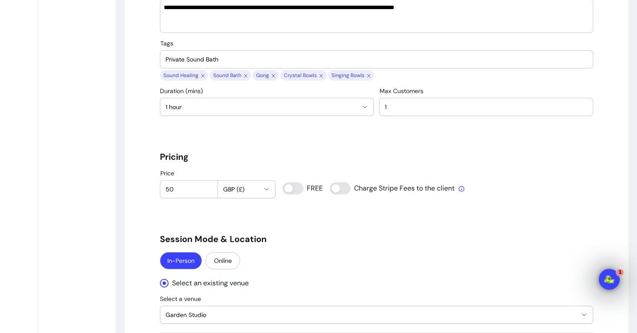
scroll to position [664, 0]
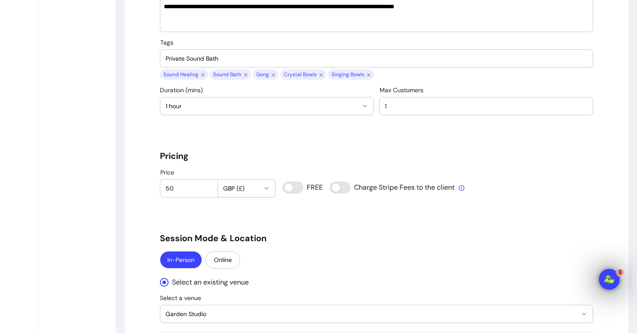
click at [169, 187] on input "50" at bounding box center [189, 188] width 47 height 9
type input "70"
click at [132, 199] on div "**********" at bounding box center [377, 232] width 504 height 1638
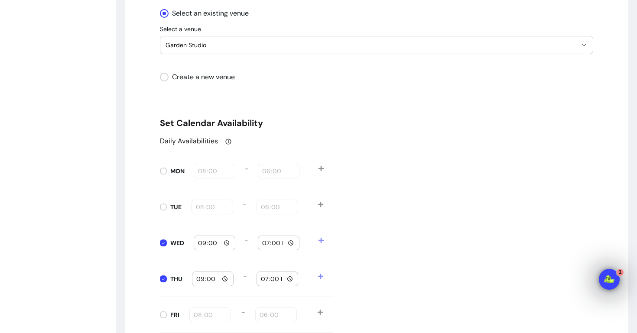
scroll to position [1006, 0]
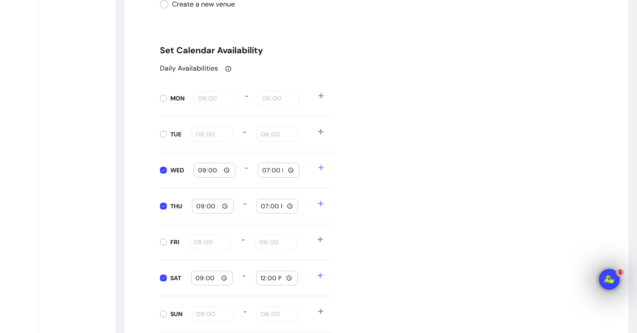
type input "08:00"
type input "18:00"
type input "08:00"
type input "18:00"
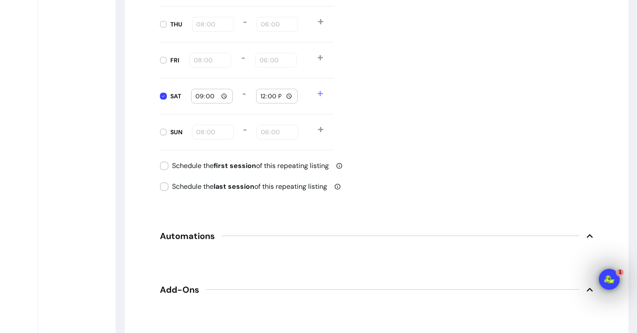
scroll to position [1196, 0]
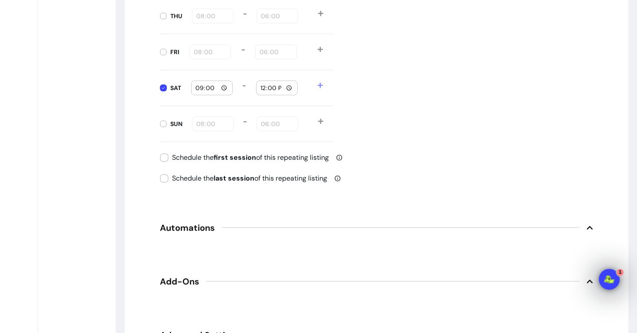
type input "08:00"
type input "18:00"
click at [202, 123] on input "08:00" at bounding box center [213, 124] width 34 height 10
type input "09:00"
click at [265, 122] on input "18:00" at bounding box center [277, 124] width 34 height 10
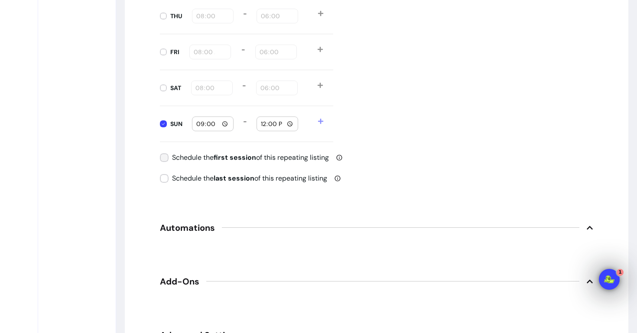
type input "12:00"
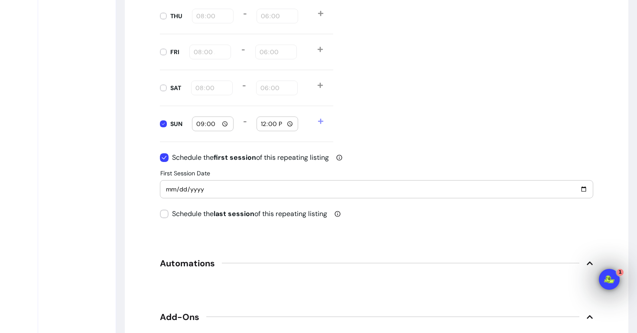
click at [173, 189] on input "[DATE]" at bounding box center [377, 190] width 422 height 10
type input "[DATE]"
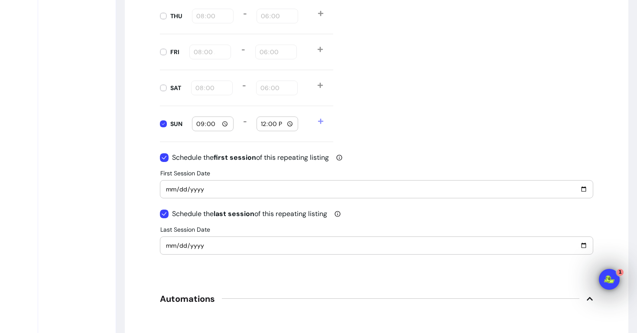
click at [169, 245] on input "[DATE]" at bounding box center [377, 246] width 422 height 10
type input "[DATE]"
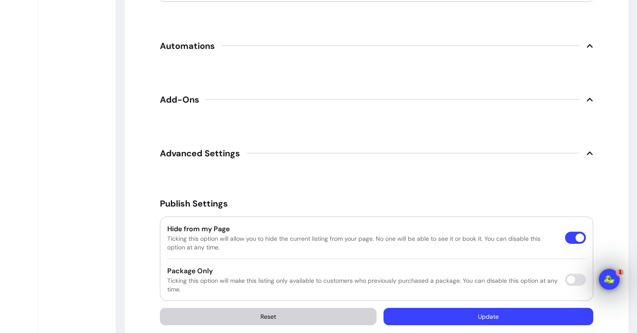
scroll to position [1451, 0]
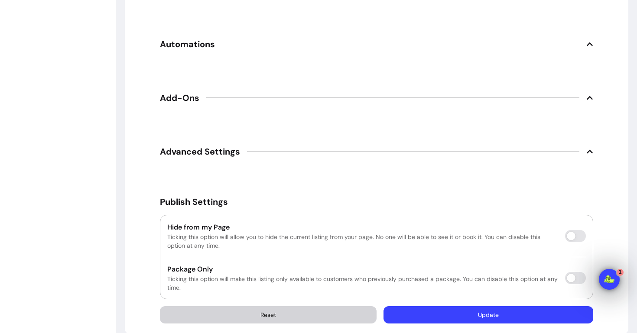
click at [484, 316] on button "Update" at bounding box center [489, 314] width 210 height 17
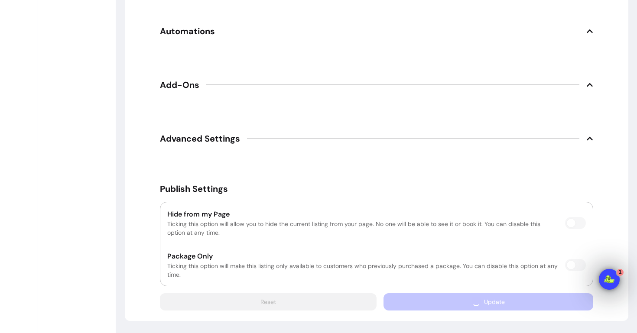
scroll to position [1273, 0]
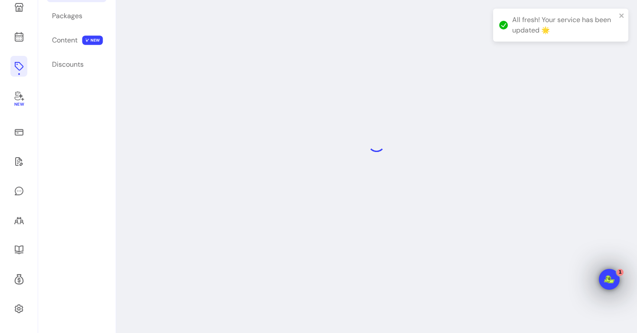
scroll to position [42, 0]
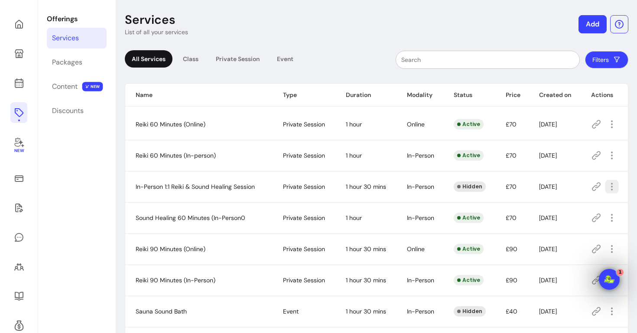
click at [614, 186] on icon "button" at bounding box center [612, 187] width 10 height 10
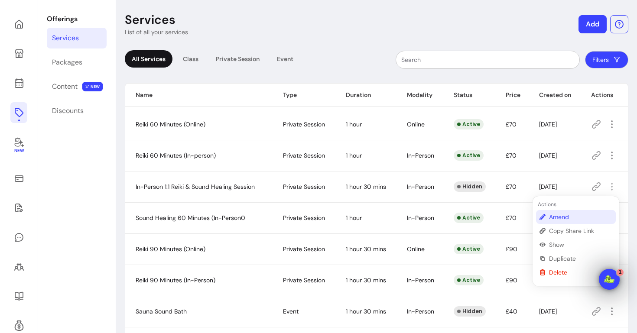
click at [563, 215] on span "Amend" at bounding box center [580, 217] width 63 height 9
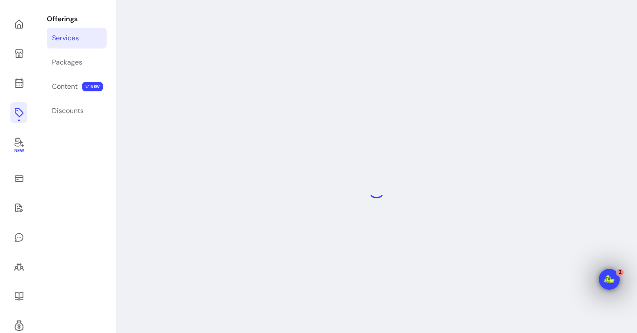
select select "**"
select select "***"
select select "**********"
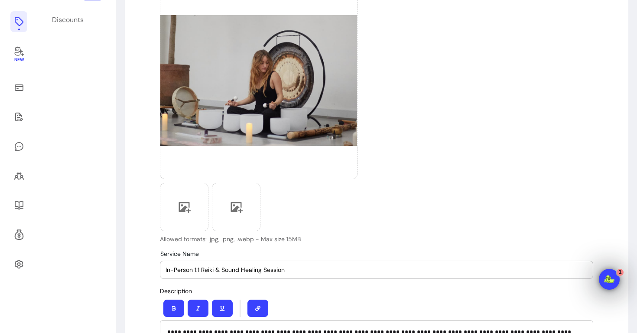
scroll to position [249, 0]
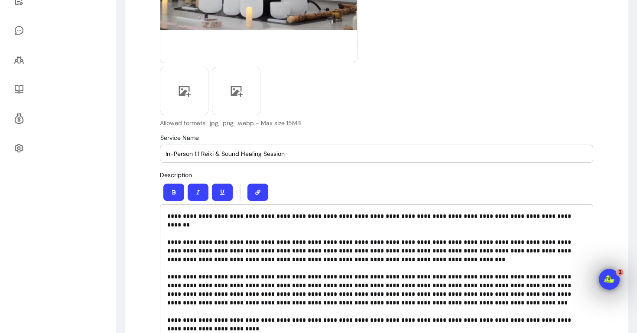
drag, startPoint x: 202, startPoint y: 155, endPoint x: 163, endPoint y: 154, distance: 39.4
click at [163, 154] on div "Service Name In-Person 1:1 Reiki & Sound Healing Session" at bounding box center [376, 153] width 433 height 17
drag, startPoint x: 251, startPoint y: 154, endPoint x: 230, endPoint y: 154, distance: 20.8
click at [230, 154] on input "Reiki & Sound Healing Session" at bounding box center [377, 154] width 422 height 9
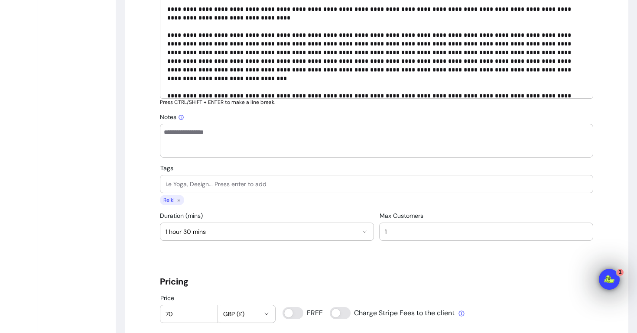
scroll to position [547, 0]
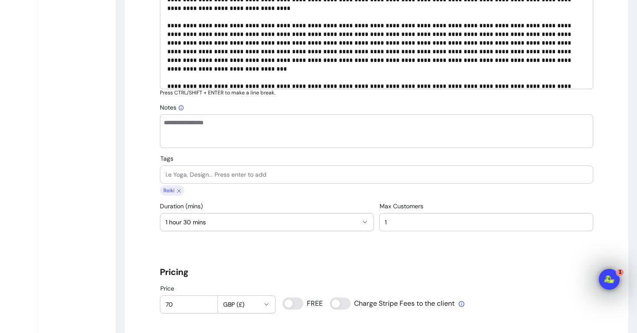
type input "Reiki & Sound Healing 90 Minutes (In-Person)"
click at [221, 176] on input "Tags" at bounding box center [377, 174] width 422 height 9
type input "Reiki Healing"
click at [228, 173] on input "Tags" at bounding box center [377, 174] width 422 height 9
type input "Energy Healing"
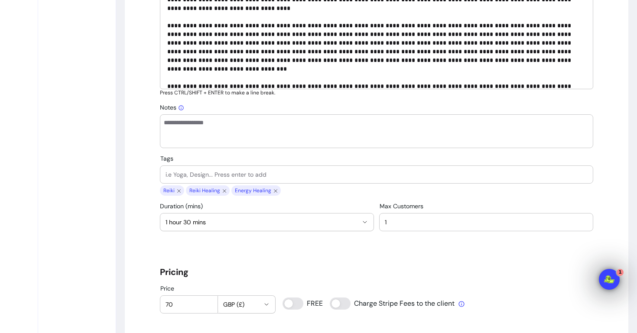
click at [240, 170] on div at bounding box center [377, 174] width 422 height 17
type input "Sound Healing"
click at [240, 166] on div at bounding box center [377, 174] width 422 height 17
type input "Sound Bath"
click at [244, 170] on input "Tags" at bounding box center [377, 174] width 422 height 9
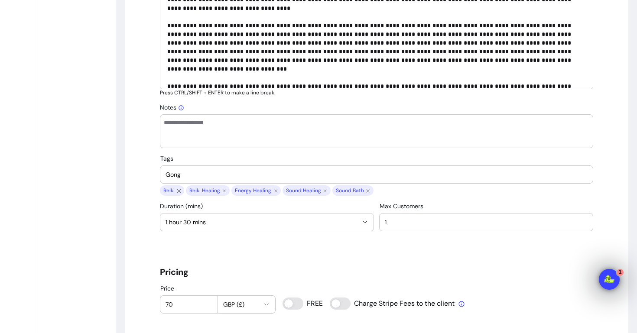
type input "Gong"
click at [243, 170] on input "Tags" at bounding box center [377, 174] width 422 height 9
type input "Crystal Bowls"
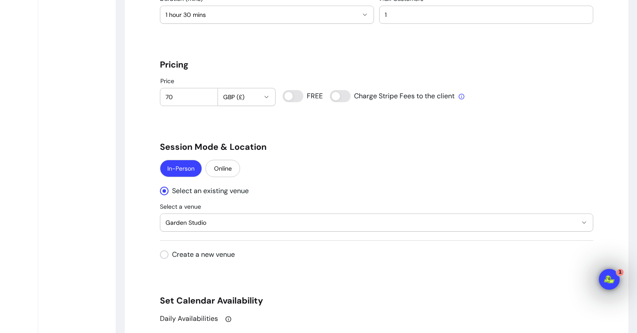
scroll to position [759, 0]
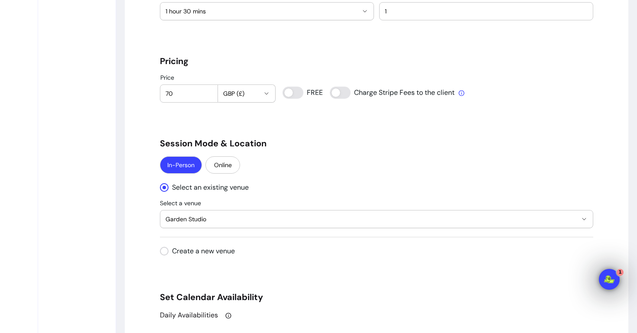
drag, startPoint x: 169, startPoint y: 94, endPoint x: 169, endPoint y: 85, distance: 9.5
click at [169, 94] on input "70" at bounding box center [189, 93] width 47 height 9
type input "0"
click at [174, 91] on input "Price" at bounding box center [189, 93] width 47 height 9
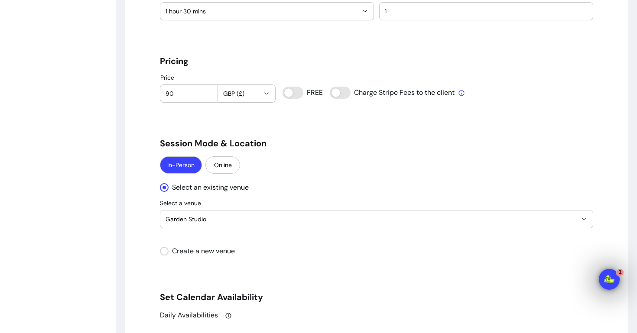
type input "90"
click at [179, 117] on div "**********" at bounding box center [376, 136] width 433 height 1617
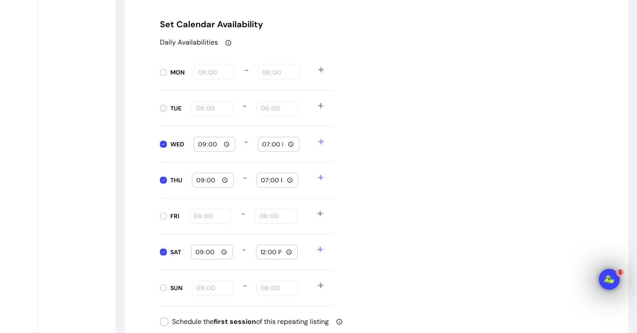
scroll to position [1034, 0]
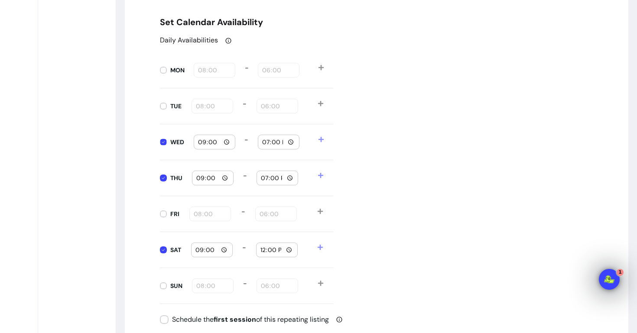
type input "08:00"
type input "18:00"
type input "08:00"
type input "18:00"
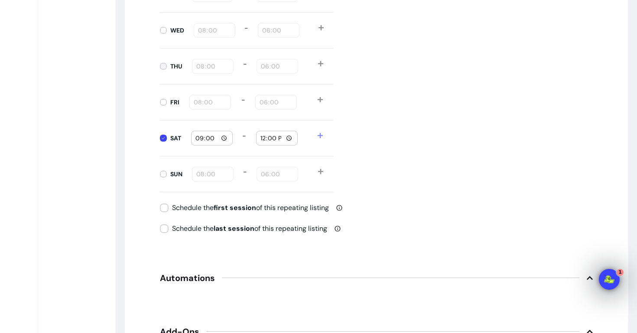
scroll to position [1230, 0]
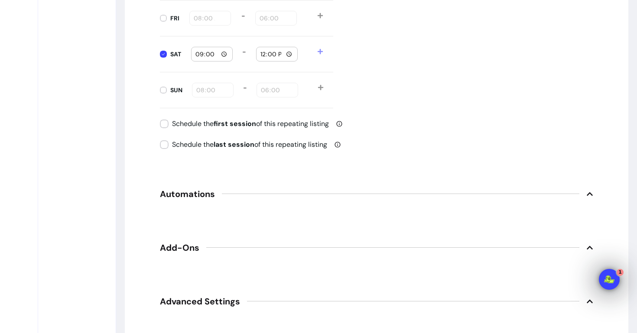
type input "08:00"
type input "18:00"
click at [202, 88] on input "08:00" at bounding box center [213, 90] width 34 height 10
type input "09:00"
click at [262, 92] on input "18:00" at bounding box center [277, 90] width 34 height 10
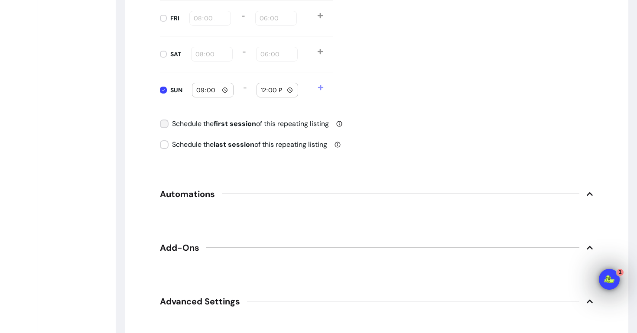
type input "12:00"
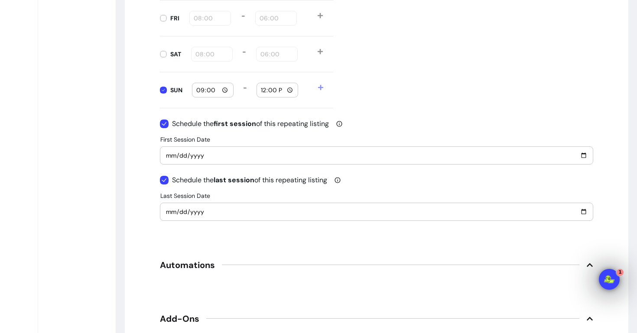
click at [185, 157] on input "[DATE]" at bounding box center [377, 156] width 422 height 10
type input "[DATE]"
click at [194, 213] on input "[DATE]" at bounding box center [377, 212] width 422 height 10
type input "[DATE]"
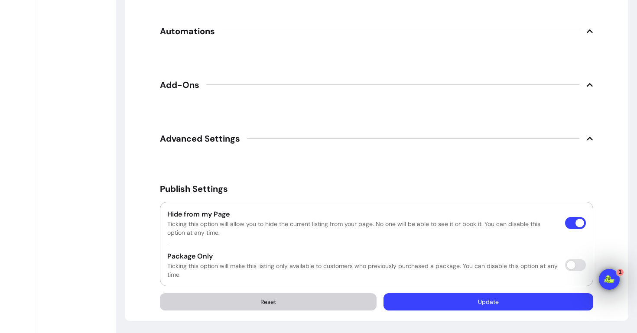
scroll to position [1464, 0]
click at [524, 300] on button "Update" at bounding box center [489, 301] width 210 height 17
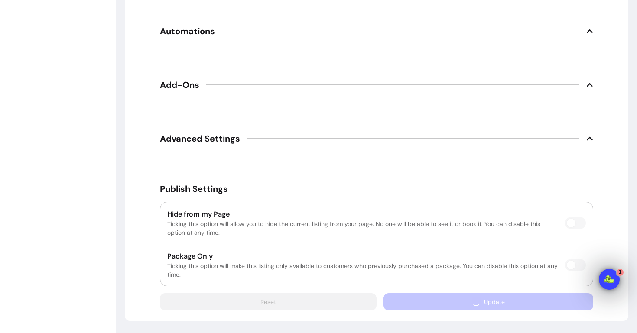
scroll to position [1273, 0]
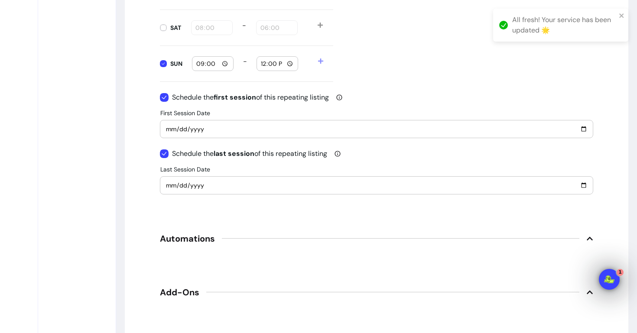
scroll to position [42, 0]
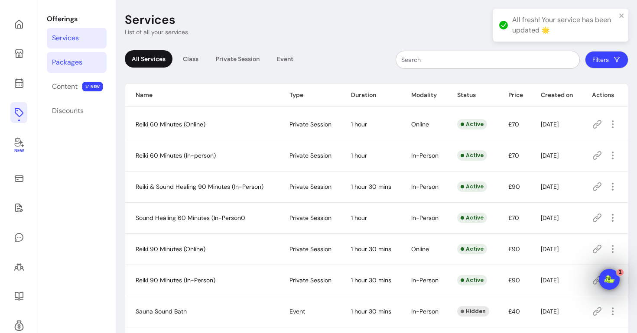
click at [85, 65] on link "Packages" at bounding box center [77, 62] width 60 height 21
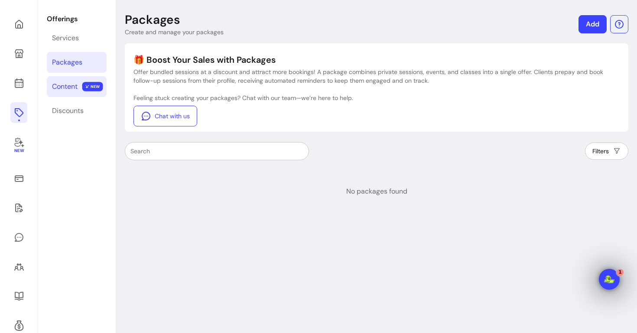
click at [60, 91] on div "Content" at bounding box center [65, 86] width 26 height 10
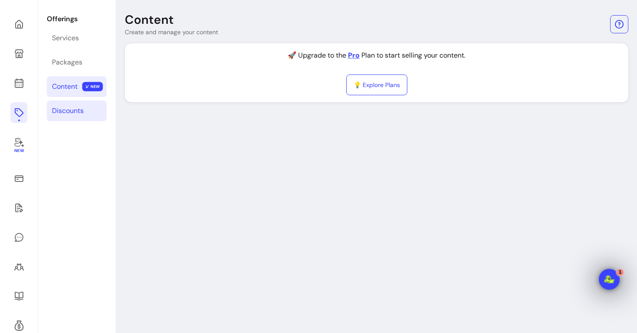
click at [60, 113] on div "Discounts" at bounding box center [68, 111] width 32 height 10
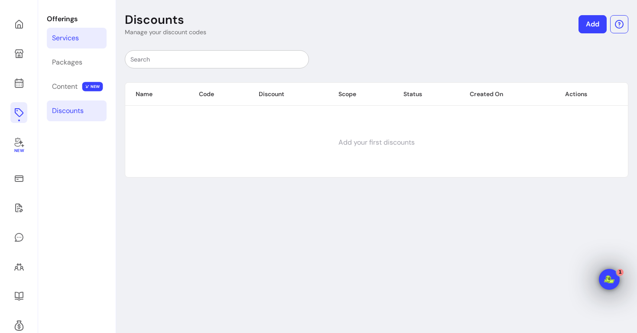
click at [75, 39] on div "Services" at bounding box center [65, 38] width 27 height 10
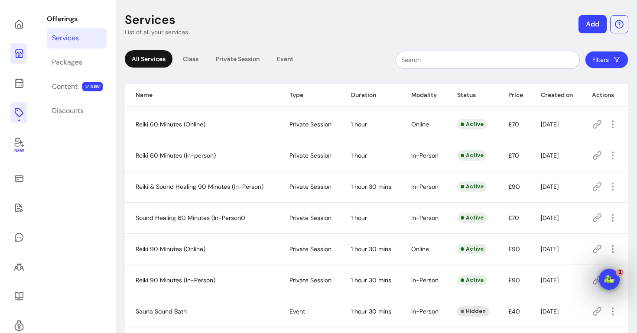
click at [22, 55] on icon at bounding box center [19, 53] width 9 height 9
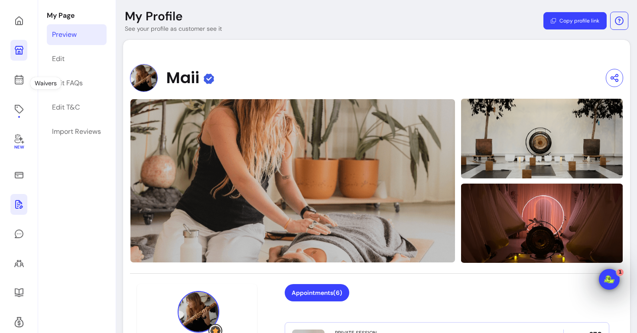
scroll to position [26, 0]
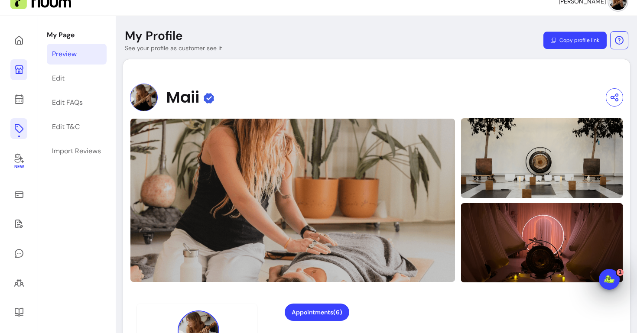
click at [18, 127] on icon at bounding box center [19, 129] width 10 height 10
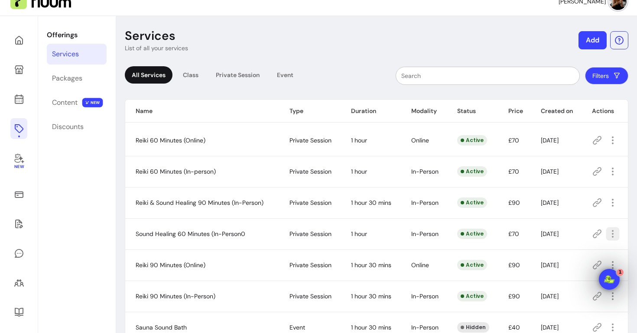
click at [616, 234] on icon "button" at bounding box center [613, 234] width 10 height 10
click at [557, 155] on span "Amend" at bounding box center [581, 155] width 63 height 9
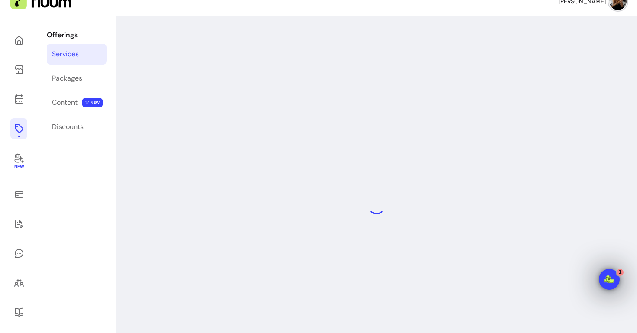
select select "**"
select select "***"
select select "**********"
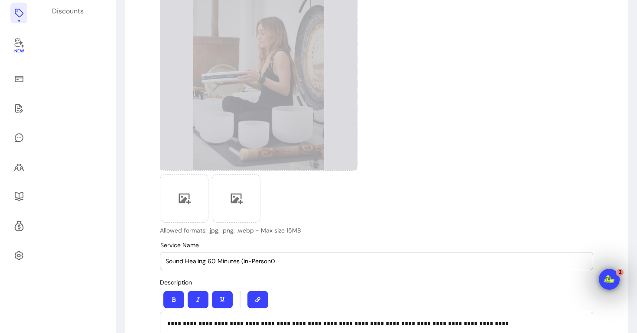
scroll to position [200, 0]
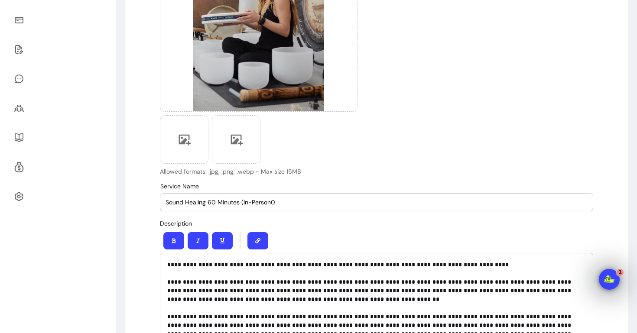
click at [281, 202] on input "Sound Healing 60 Minutes (In-Person0" at bounding box center [377, 202] width 422 height 9
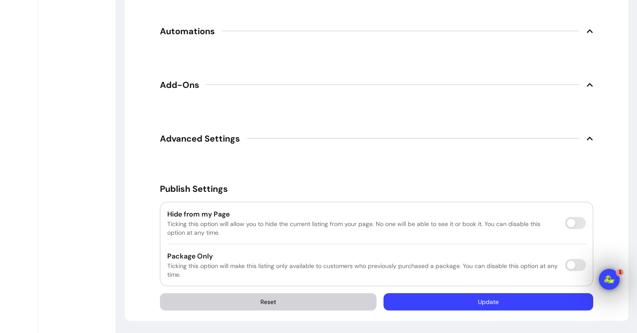
type input "Sound Healing 60 Minutes (In-Person)"
click at [522, 306] on button "Update" at bounding box center [489, 301] width 210 height 17
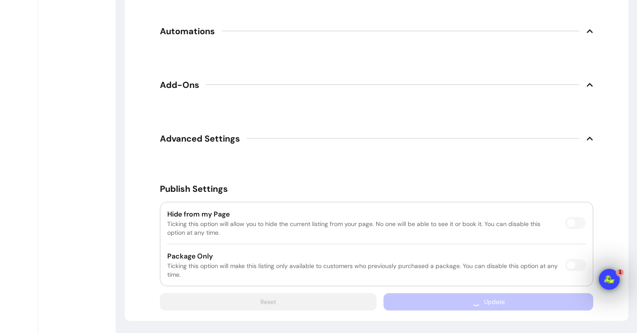
scroll to position [1273, 0]
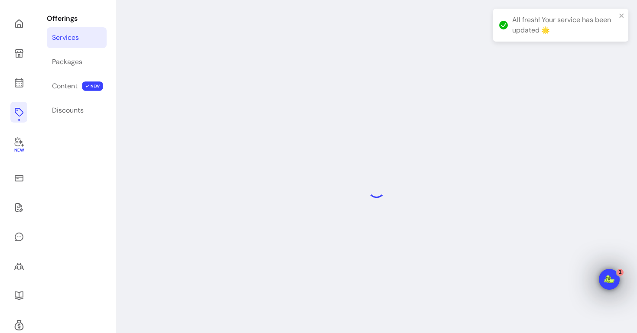
scroll to position [42, 0]
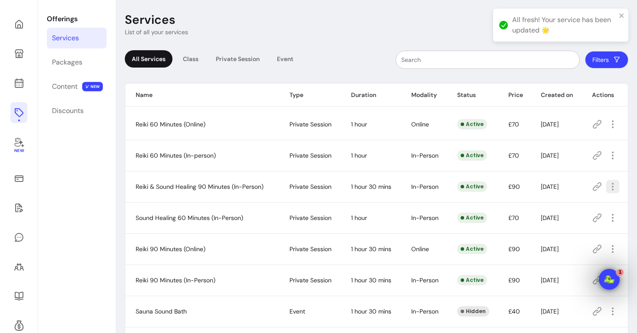
click at [612, 188] on icon "button" at bounding box center [613, 187] width 10 height 10
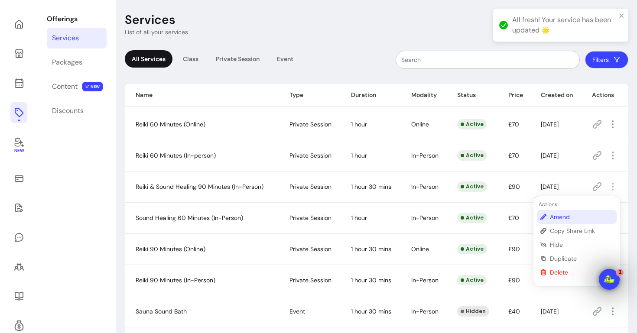
click at [557, 218] on span "Amend" at bounding box center [581, 217] width 63 height 9
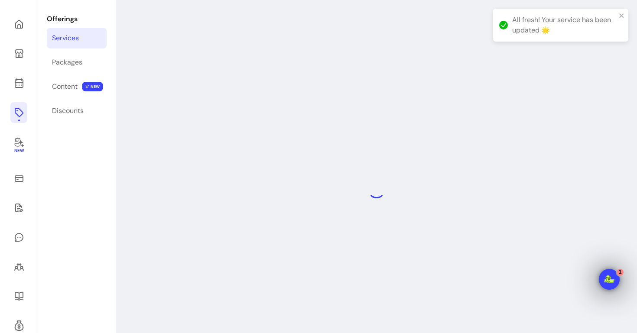
select select "**"
select select "***"
select select "**********"
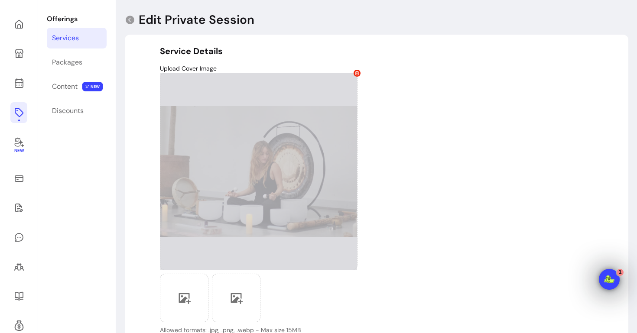
click at [358, 72] on icon at bounding box center [357, 73] width 4 height 4
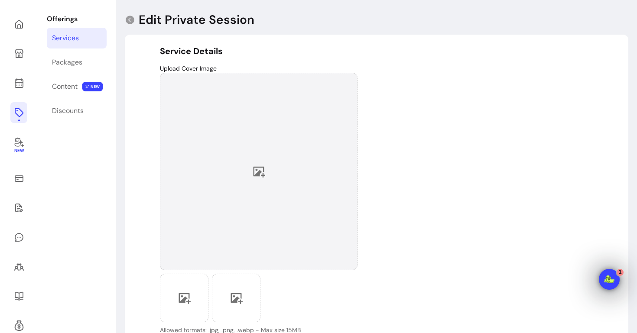
click at [263, 176] on icon at bounding box center [260, 172] width 12 height 11
click at [621, 16] on icon "close" at bounding box center [621, 15] width 4 height 4
click at [296, 156] on div at bounding box center [259, 172] width 198 height 198
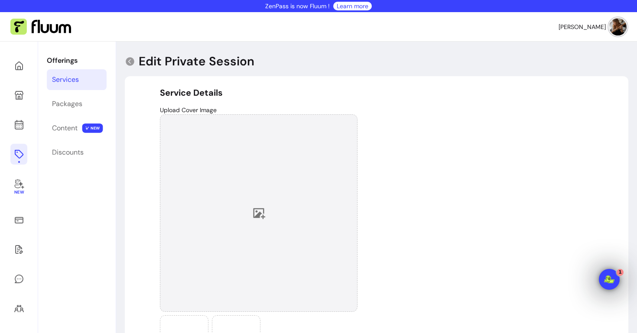
click at [261, 224] on div at bounding box center [259, 213] width 198 height 198
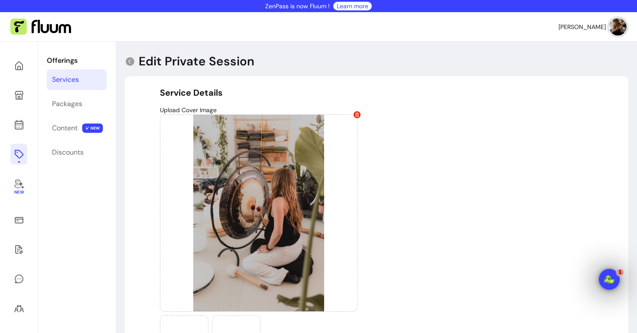
click at [465, 235] on div "Upload Cover Image Allowed formats: .jpg, .png, .webp - Max size 15MB" at bounding box center [376, 241] width 433 height 270
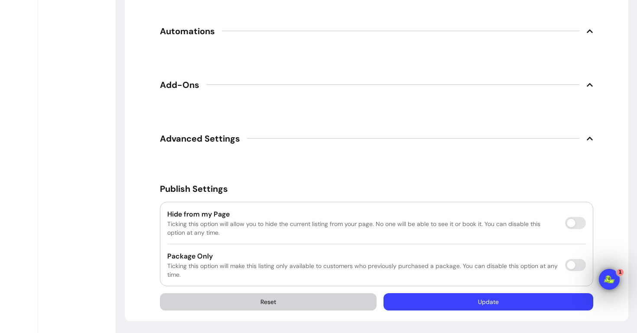
click at [493, 306] on button "Update" at bounding box center [489, 301] width 210 height 17
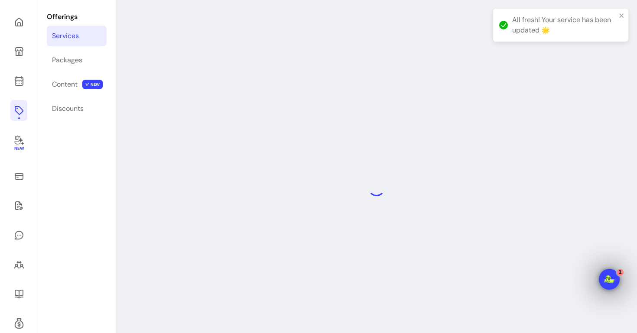
scroll to position [42, 0]
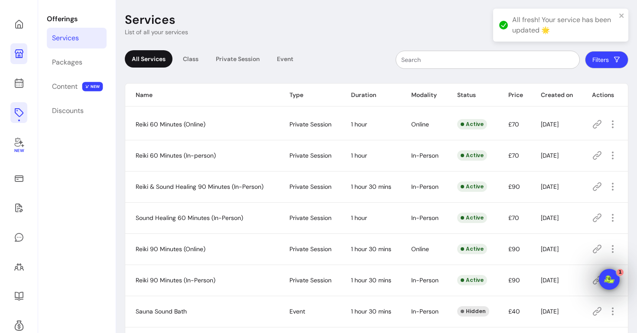
click at [23, 52] on icon at bounding box center [19, 53] width 9 height 9
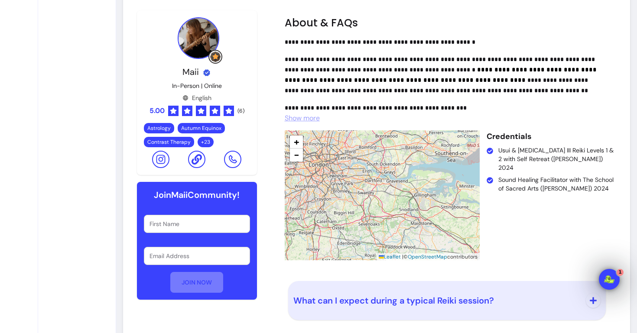
scroll to position [1444, 0]
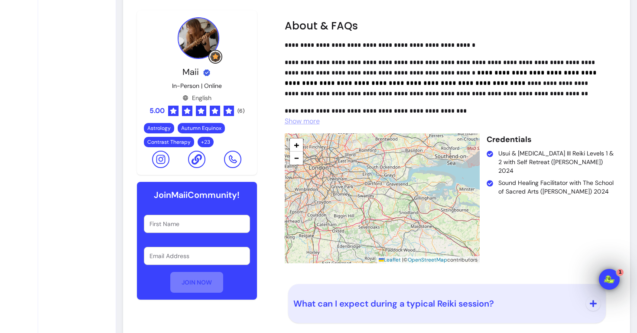
click at [309, 124] on span "Show more" at bounding box center [302, 121] width 35 height 9
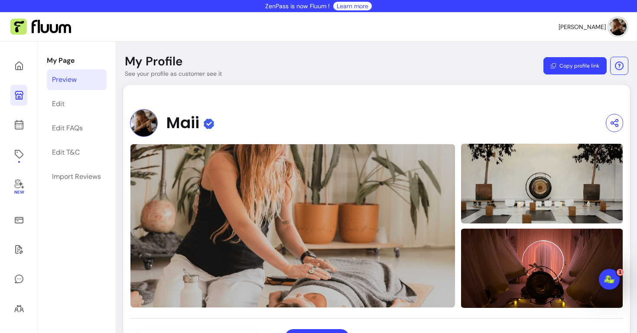
scroll to position [0, 0]
click at [67, 105] on link "Edit" at bounding box center [77, 104] width 60 height 21
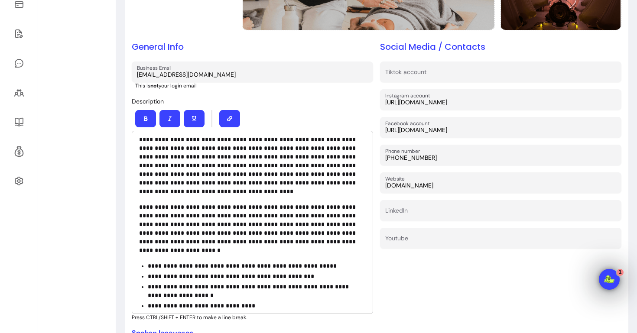
scroll to position [116, 0]
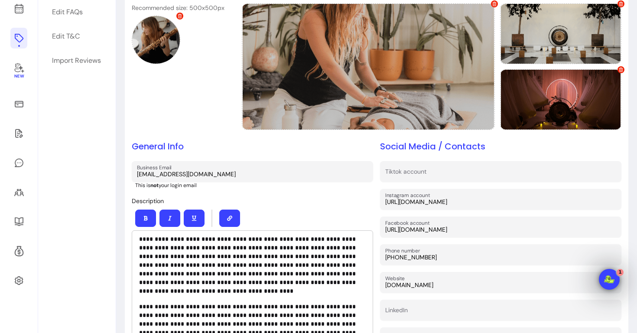
click at [18, 42] on icon at bounding box center [18, 38] width 9 height 9
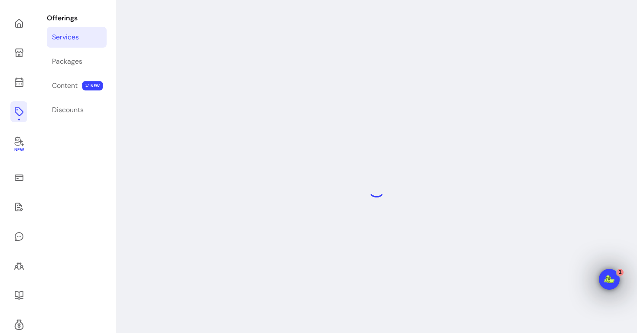
scroll to position [42, 0]
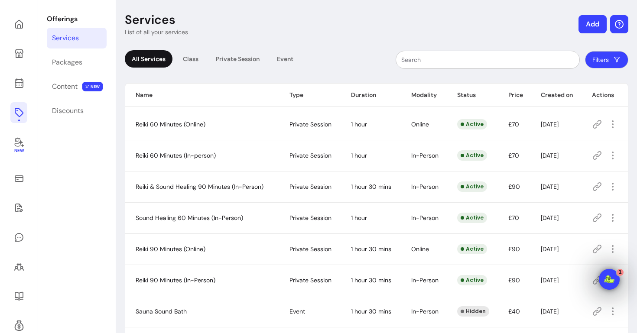
click at [619, 28] on icon "button" at bounding box center [619, 24] width 9 height 9
click at [527, 20] on header "Services List of all your services Add" at bounding box center [377, 24] width 504 height 24
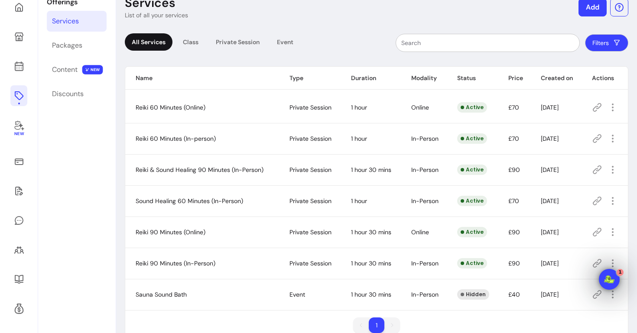
scroll to position [60, 0]
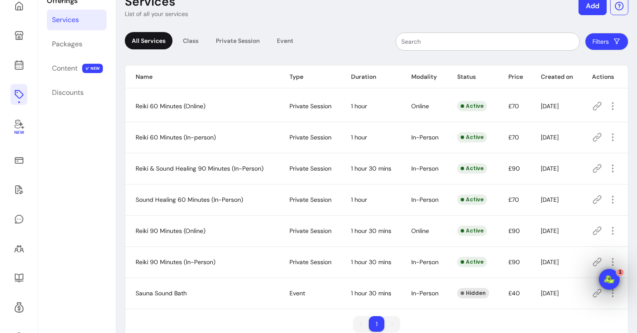
click at [598, 106] on icon at bounding box center [597, 106] width 10 height 10
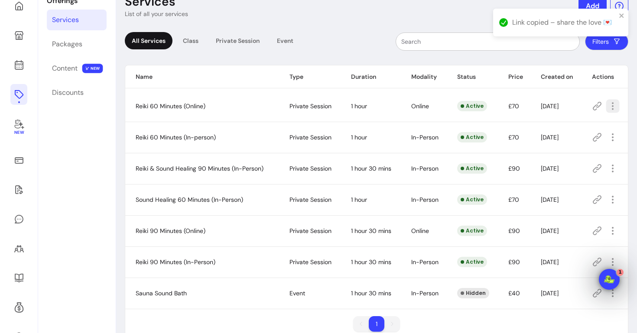
click at [615, 105] on icon "button" at bounding box center [613, 106] width 10 height 10
click at [626, 103] on td at bounding box center [605, 106] width 46 height 31
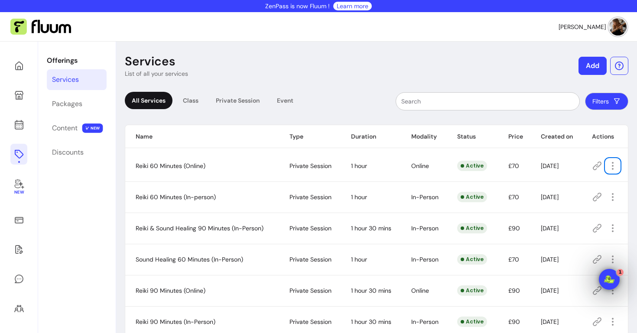
scroll to position [0, 0]
click at [24, 69] on link at bounding box center [18, 65] width 17 height 21
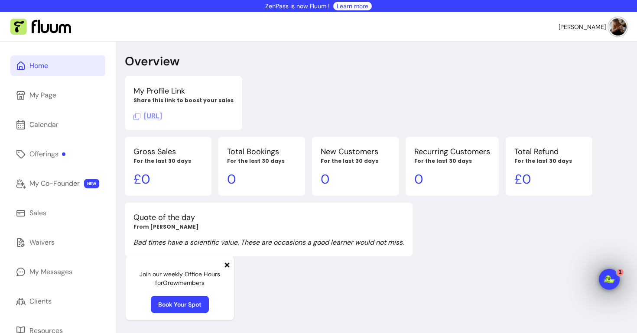
drag, startPoint x: 215, startPoint y: 116, endPoint x: 141, endPoint y: 115, distance: 74.1
click at [141, 115] on div "[URL]" at bounding box center [183, 116] width 100 height 10
copy span "[URL]"
click at [162, 119] on span "[URL]" at bounding box center [147, 115] width 29 height 9
click at [49, 152] on div "Offerings" at bounding box center [47, 154] width 36 height 10
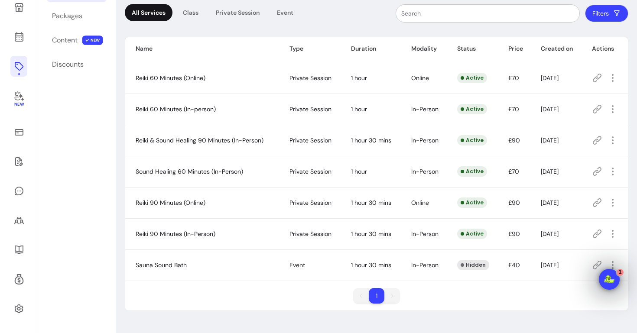
scroll to position [88, 0]
click at [613, 264] on icon "button" at bounding box center [613, 265] width 10 height 10
click at [559, 189] on span "Amend" at bounding box center [581, 186] width 63 height 9
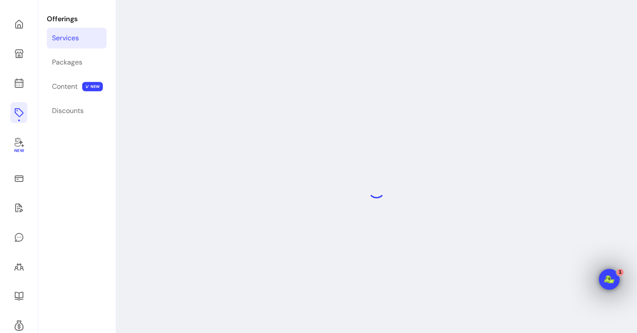
select select "***"
select select "**********"
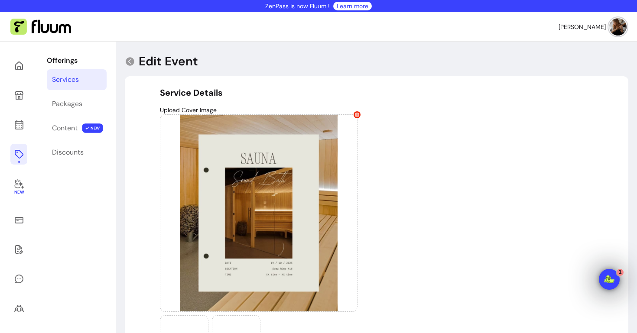
scroll to position [0, 0]
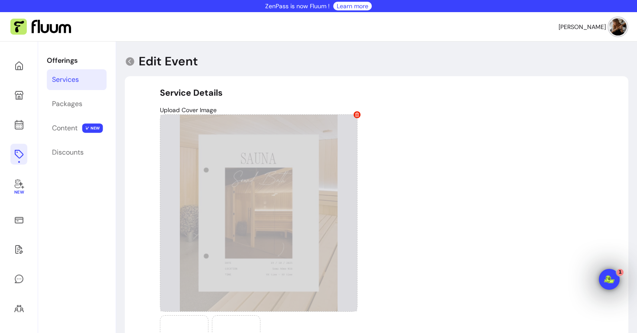
click at [358, 114] on icon at bounding box center [357, 115] width 4 height 4
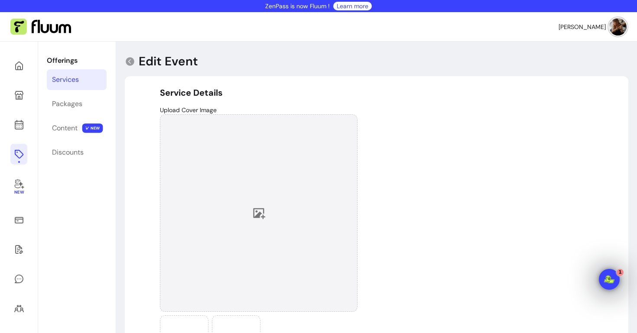
click at [281, 195] on div at bounding box center [259, 213] width 198 height 198
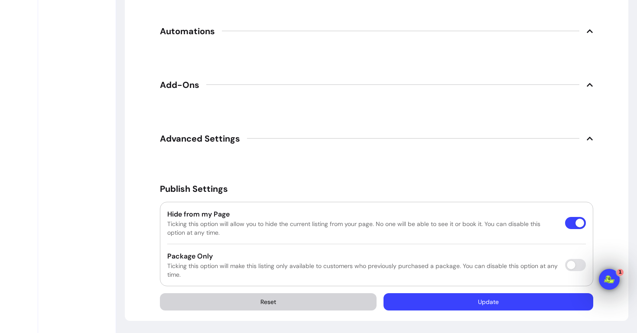
scroll to position [1206, 0]
click at [466, 305] on button "Update" at bounding box center [489, 301] width 210 height 17
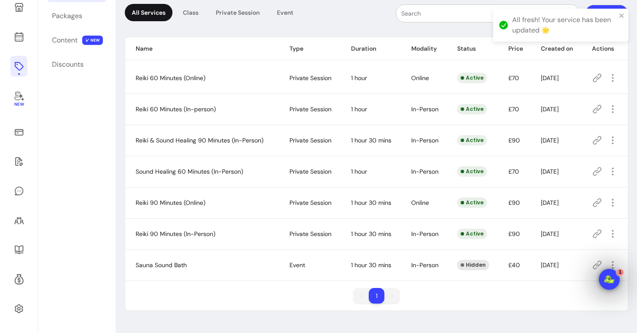
scroll to position [88, 0]
click at [612, 262] on icon "button" at bounding box center [613, 265] width 10 height 10
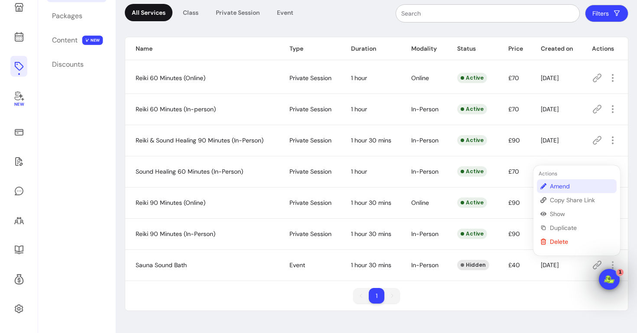
click at [560, 183] on span "Amend" at bounding box center [581, 186] width 63 height 9
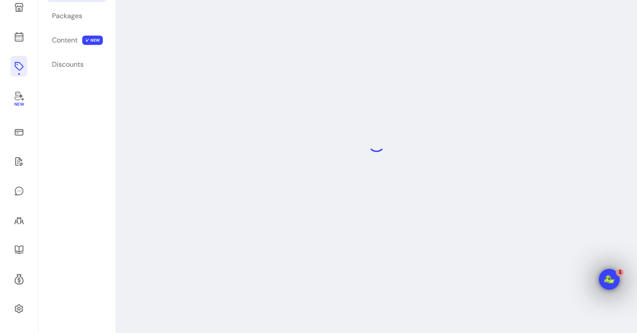
scroll to position [42, 0]
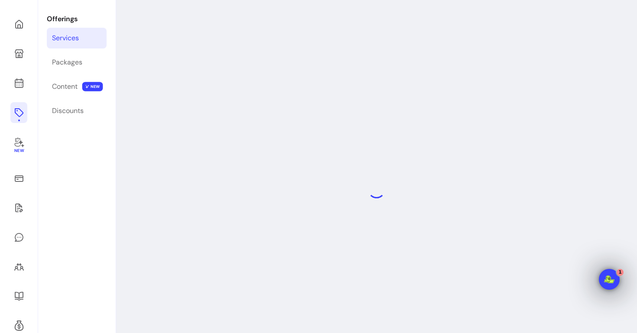
select select "***"
select select "**********"
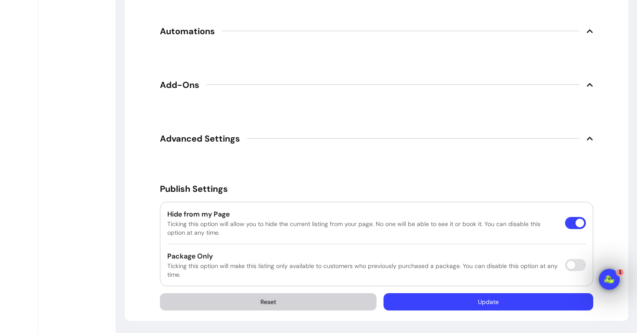
scroll to position [1206, 0]
click at [479, 305] on button "Update" at bounding box center [489, 301] width 210 height 17
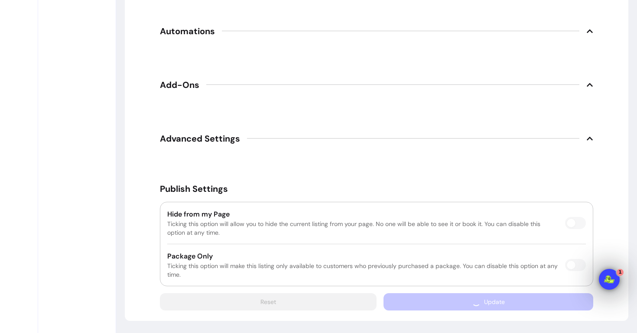
scroll to position [1016, 0]
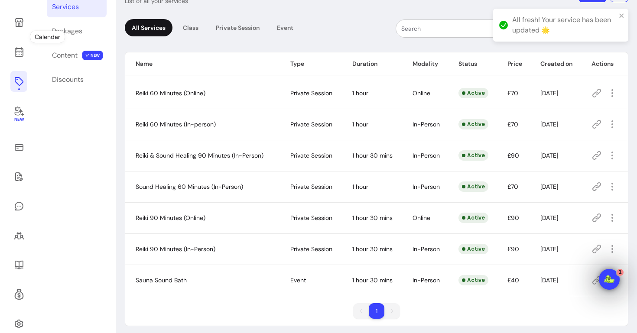
scroll to position [72, 0]
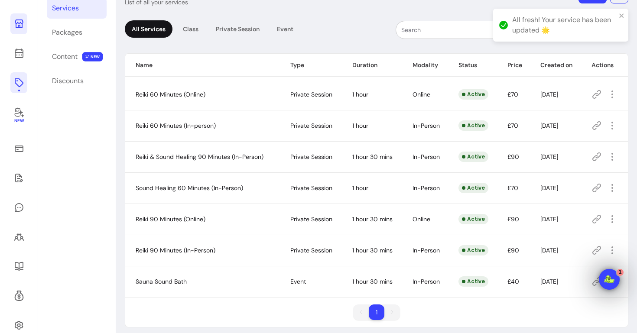
click at [19, 21] on icon at bounding box center [19, 24] width 10 height 10
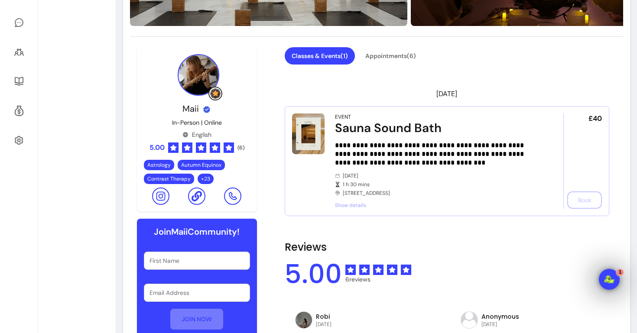
scroll to position [267, 0]
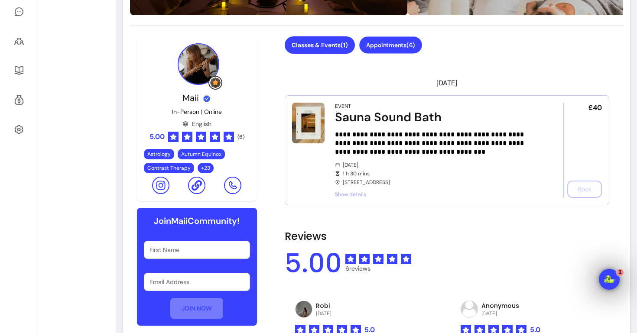
click at [380, 46] on button "Appointments ( 6 )" at bounding box center [390, 45] width 63 height 17
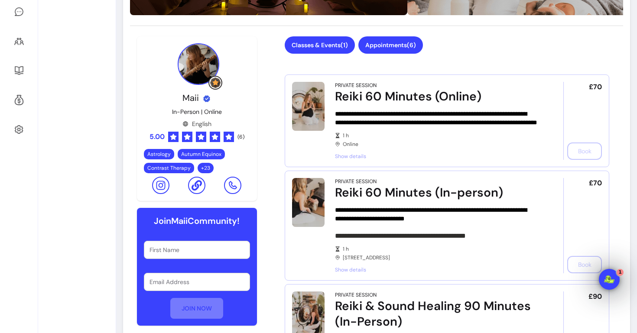
click at [319, 46] on button "Classes & Events ( 1 )" at bounding box center [320, 44] width 70 height 17
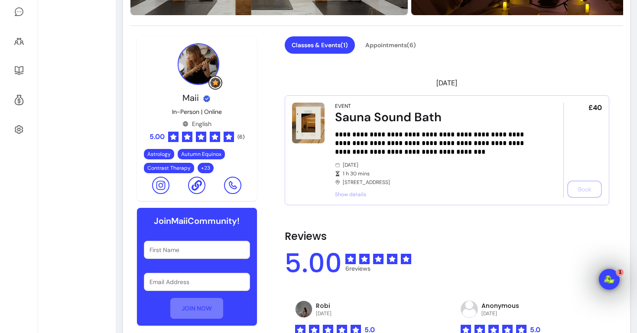
click at [353, 195] on span "Show details" at bounding box center [437, 194] width 205 height 7
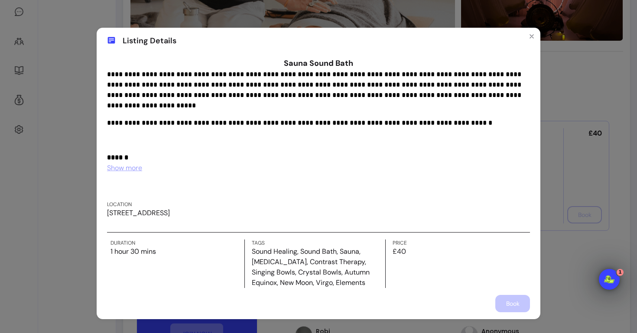
click at [140, 163] on span "Show more" at bounding box center [124, 167] width 35 height 9
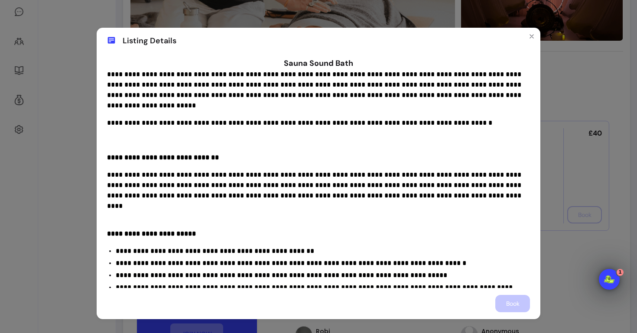
scroll to position [0, 0]
click at [531, 38] on icon "Close" at bounding box center [531, 36] width 7 height 7
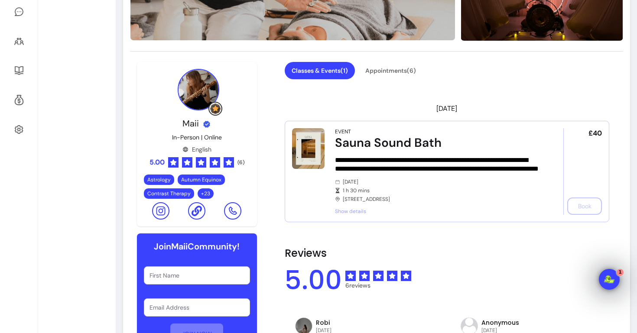
click at [507, 90] on div "Classes & Events ( 1 ) Appointments ( 6 )" at bounding box center [447, 76] width 325 height 28
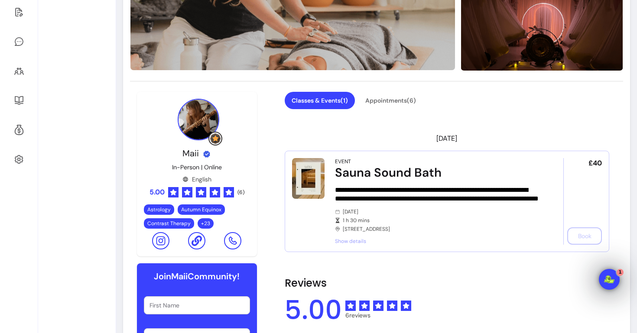
scroll to position [335, 0]
